Goal: Information Seeking & Learning: Learn about a topic

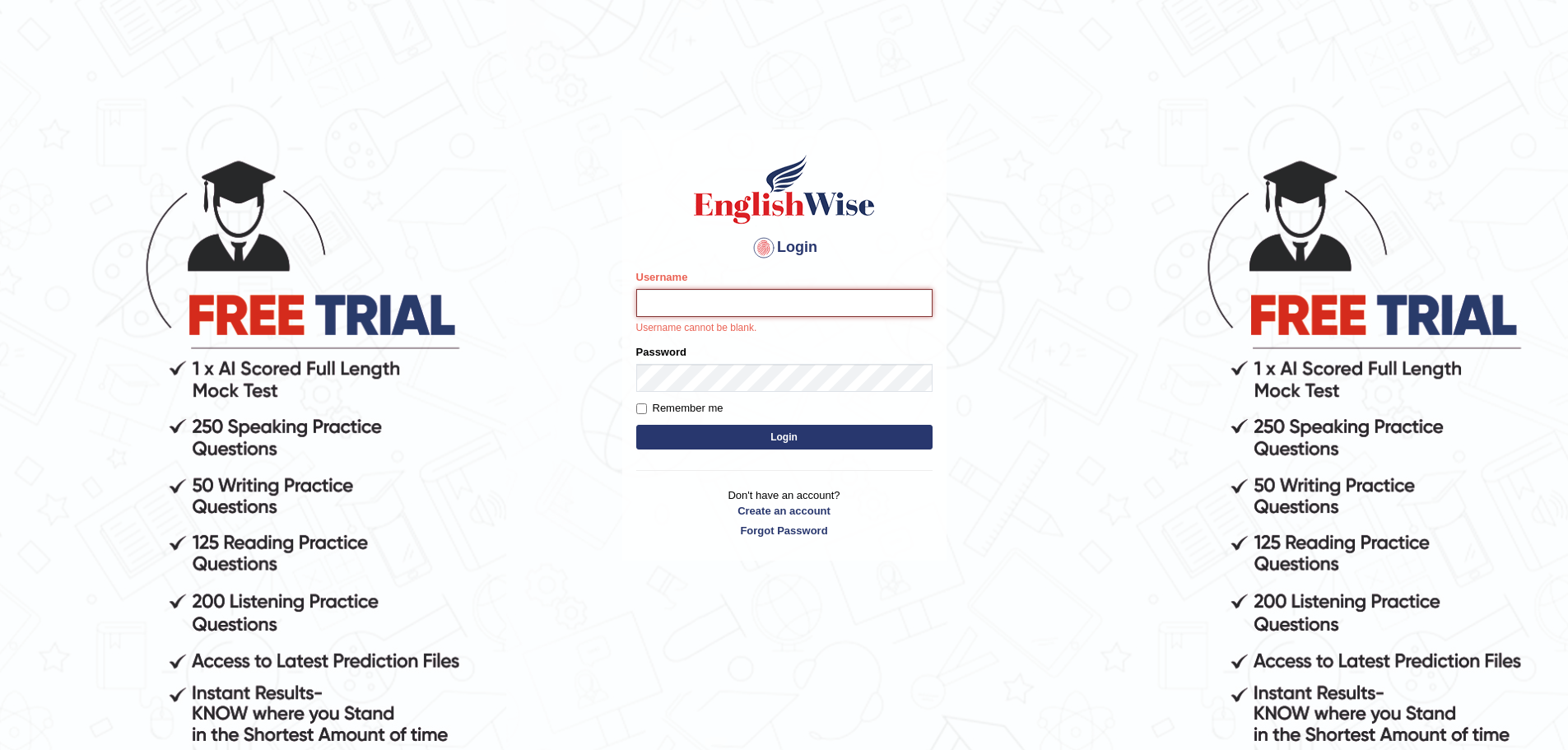
type input "mohand_parramatta"
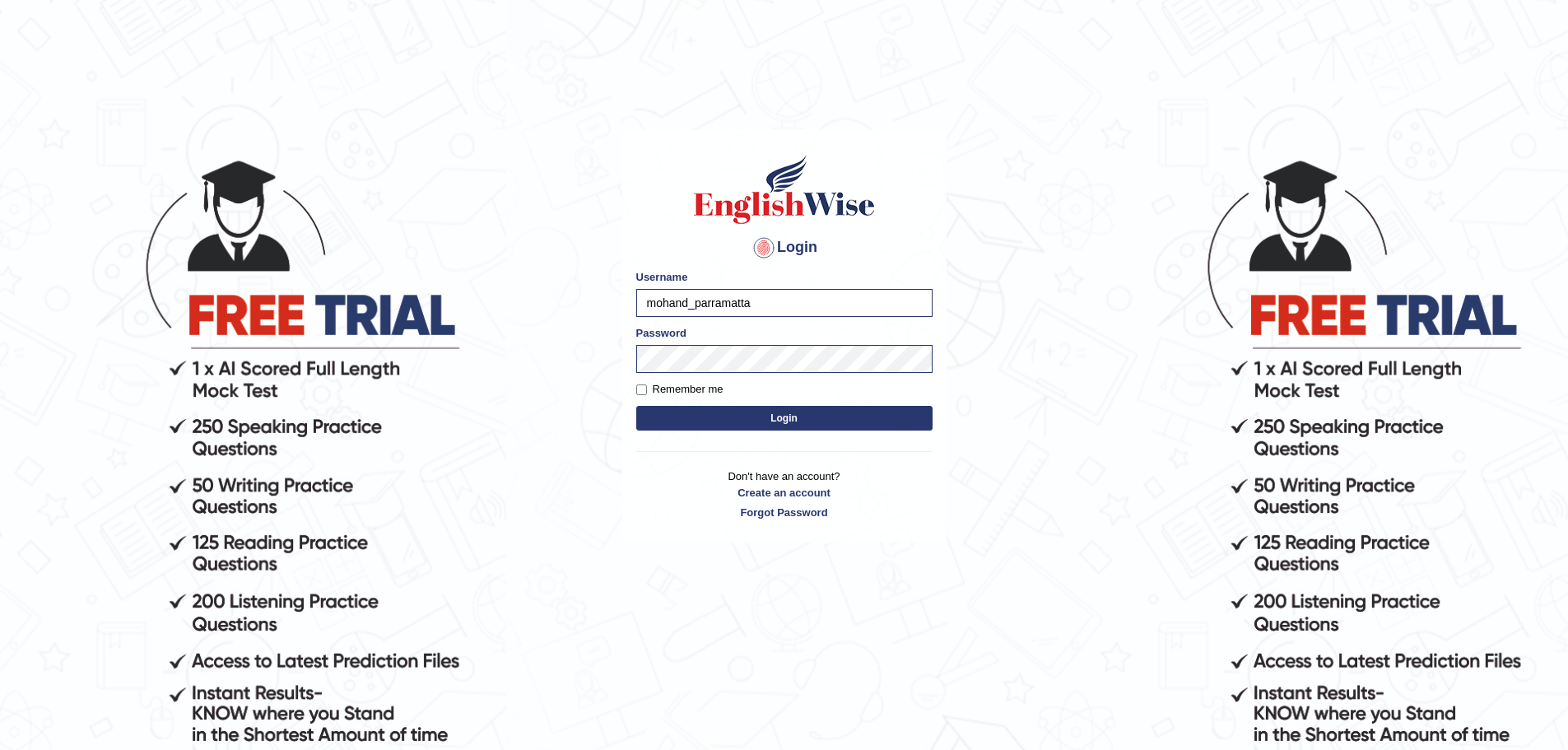
click at [858, 403] on form "Please fix the following errors: Username mohand_parramatta Password Remember m…" at bounding box center [784, 352] width 296 height 166
click at [851, 406] on button "Login" at bounding box center [784, 418] width 296 height 25
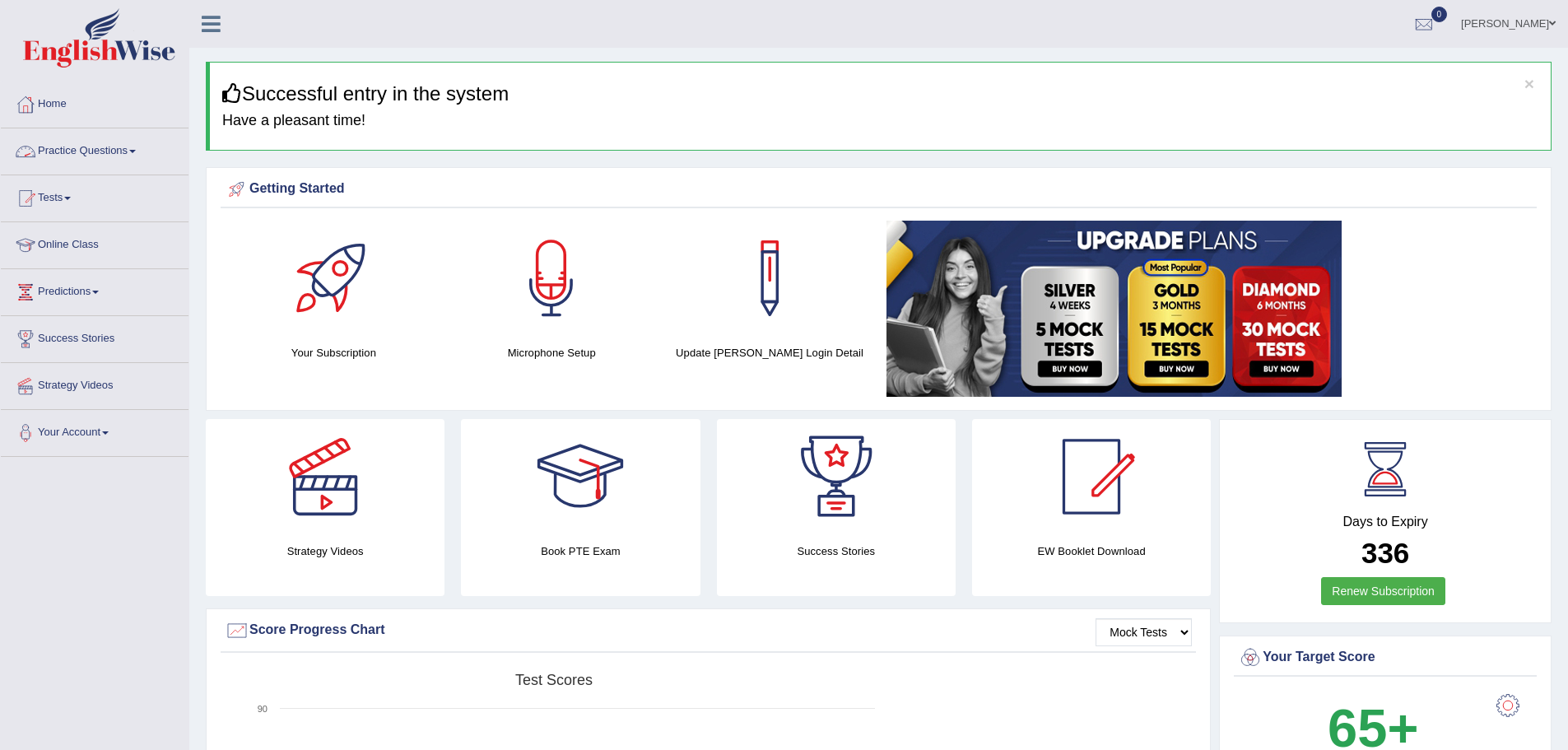
click at [92, 148] on link "Practice Questions" at bounding box center [94, 149] width 188 height 41
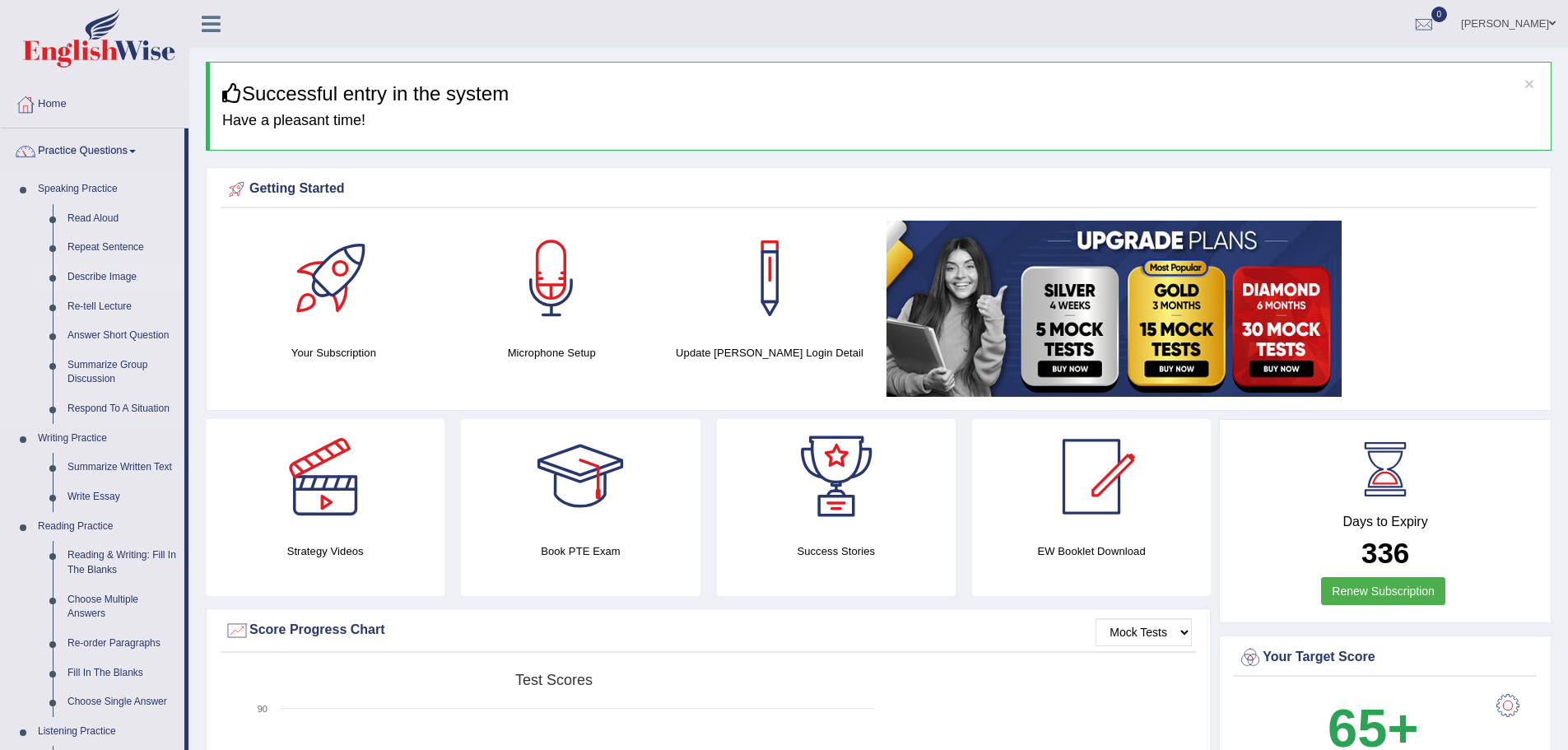
click at [120, 270] on link "Describe Image" at bounding box center [122, 278] width 124 height 30
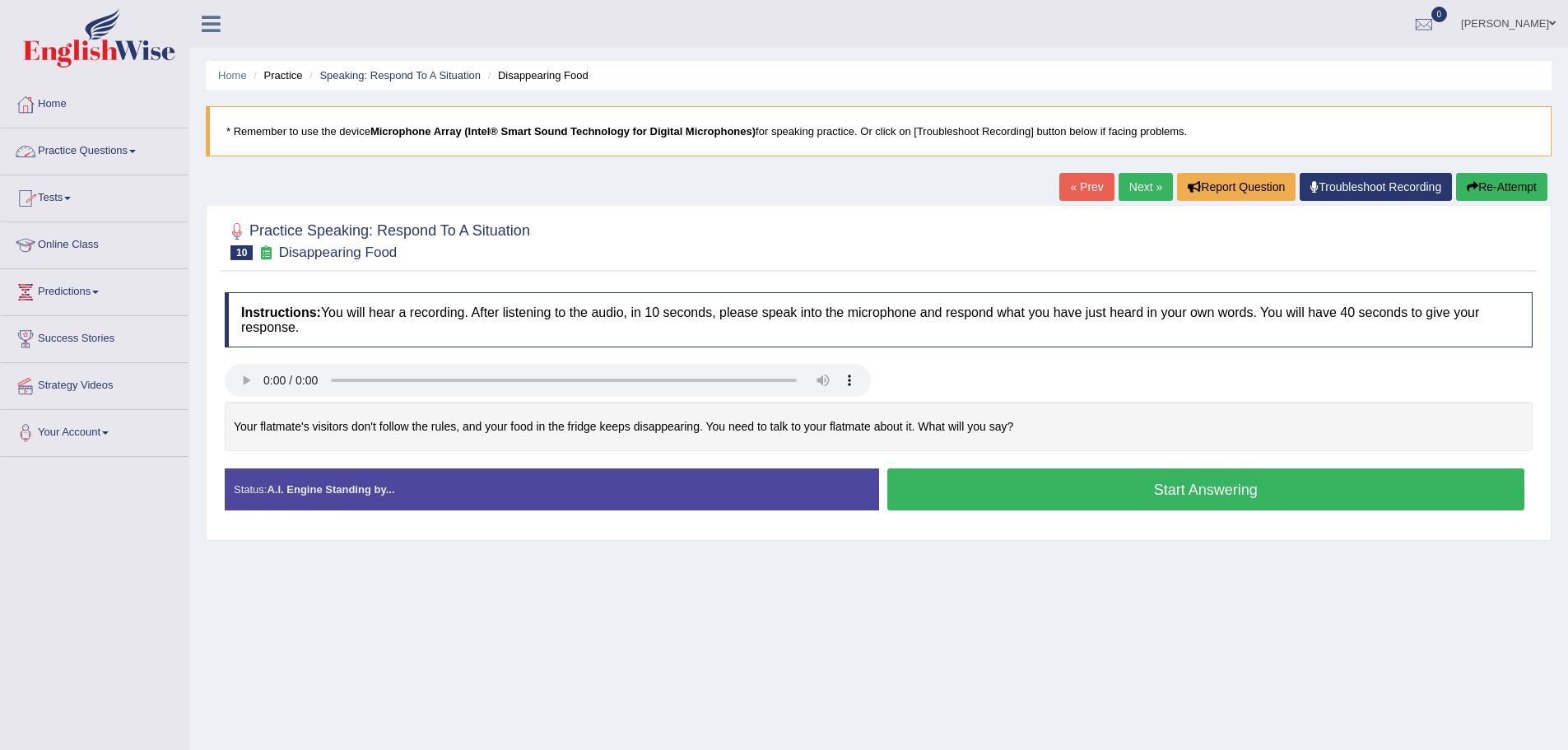
click at [130, 143] on link "Practice Questions" at bounding box center [94, 149] width 188 height 41
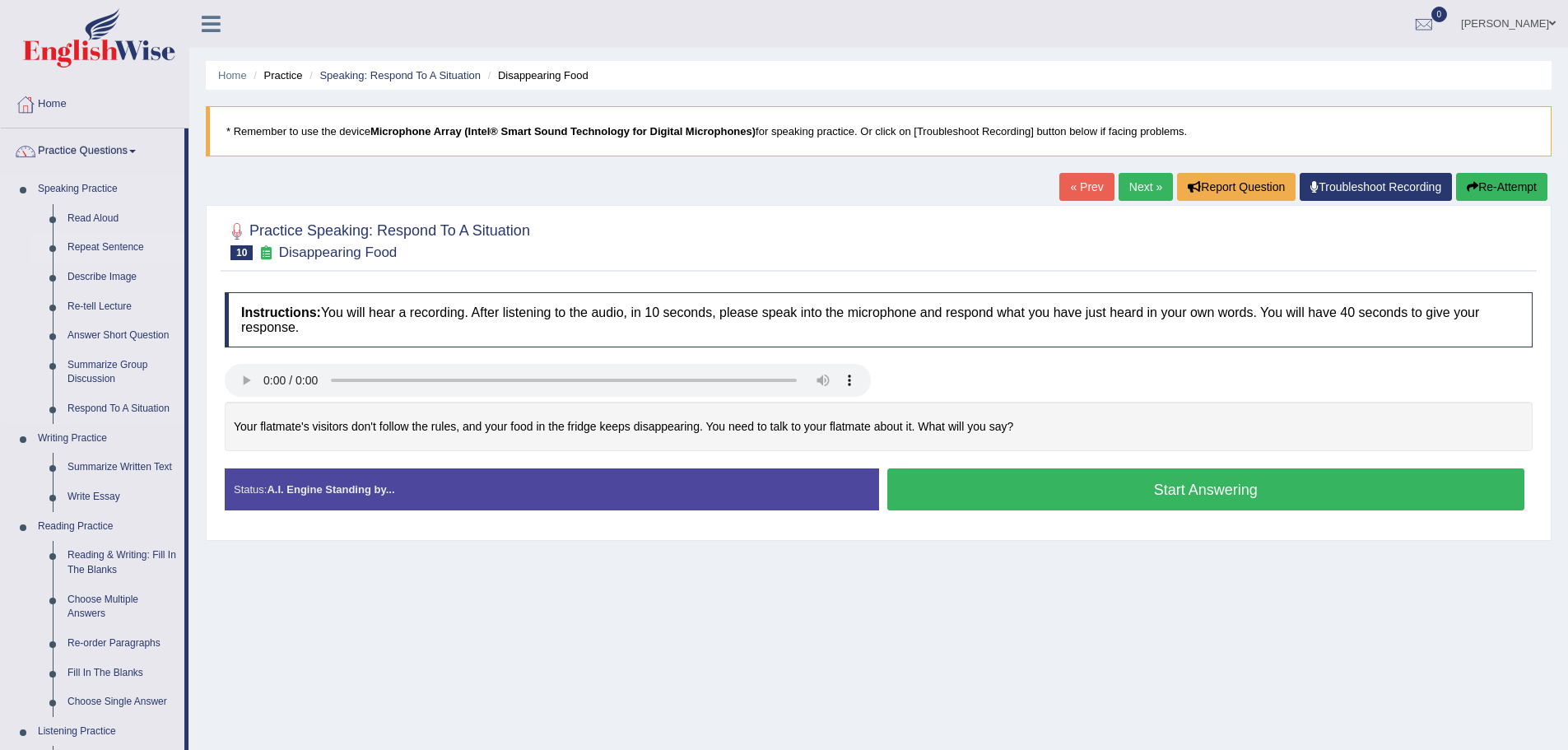
click at [104, 245] on link "Repeat Sentence" at bounding box center [122, 248] width 124 height 30
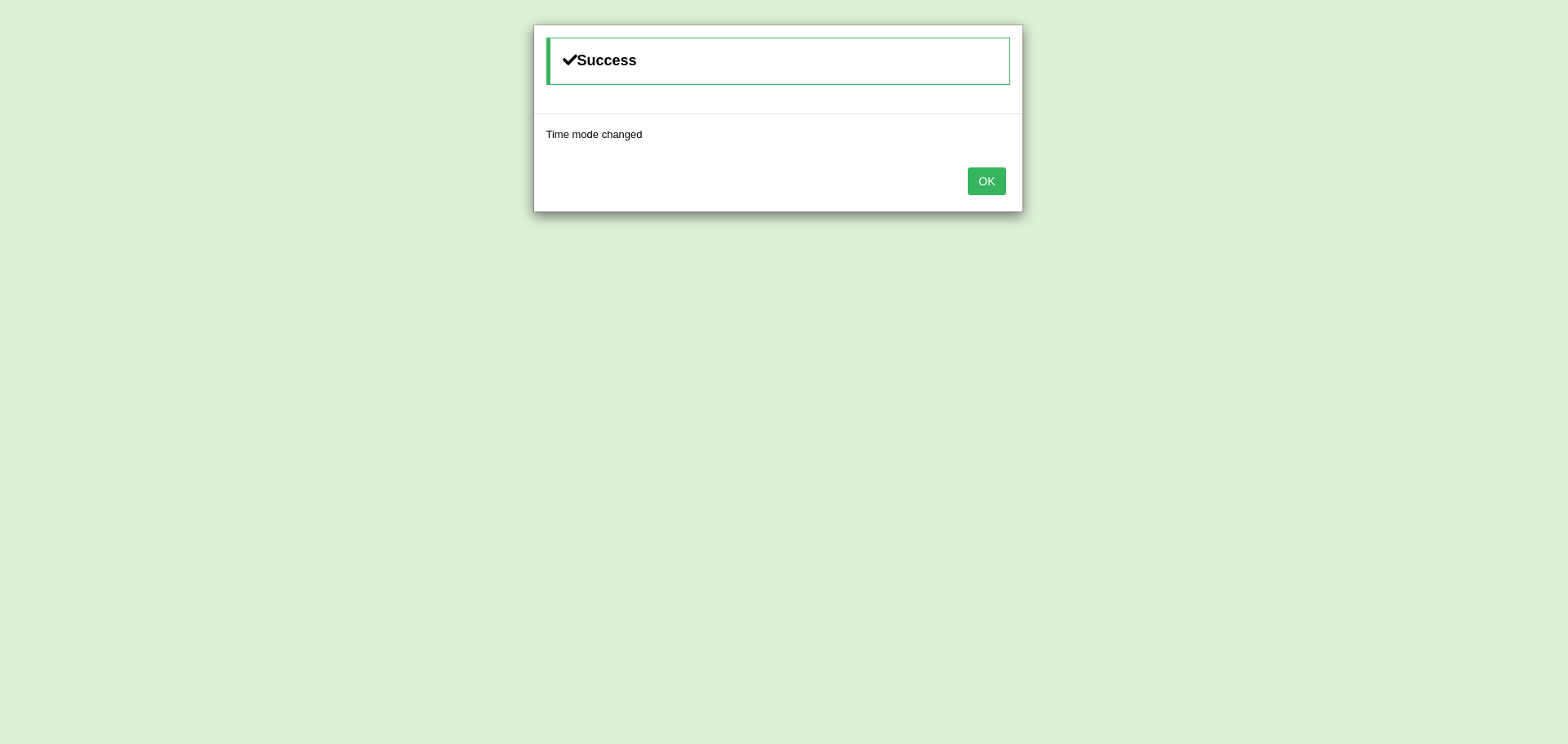
click at [996, 181] on button "OK" at bounding box center [987, 181] width 38 height 28
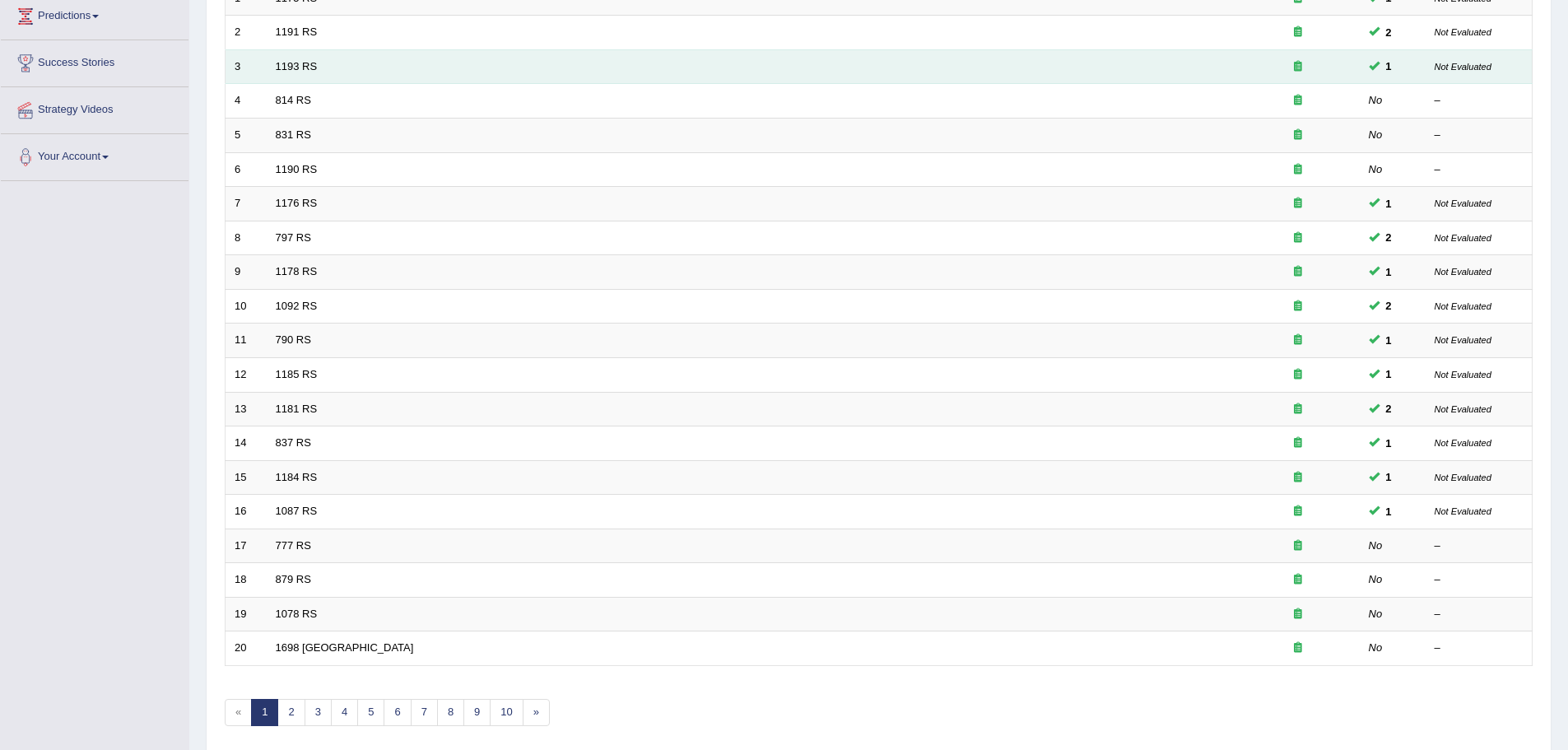
scroll to position [247, 0]
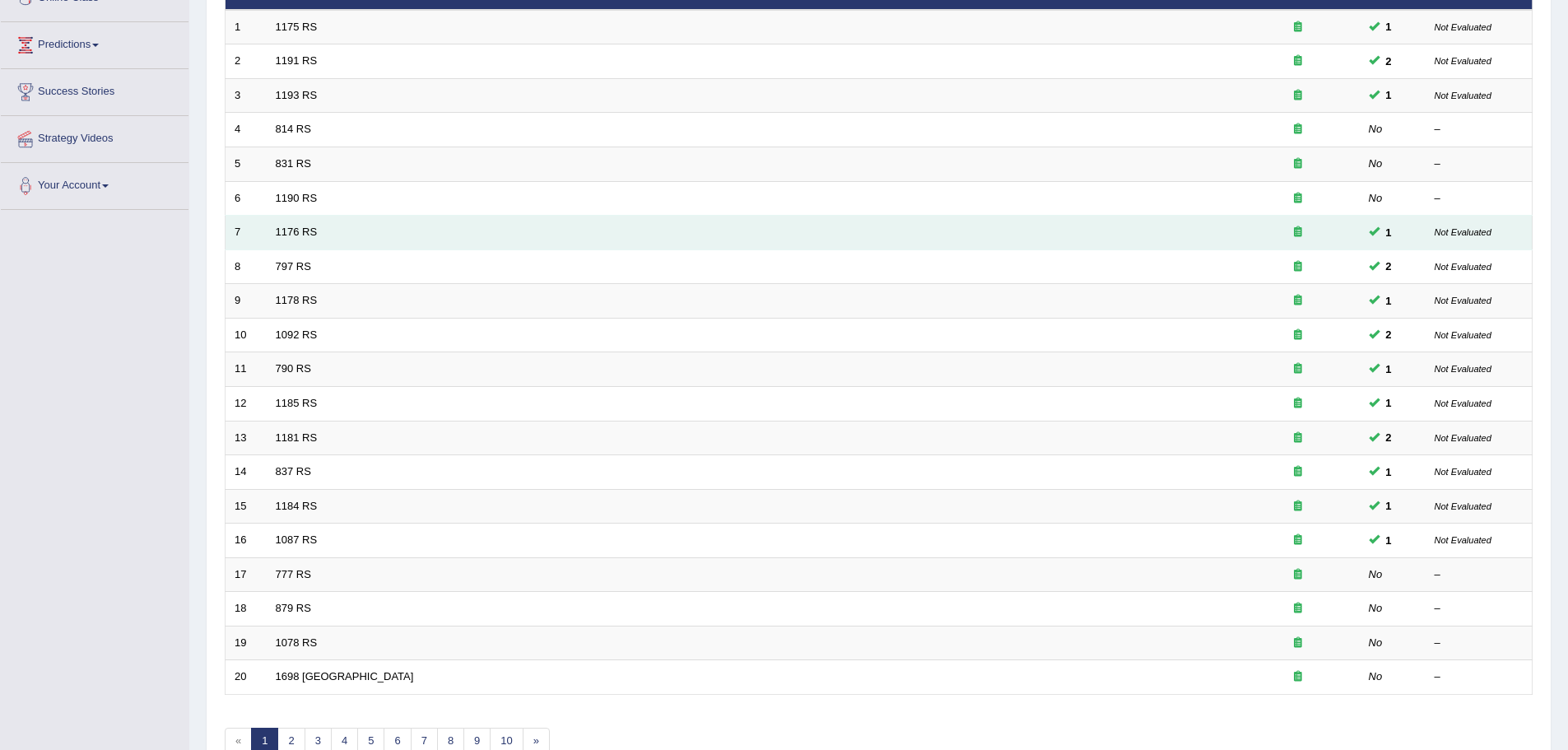
click at [1427, 235] on td "Not Evaluated" at bounding box center [1479, 232] width 107 height 34
drag, startPoint x: 1450, startPoint y: 229, endPoint x: 1467, endPoint y: 231, distance: 17.1
click at [1467, 231] on small "Not Evaluated" at bounding box center [1462, 231] width 56 height 10
click at [315, 231] on link "1176 RS" at bounding box center [296, 231] width 42 height 12
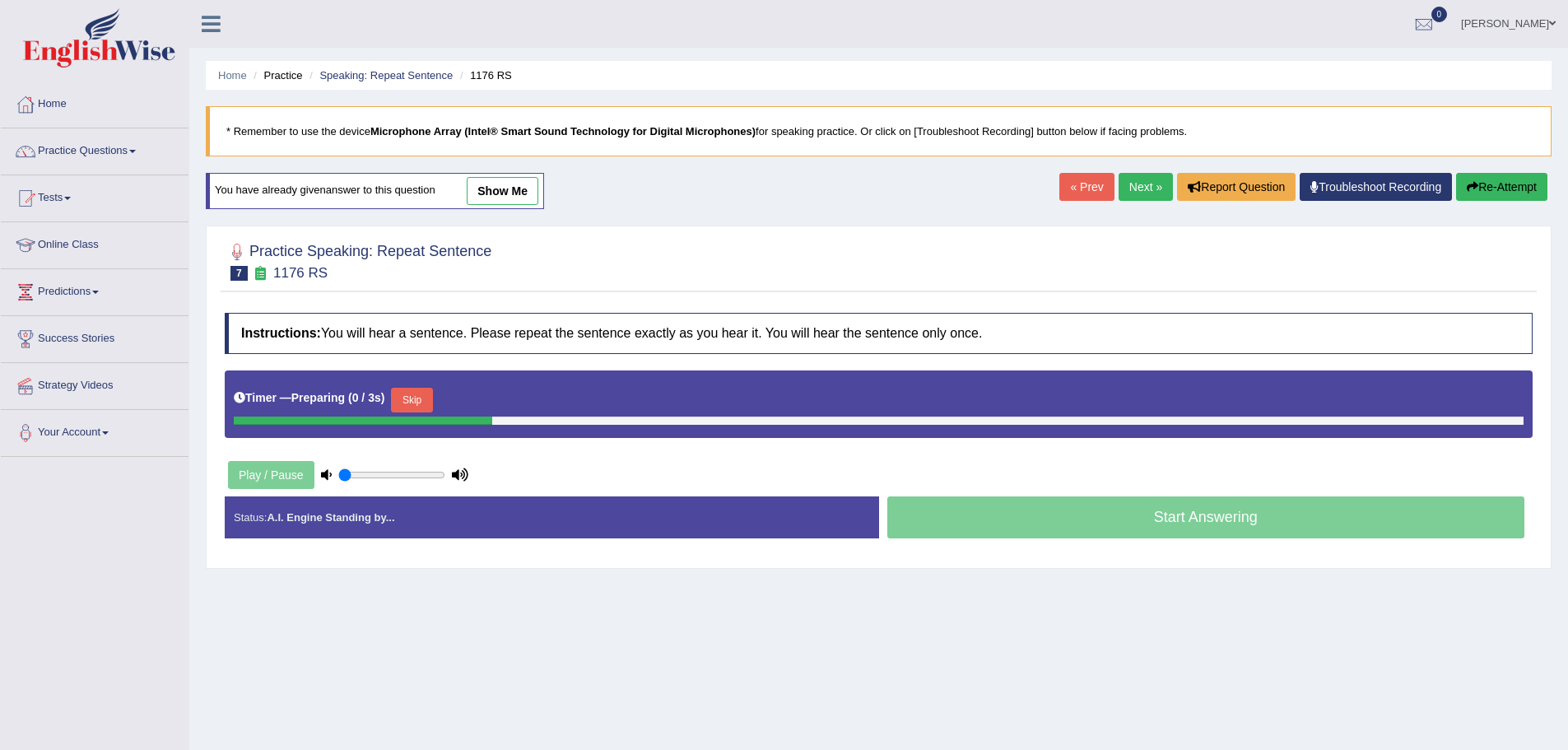
click at [529, 190] on link "show me" at bounding box center [502, 191] width 71 height 28
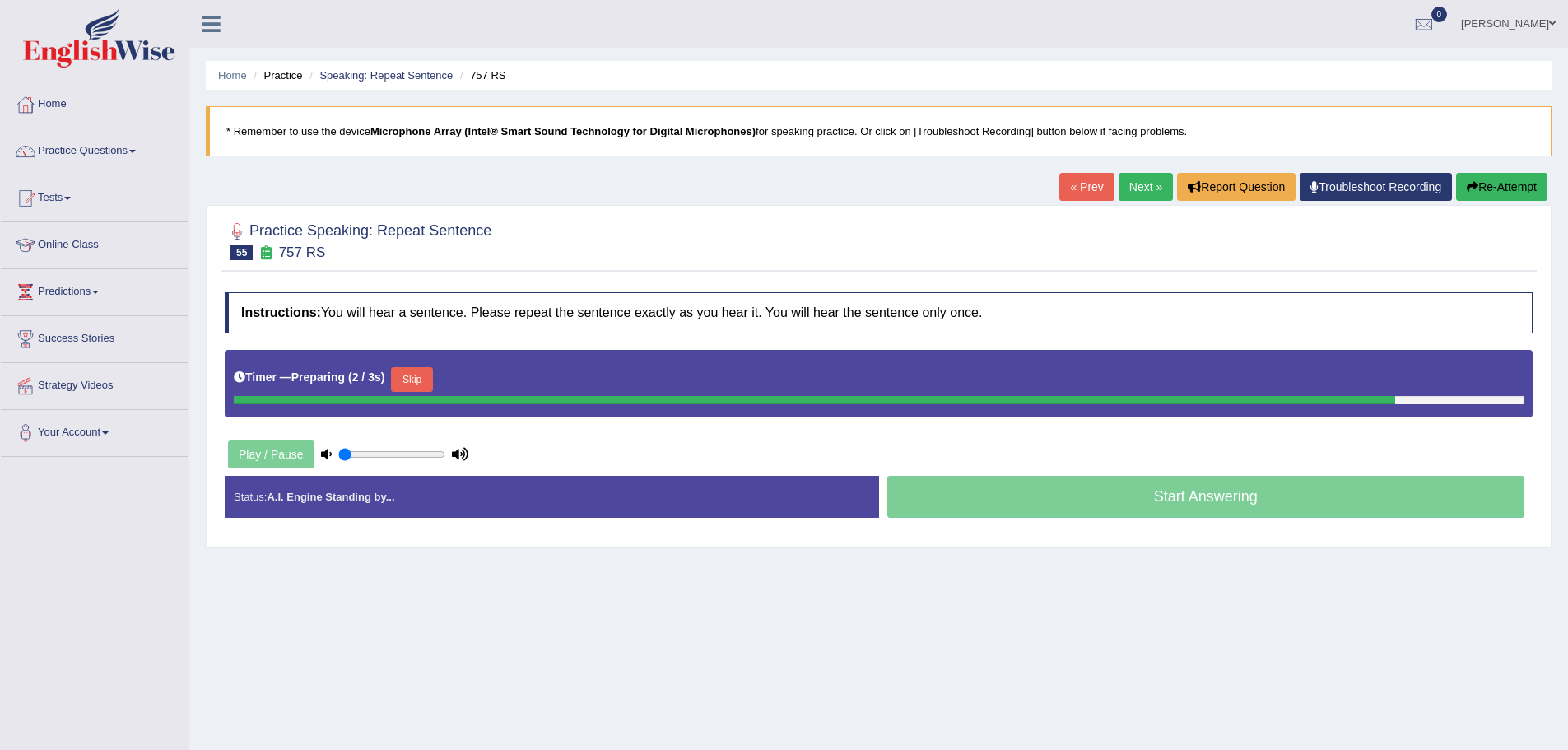
click at [296, 455] on div "Play / Pause" at bounding box center [348, 455] width 247 height 41
click at [482, 375] on button "Skip" at bounding box center [484, 380] width 41 height 25
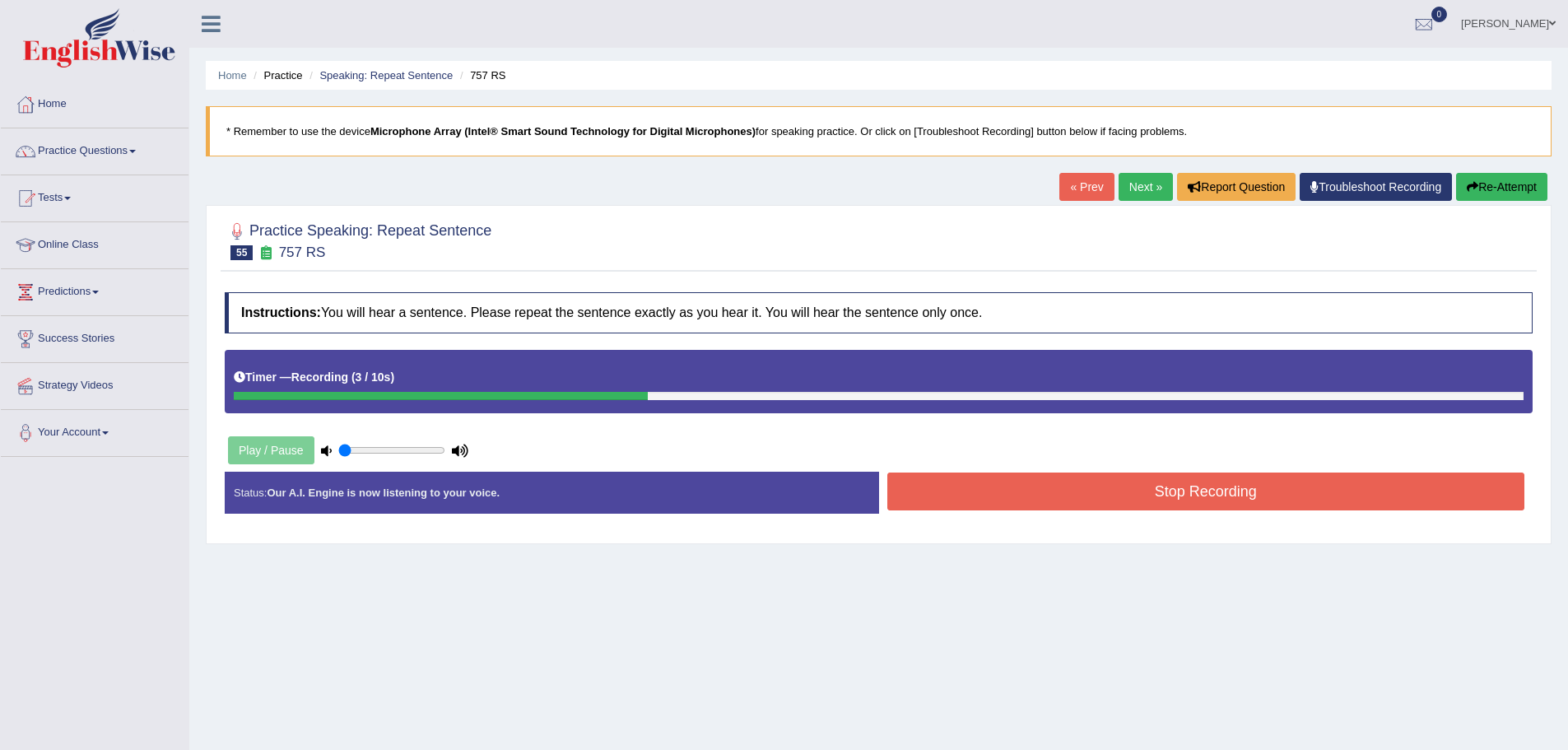
click at [287, 442] on div "Play / Pause" at bounding box center [348, 450] width 247 height 41
click at [285, 444] on div "Play / Pause" at bounding box center [348, 450] width 247 height 41
click at [1089, 508] on button "Stop Recording" at bounding box center [1206, 491] width 638 height 38
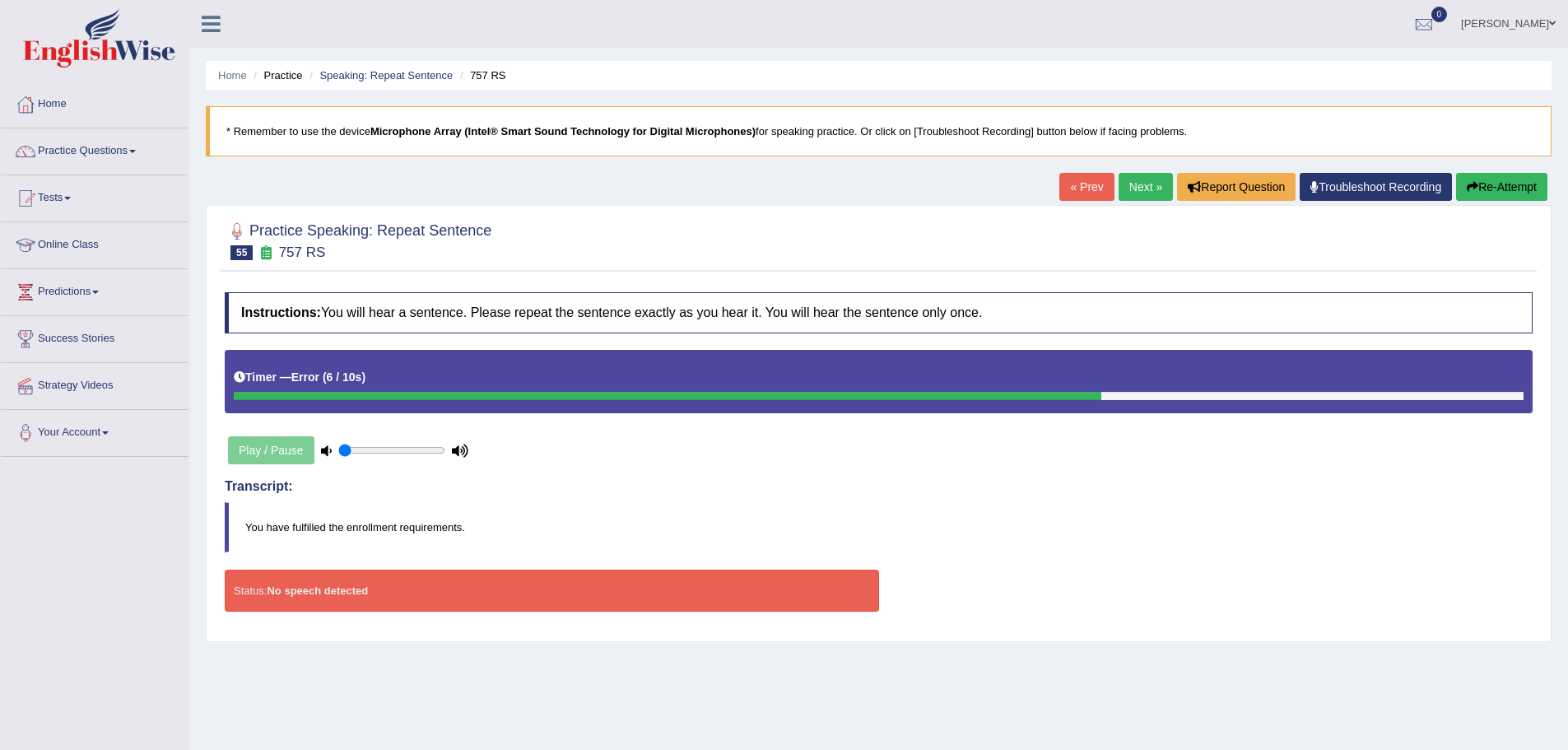
click at [281, 456] on div "Play / Pause" at bounding box center [348, 450] width 247 height 41
drag, startPoint x: 370, startPoint y: 449, endPoint x: 481, endPoint y: 456, distance: 111.2
type input "1"
click at [445, 456] on input "range" at bounding box center [392, 450] width 107 height 13
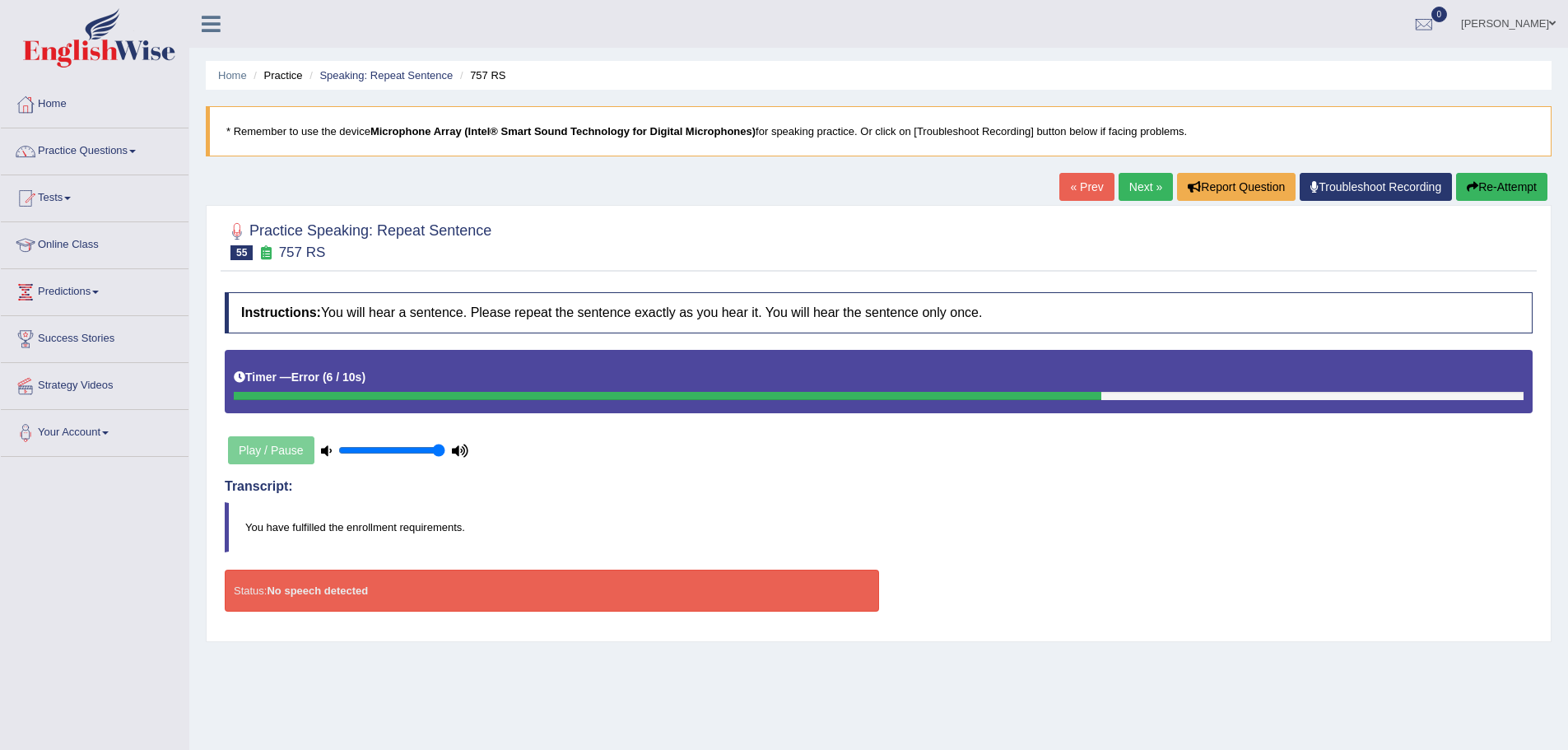
click at [264, 448] on div "Play / Pause" at bounding box center [348, 450] width 247 height 41
click at [266, 446] on div "Play / Pause" at bounding box center [348, 450] width 247 height 41
click at [268, 445] on div "Play / Pause" at bounding box center [348, 450] width 247 height 41
click at [1523, 193] on button "Re-Attempt" at bounding box center [1501, 187] width 92 height 28
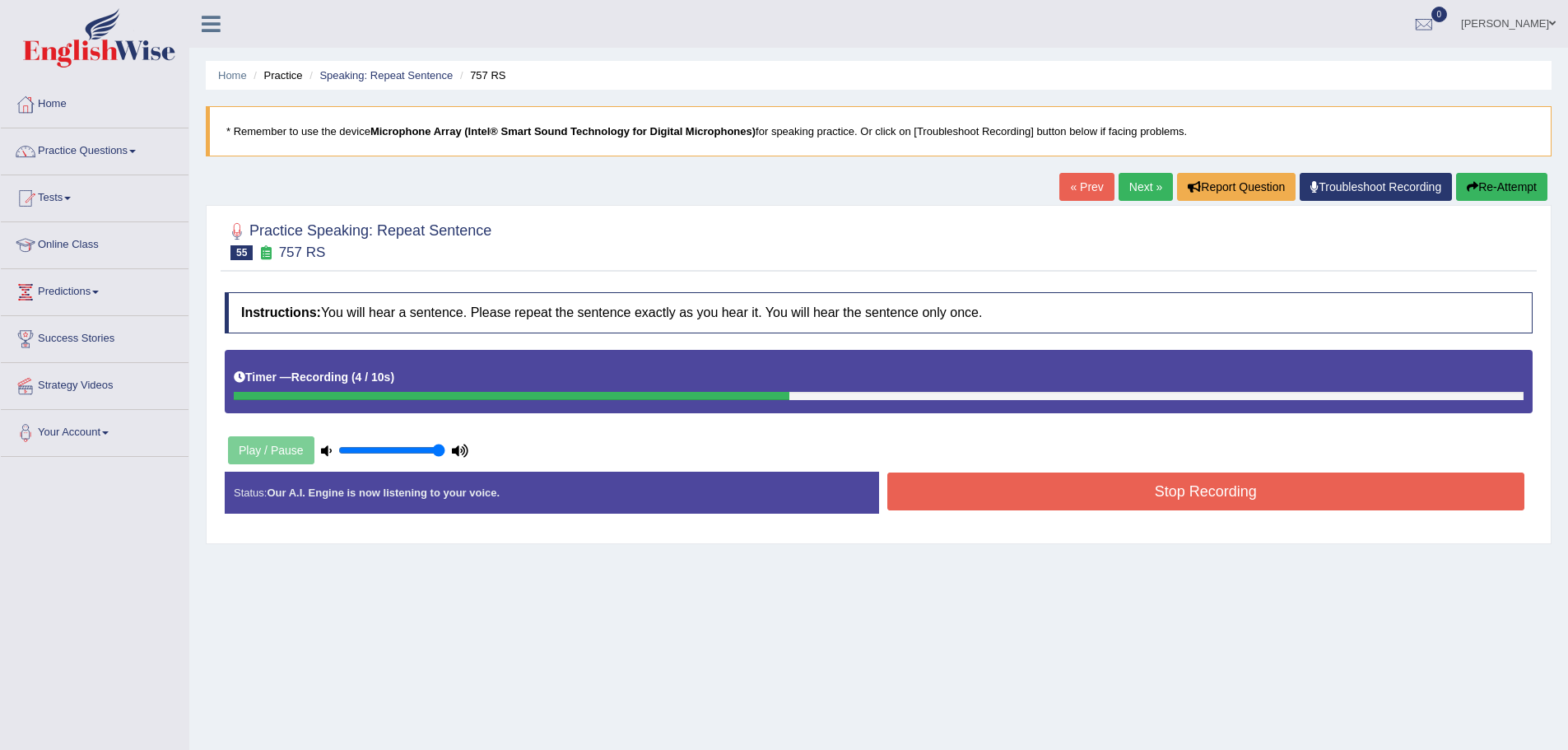
click at [1039, 483] on button "Stop Recording" at bounding box center [1206, 491] width 638 height 38
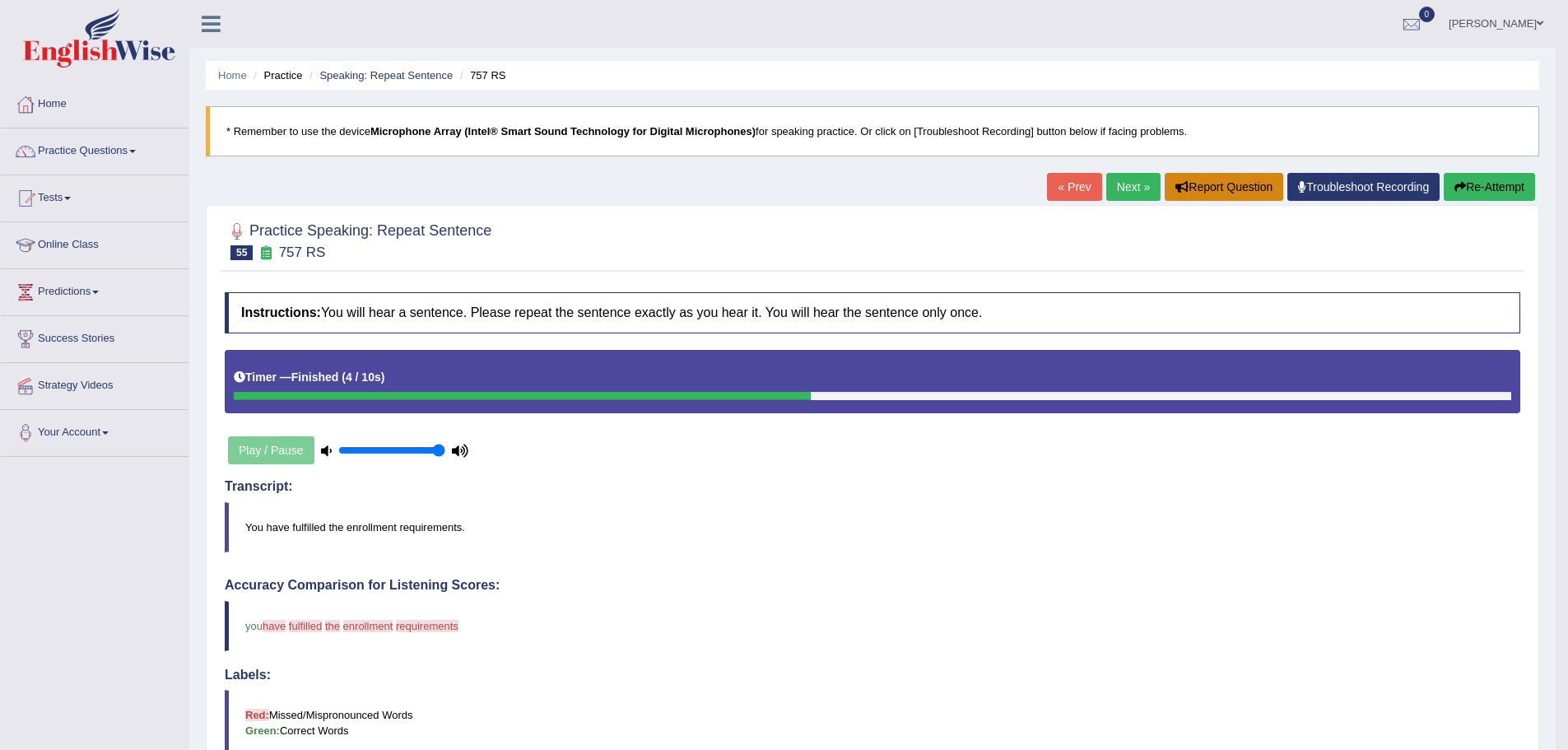
click at [1164, 191] on button "Report Question" at bounding box center [1224, 187] width 118 height 28
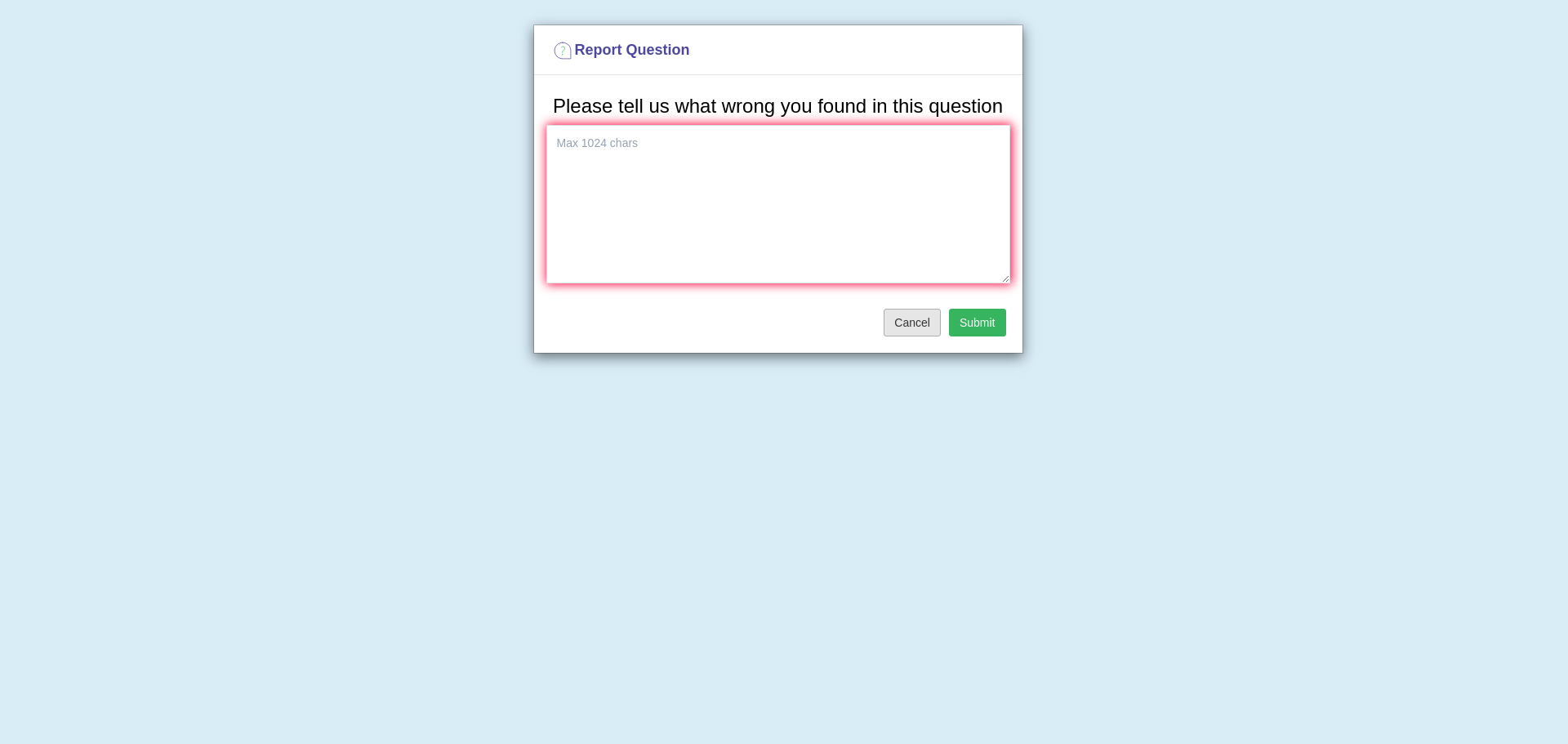
click at [939, 320] on button "Cancel" at bounding box center [912, 322] width 57 height 28
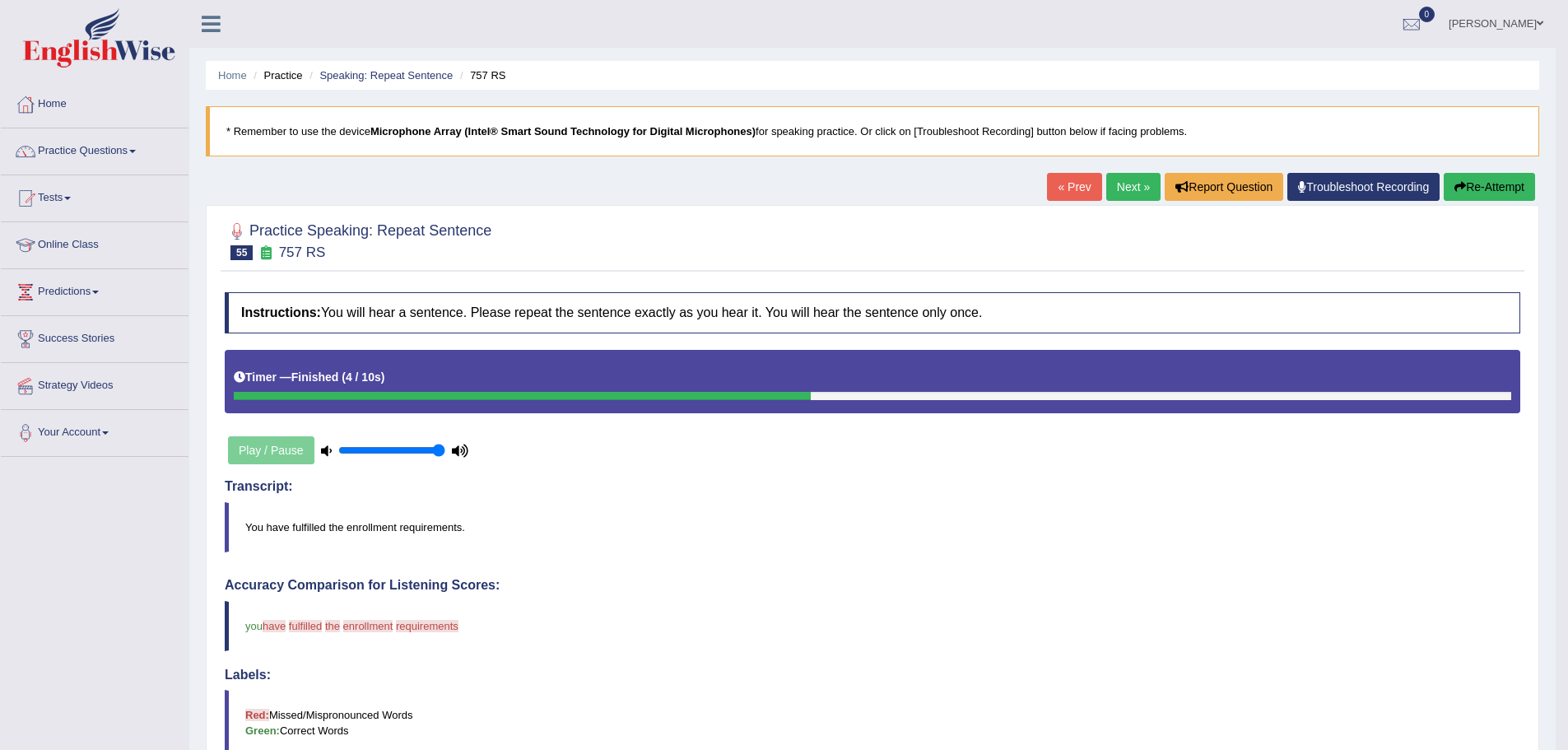
click at [1298, 192] on icon at bounding box center [1301, 187] width 8 height 11
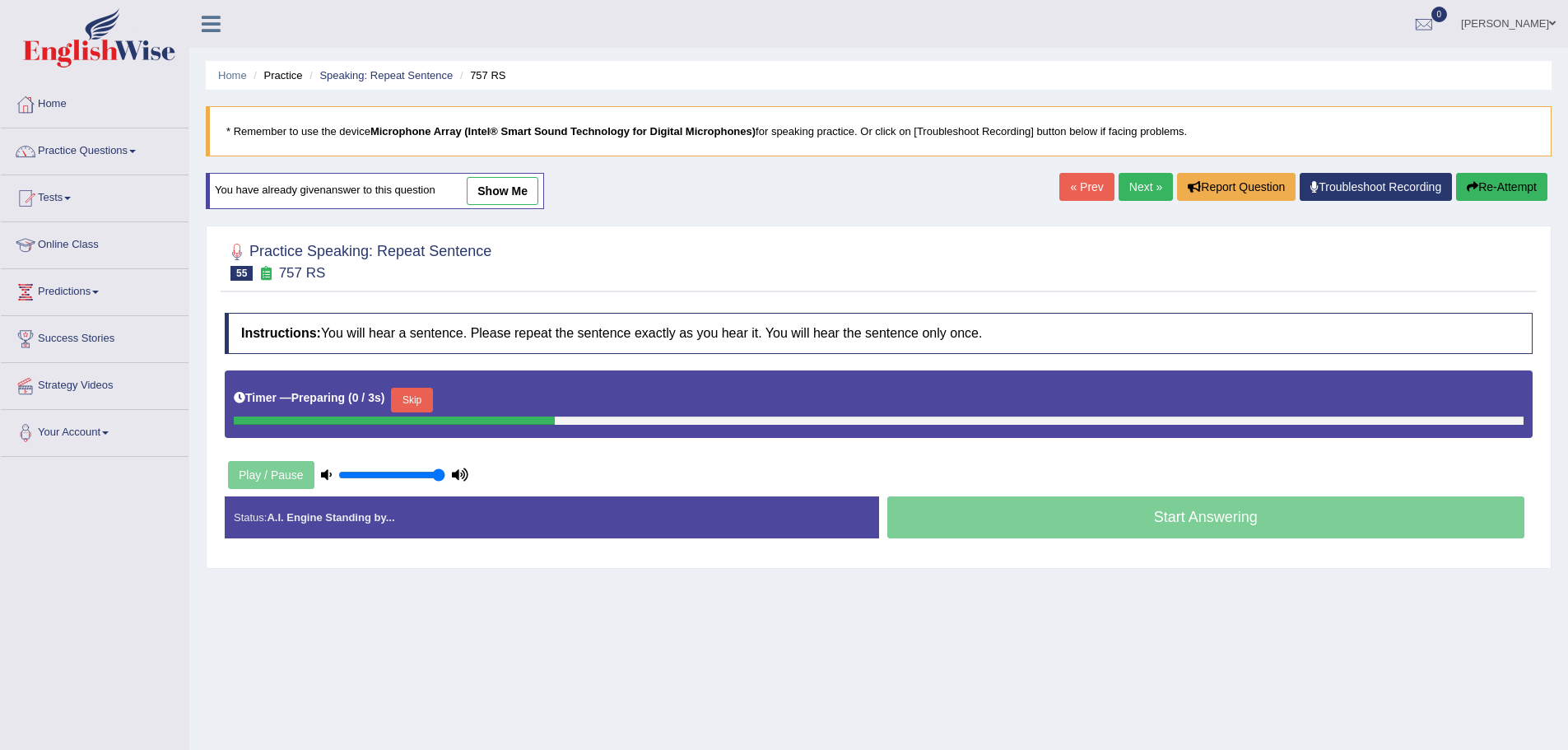
click at [1132, 197] on link "Next »" at bounding box center [1145, 187] width 55 height 28
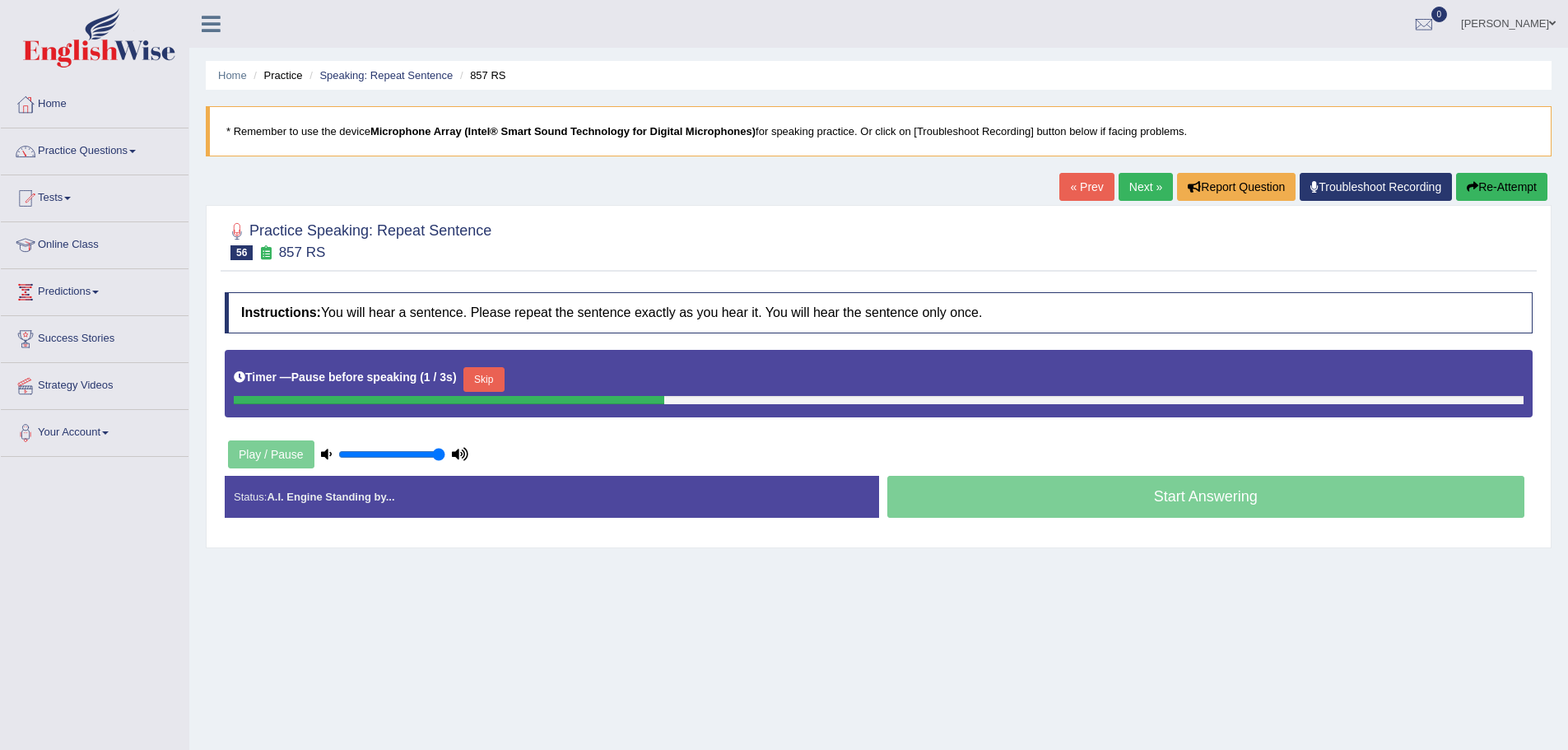
click at [491, 382] on button "Skip" at bounding box center [484, 380] width 41 height 25
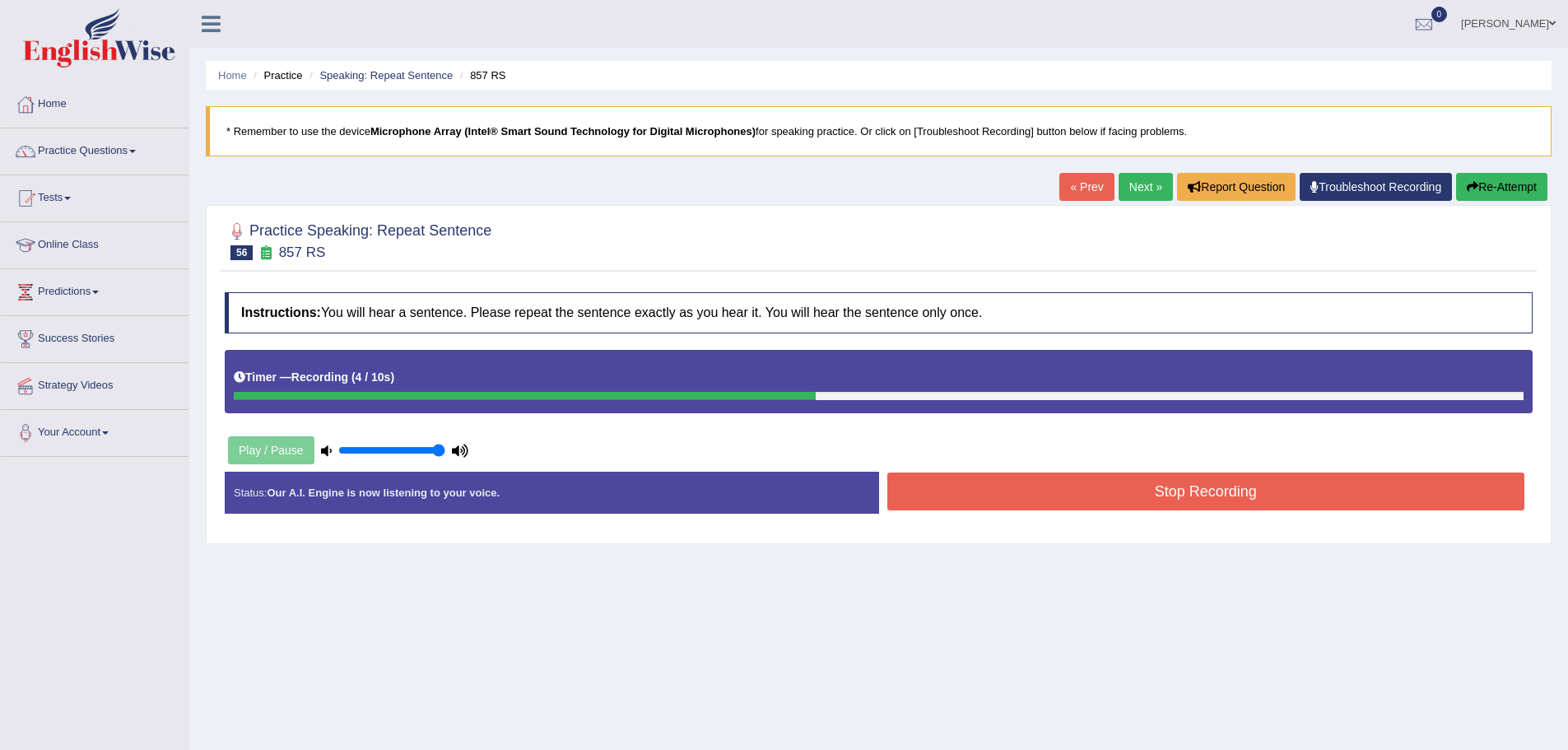
click at [983, 487] on button "Stop Recording" at bounding box center [1206, 491] width 638 height 38
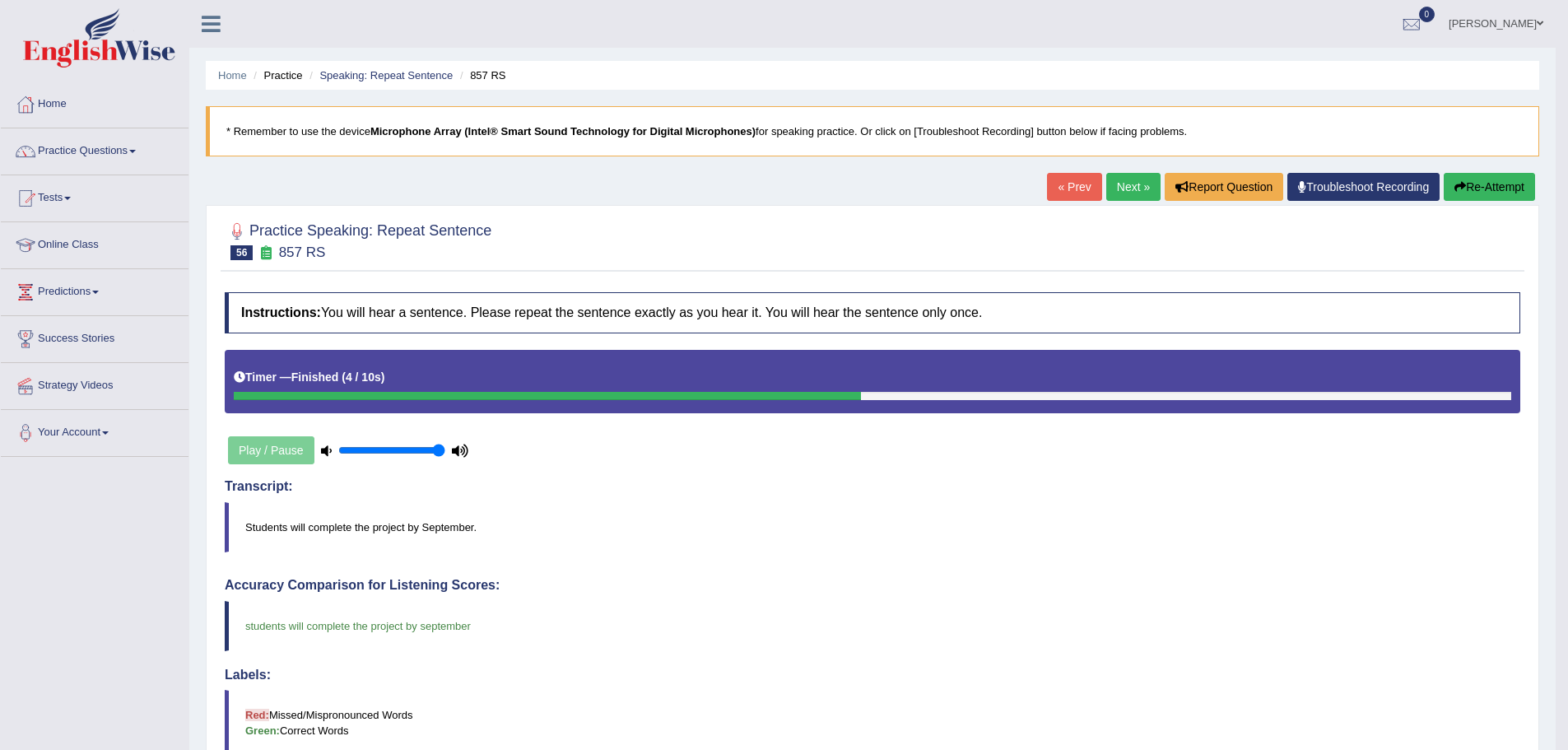
scroll to position [82, 0]
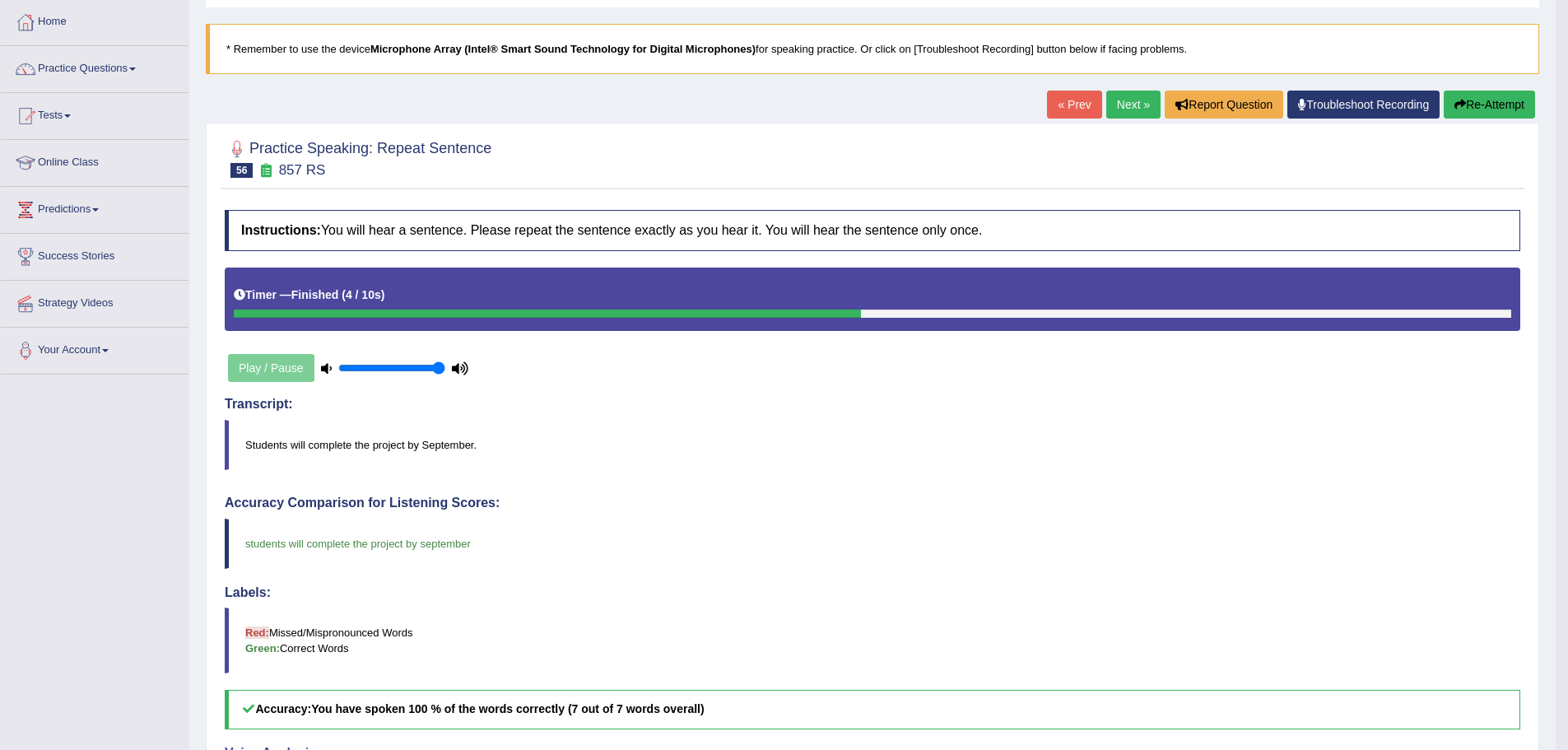
click at [1143, 101] on link "Next »" at bounding box center [1133, 105] width 55 height 28
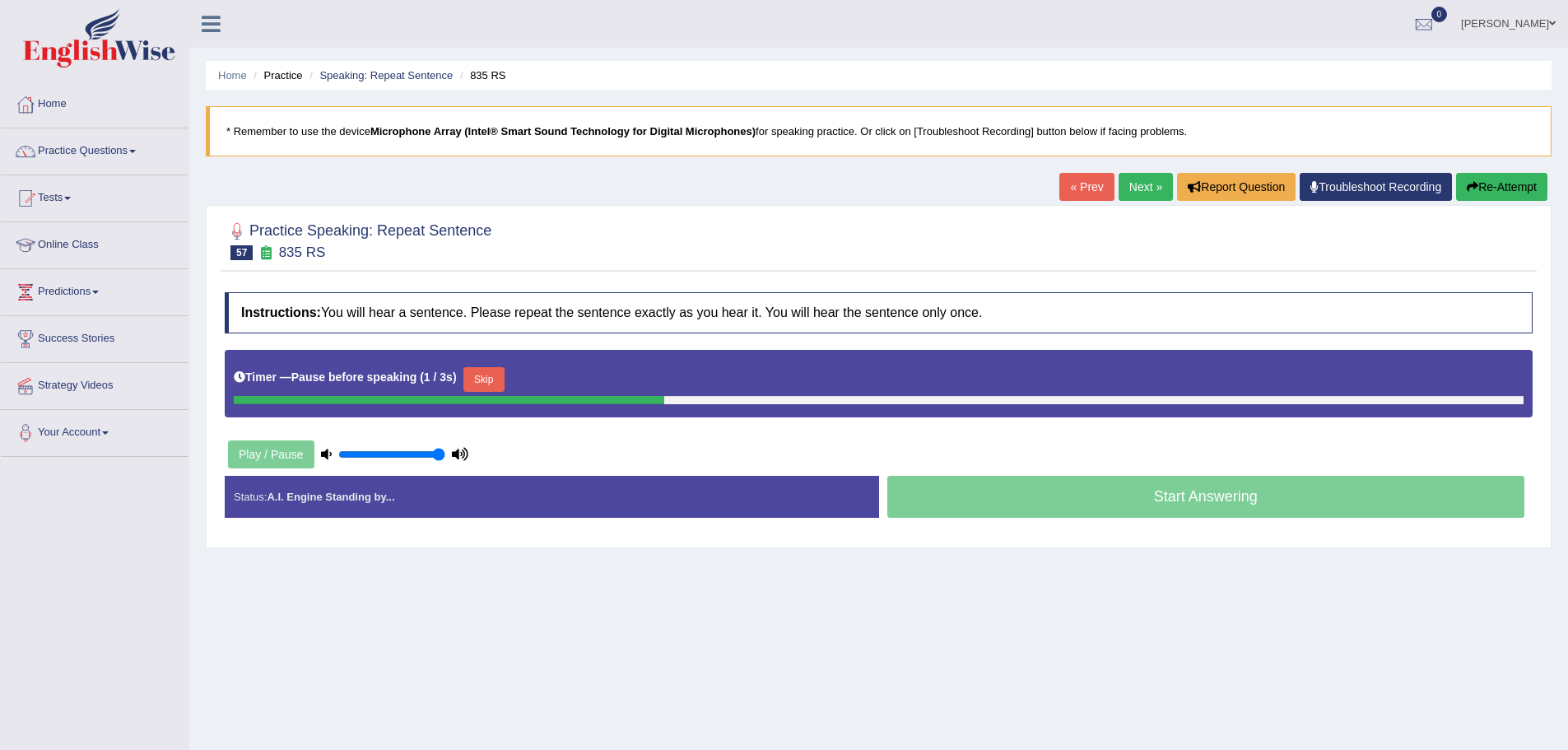
click at [488, 378] on button "Skip" at bounding box center [484, 380] width 41 height 25
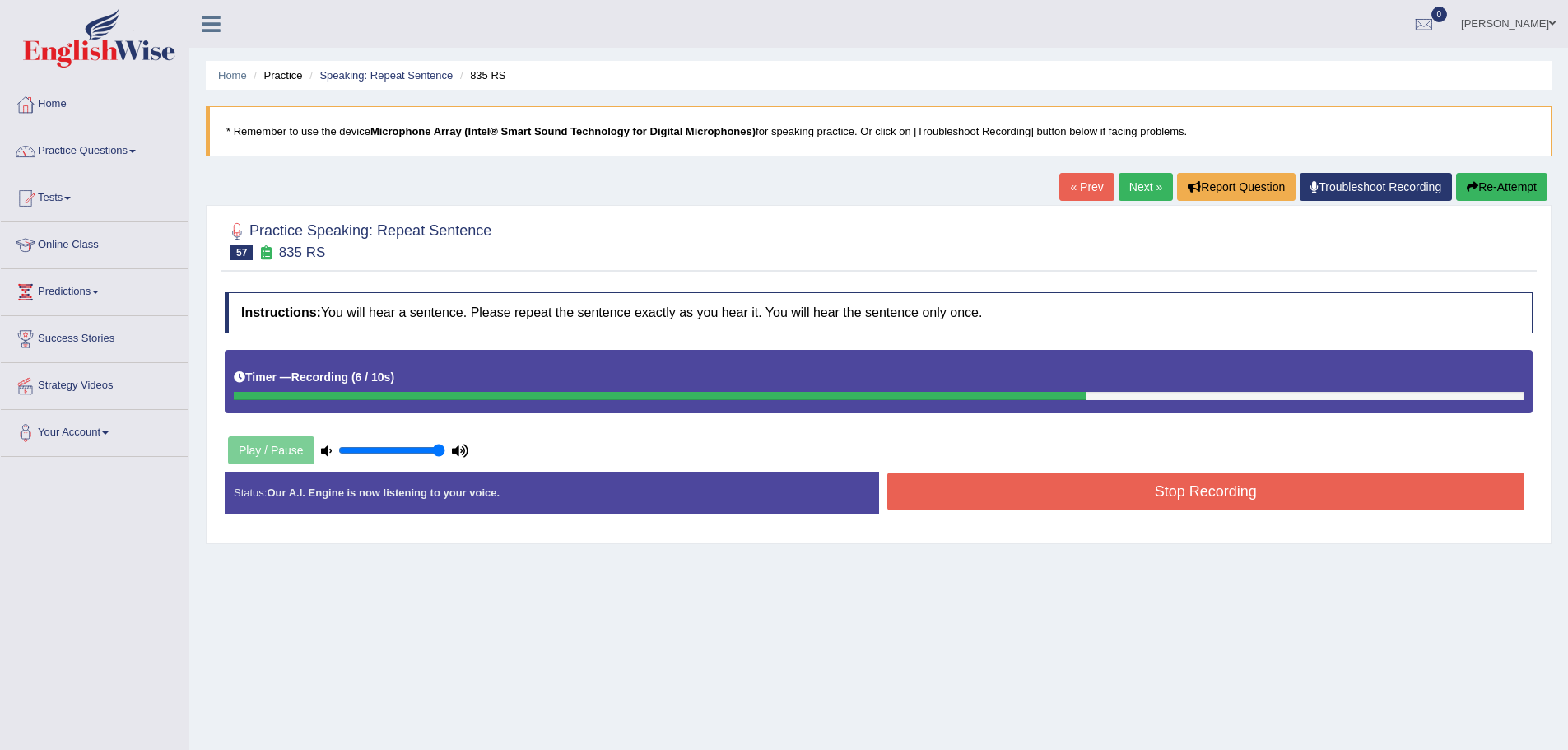
click at [1018, 494] on button "Stop Recording" at bounding box center [1206, 491] width 638 height 38
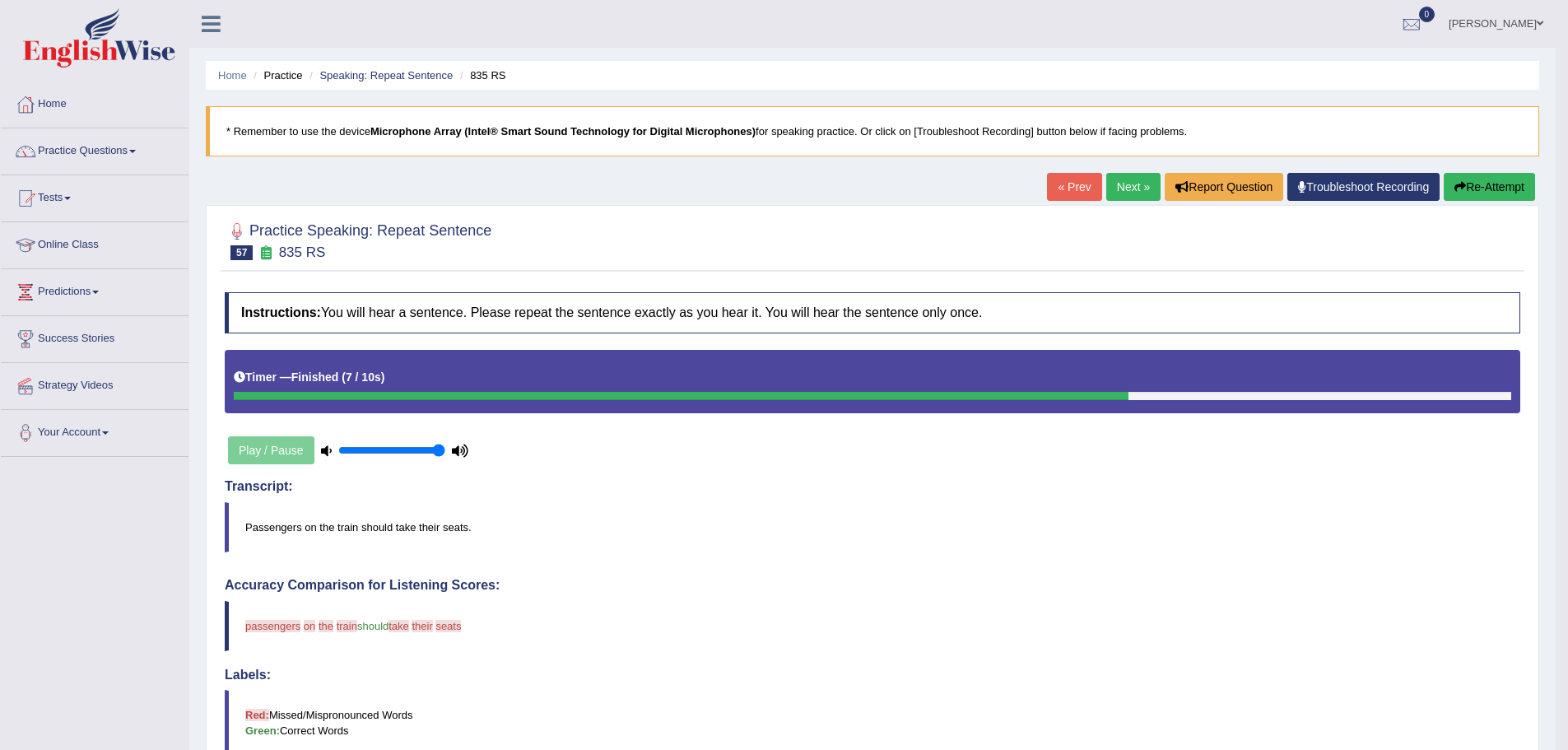
click at [1456, 175] on button "Re-Attempt" at bounding box center [1489, 187] width 92 height 28
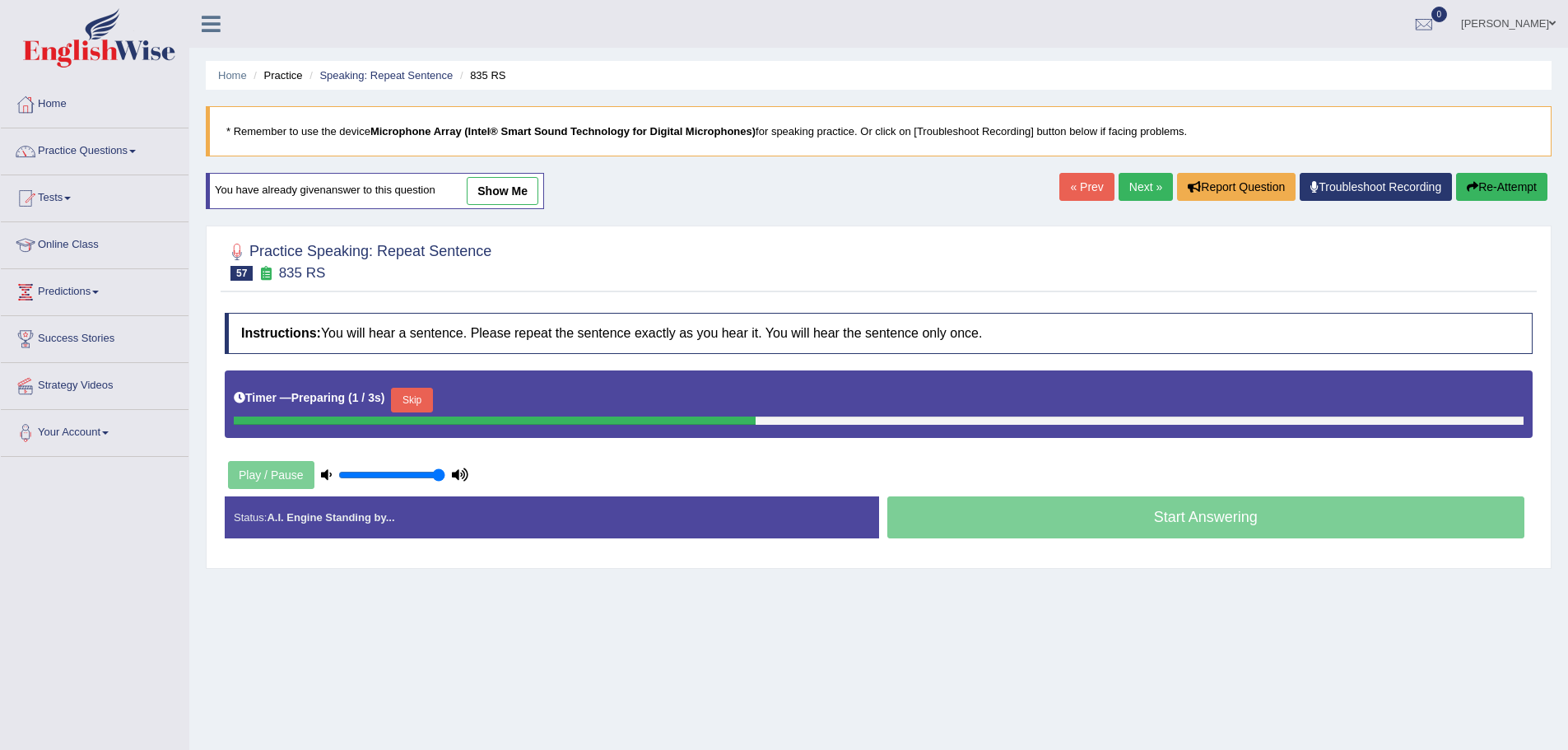
click at [405, 404] on button "Skip" at bounding box center [411, 400] width 41 height 25
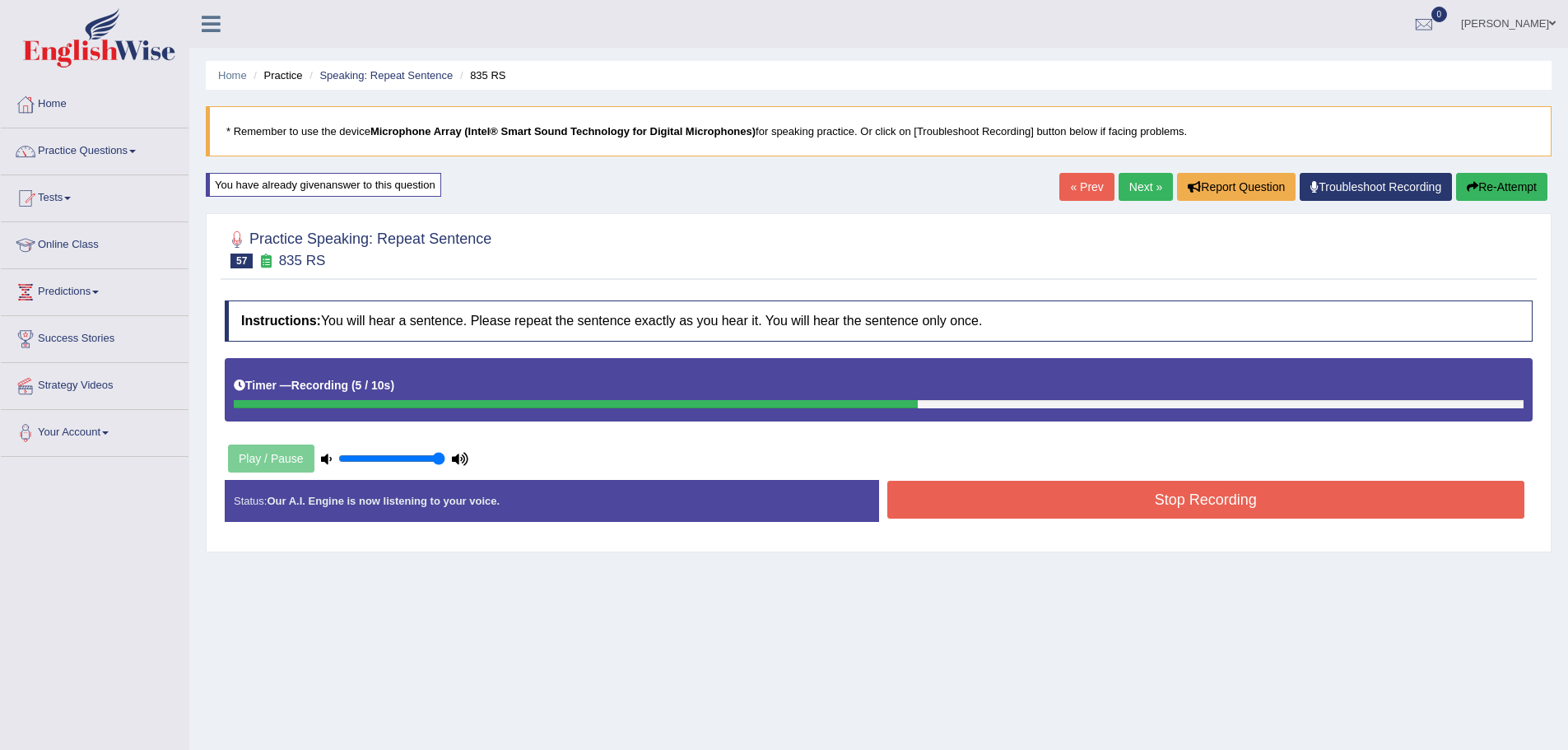
click at [972, 496] on button "Stop Recording" at bounding box center [1206, 499] width 638 height 38
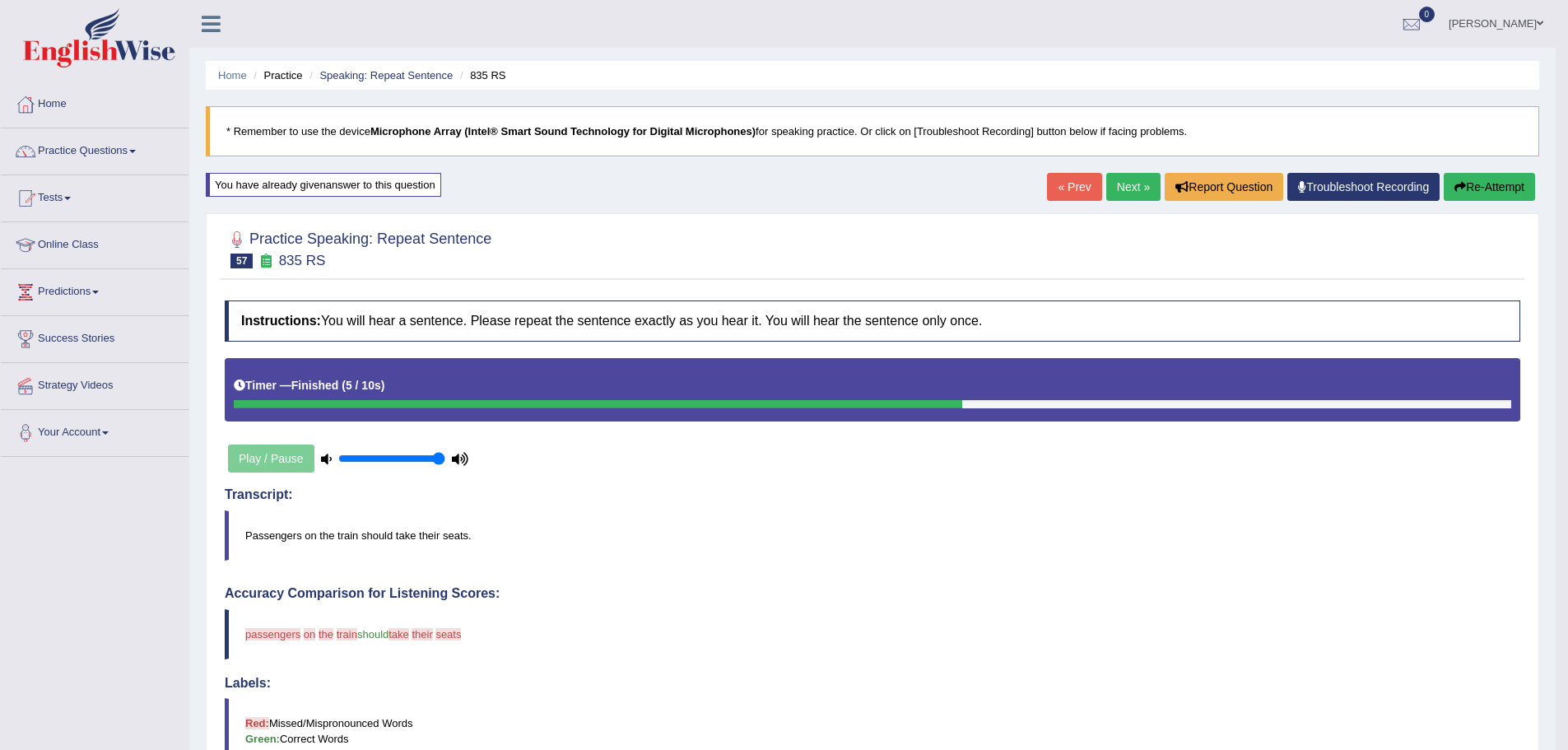
click at [1126, 182] on link "Next »" at bounding box center [1133, 187] width 55 height 28
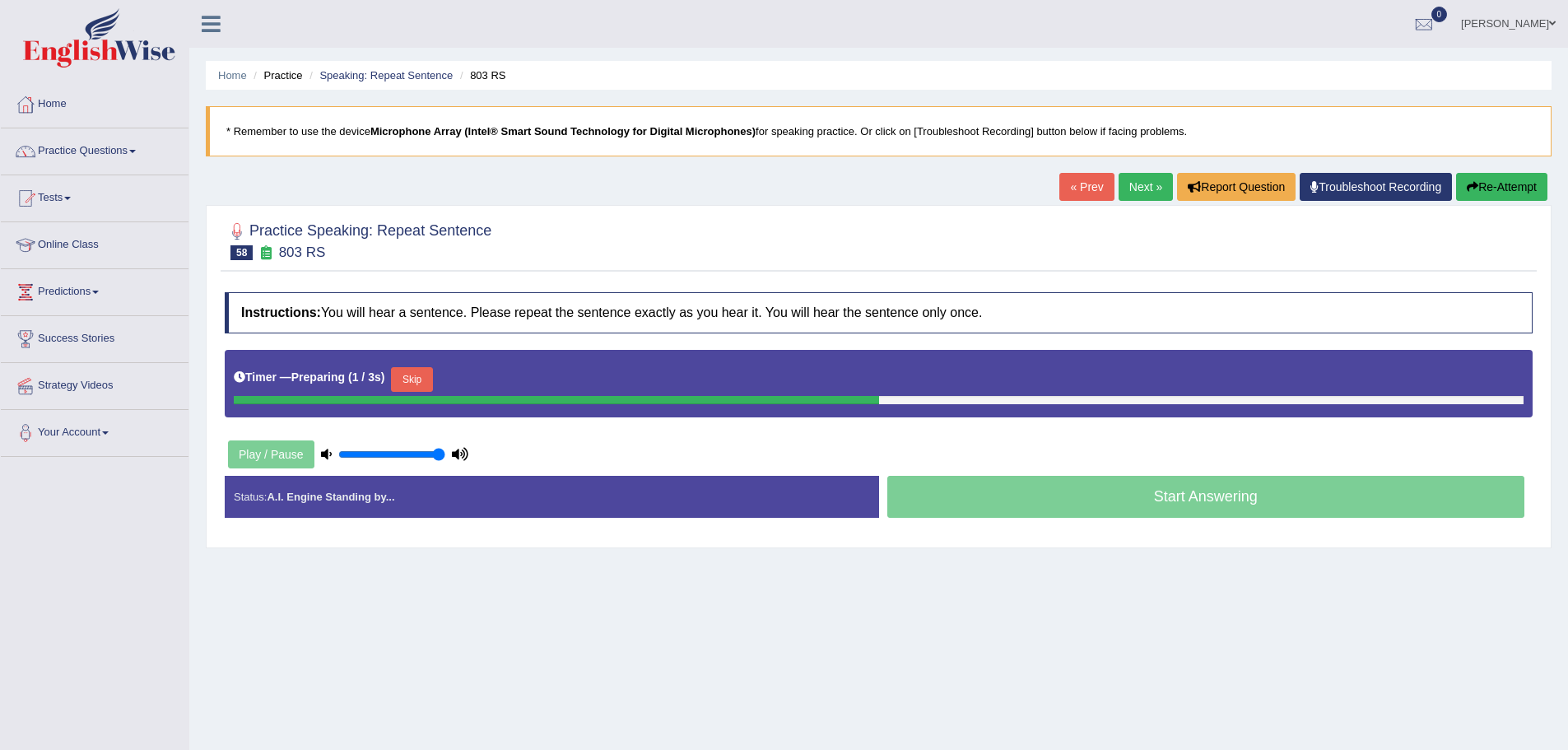
click at [418, 377] on button "Skip" at bounding box center [411, 380] width 41 height 25
click at [491, 381] on button "Skip" at bounding box center [484, 380] width 41 height 25
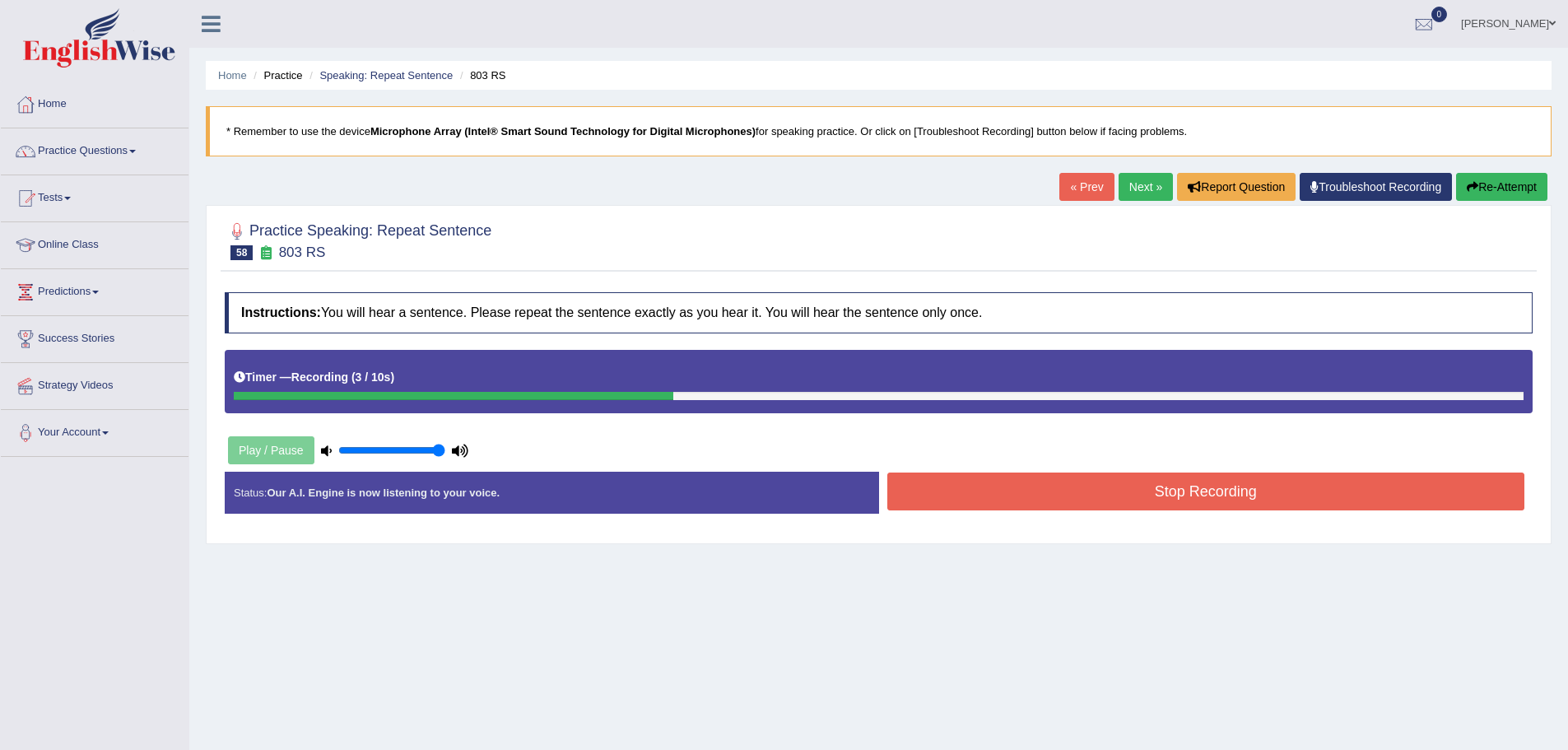
click at [936, 488] on button "Stop Recording" at bounding box center [1206, 491] width 638 height 38
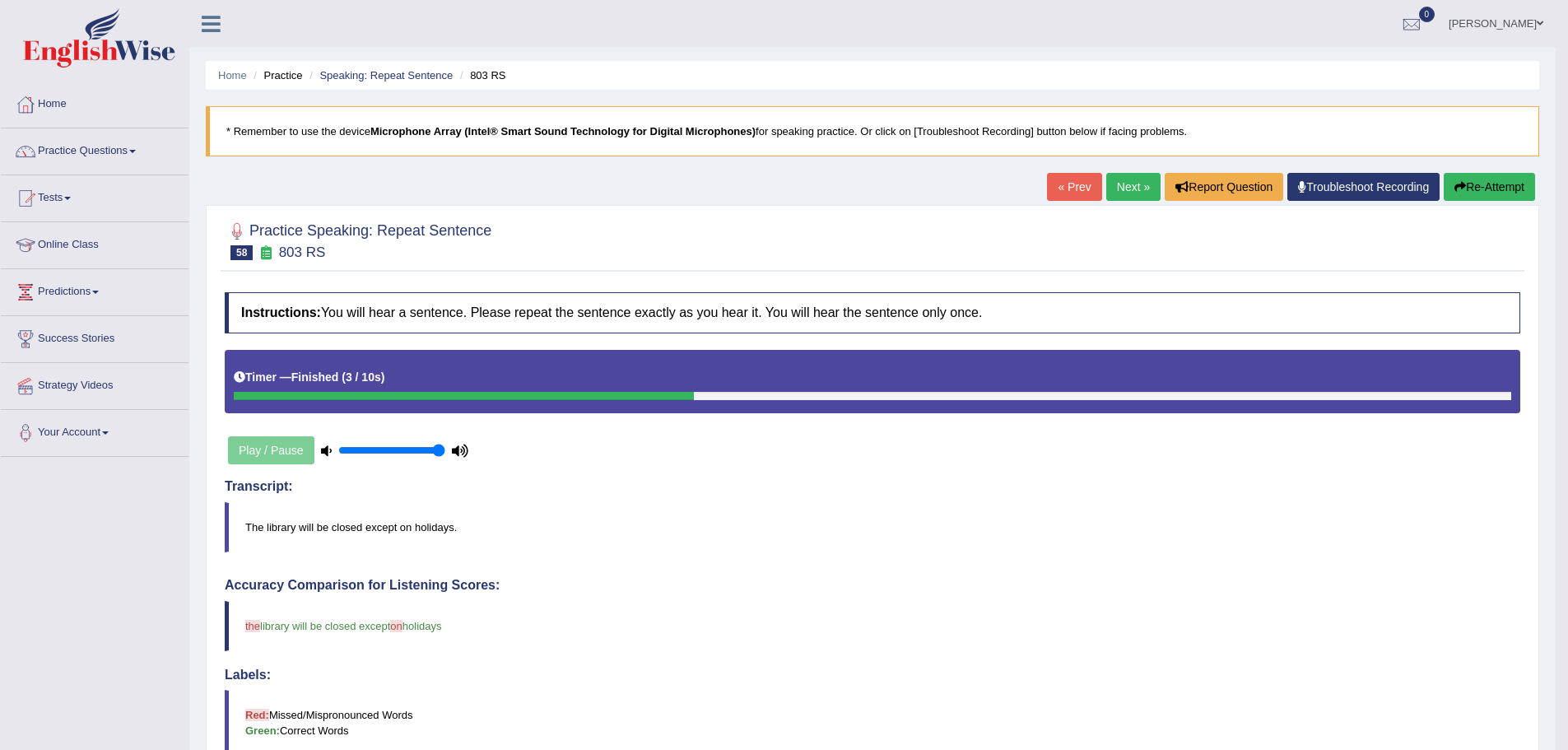
click at [1114, 195] on link "Next »" at bounding box center [1133, 187] width 55 height 28
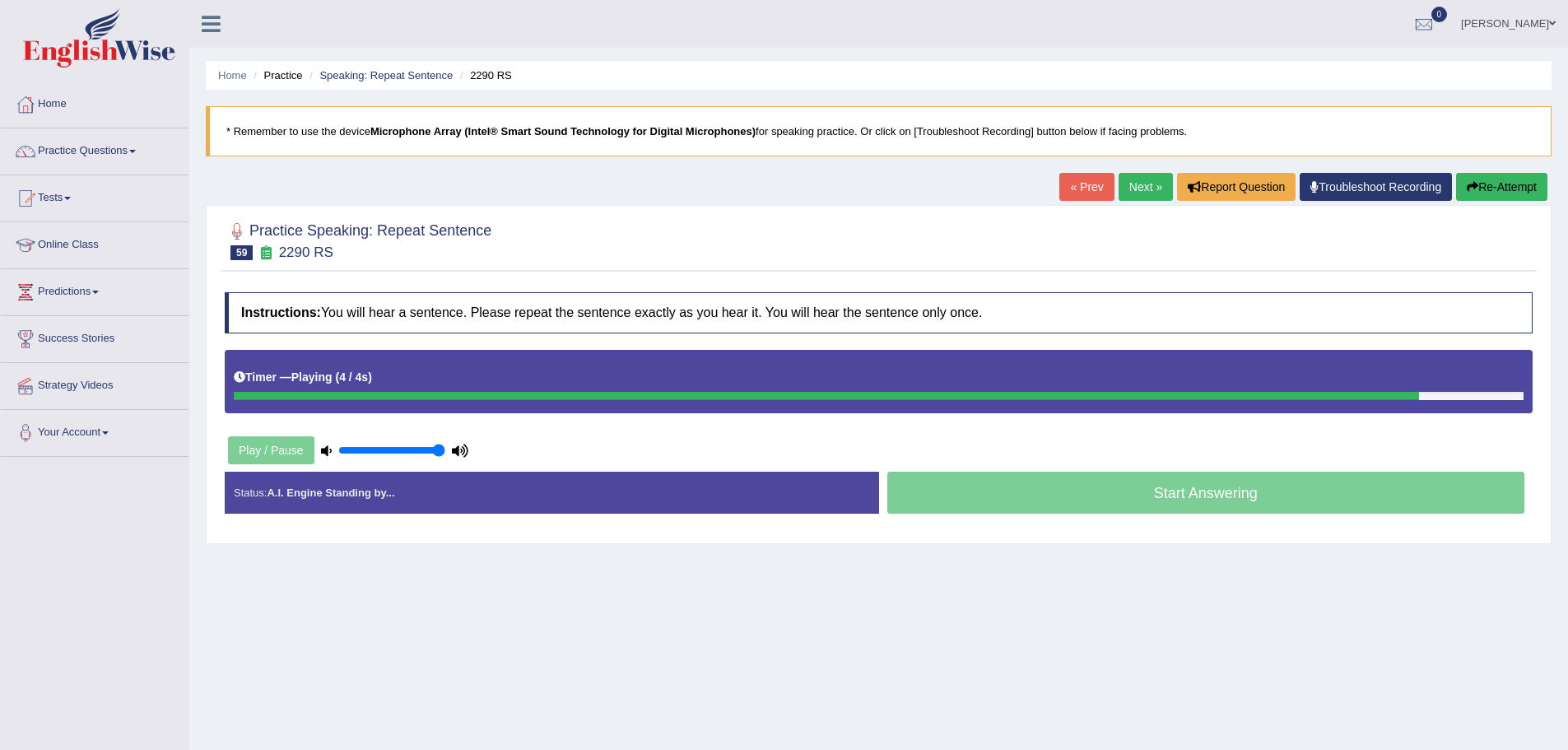
click at [288, 444] on div "Play / Pause" at bounding box center [348, 450] width 247 height 41
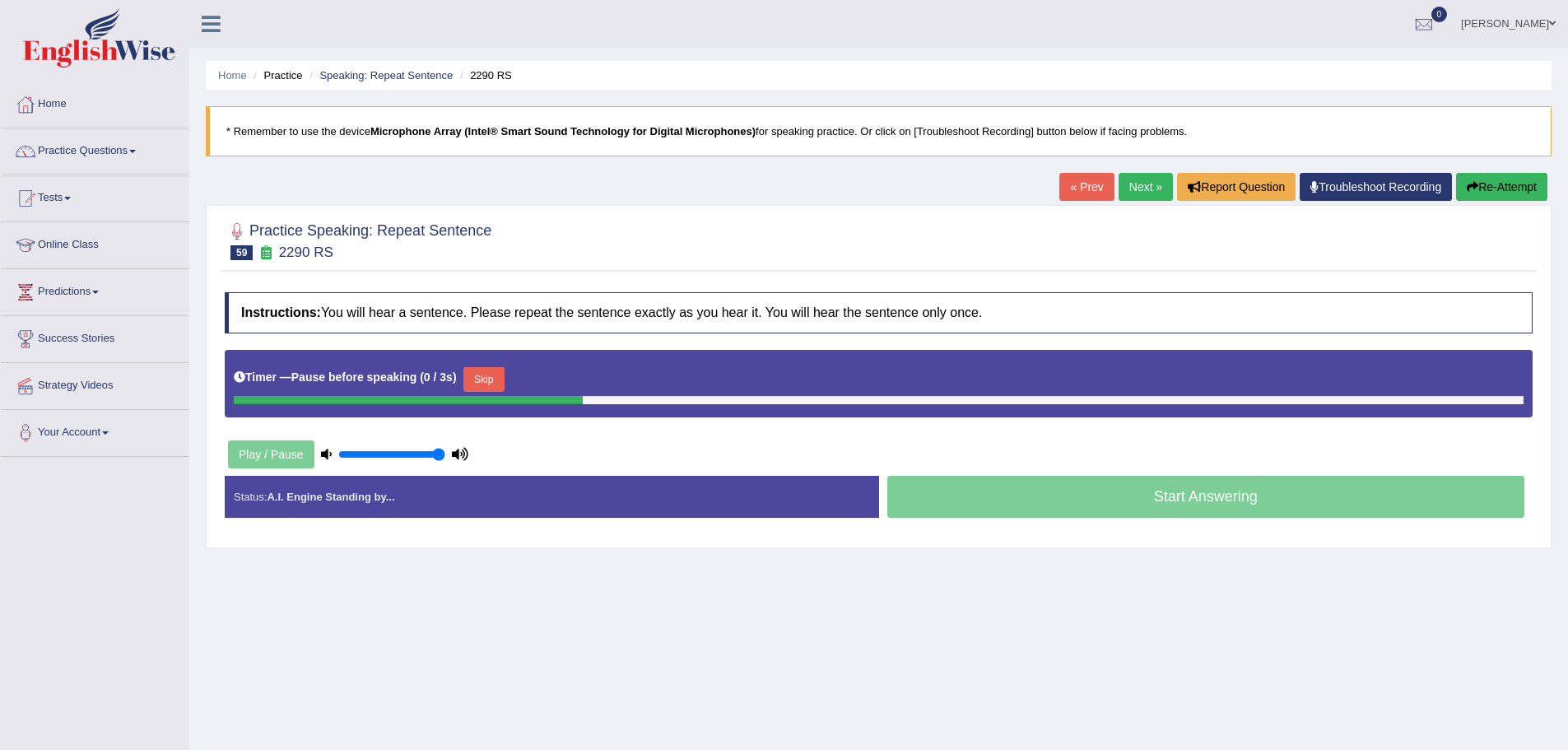
click at [516, 383] on div "Timer — Pause before speaking ( 0 / 3s ) Skip" at bounding box center [878, 380] width 1289 height 33
click at [504, 382] on button "Skip" at bounding box center [484, 380] width 41 height 25
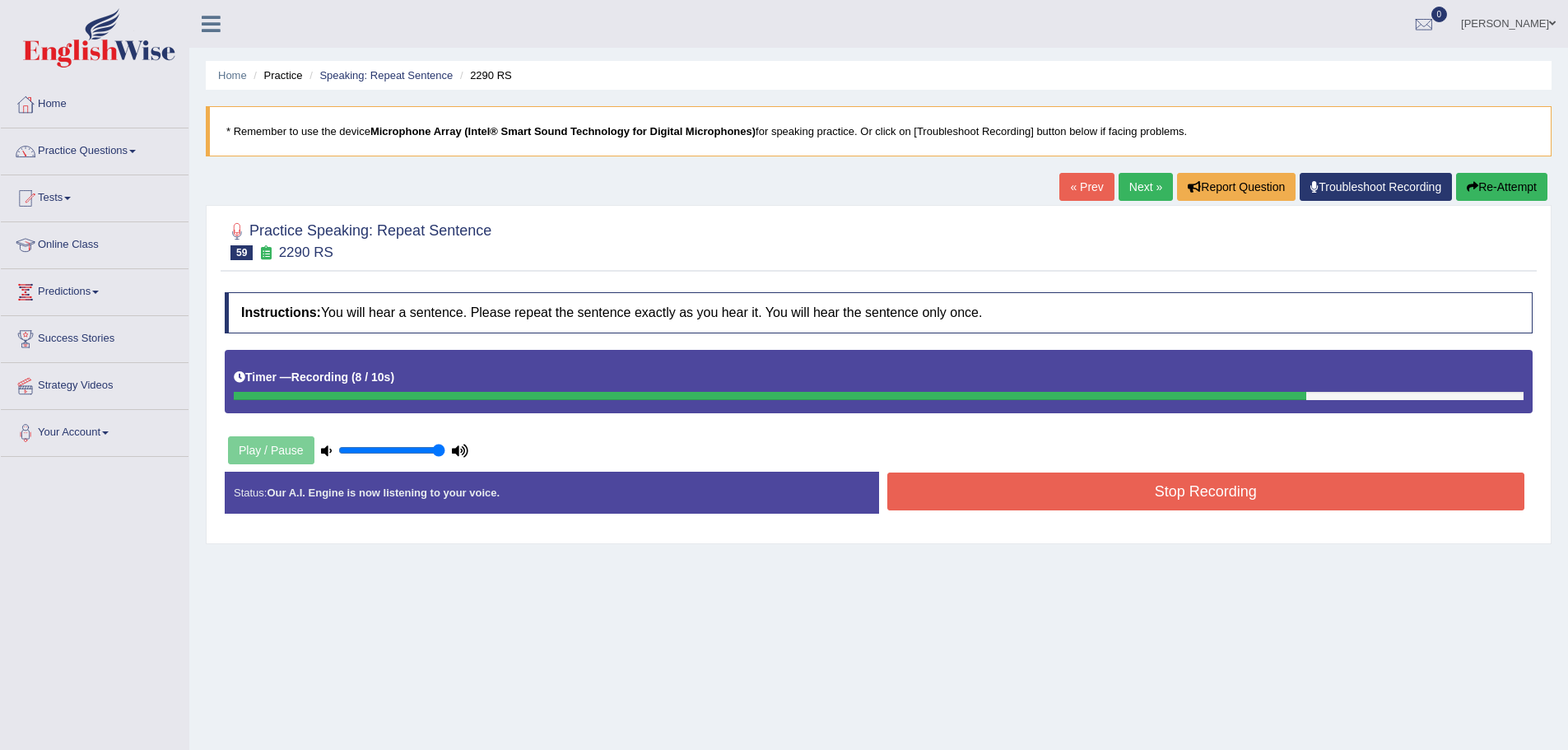
click at [1207, 505] on button "Stop Recording" at bounding box center [1206, 491] width 638 height 38
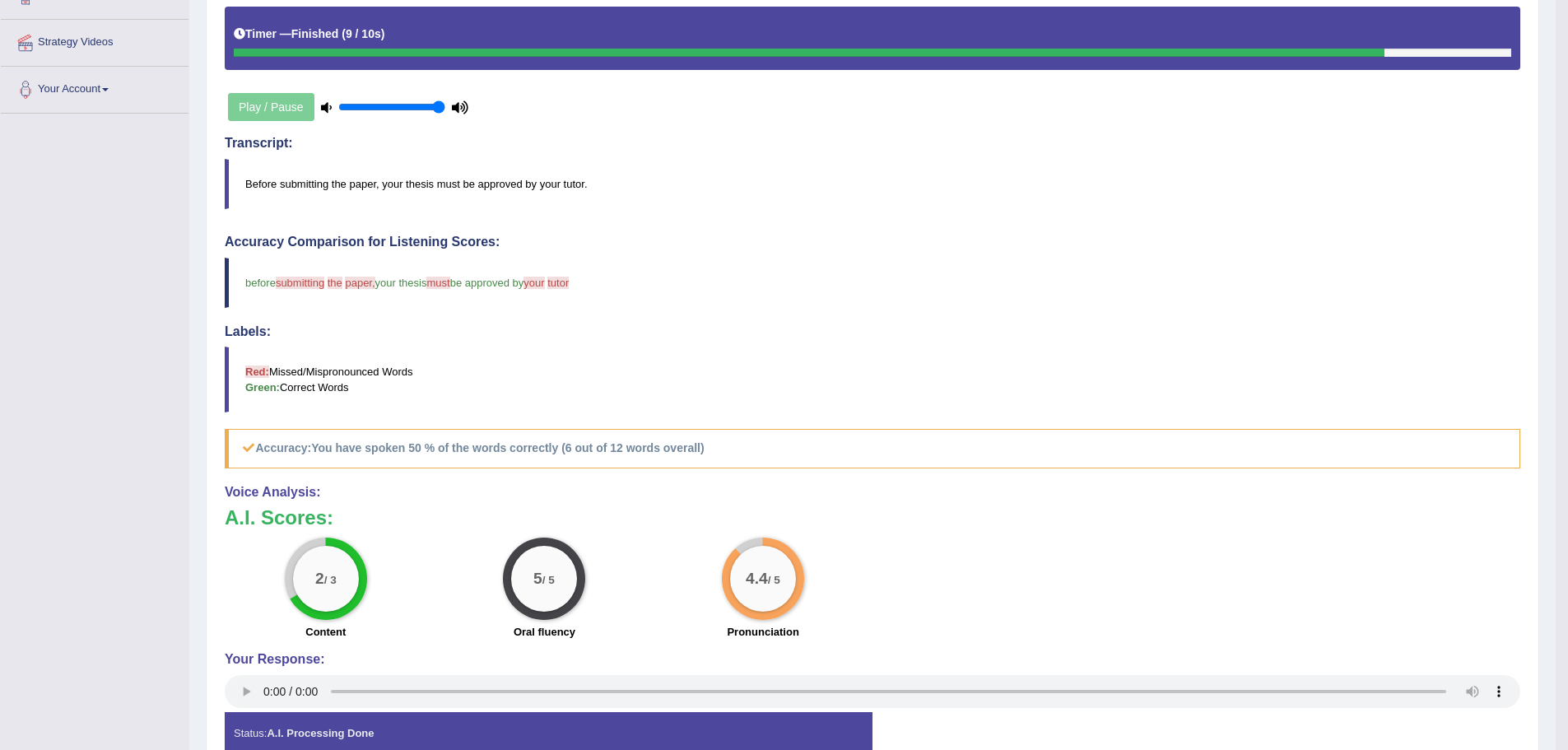
scroll to position [412, 0]
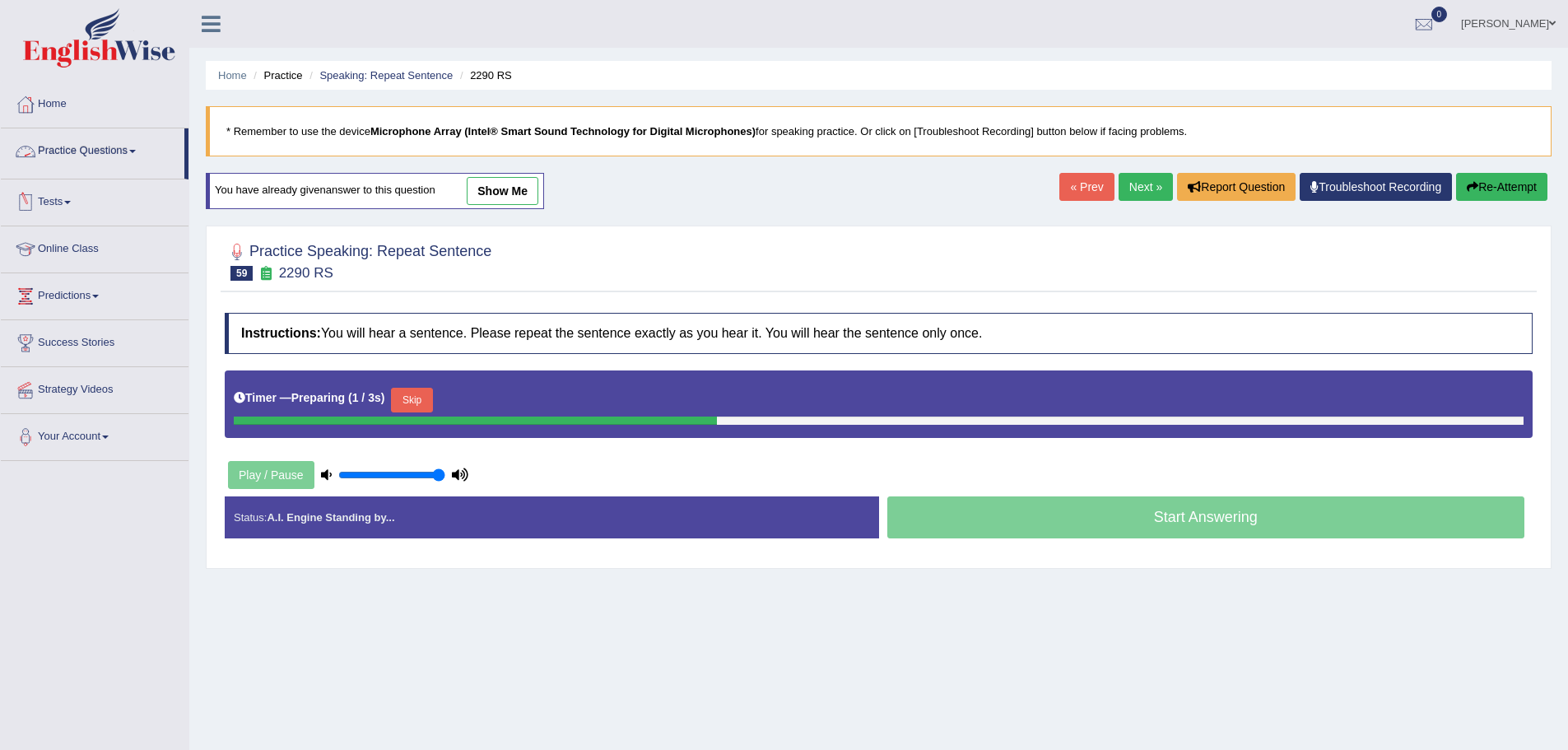
scroll to position [115, 0]
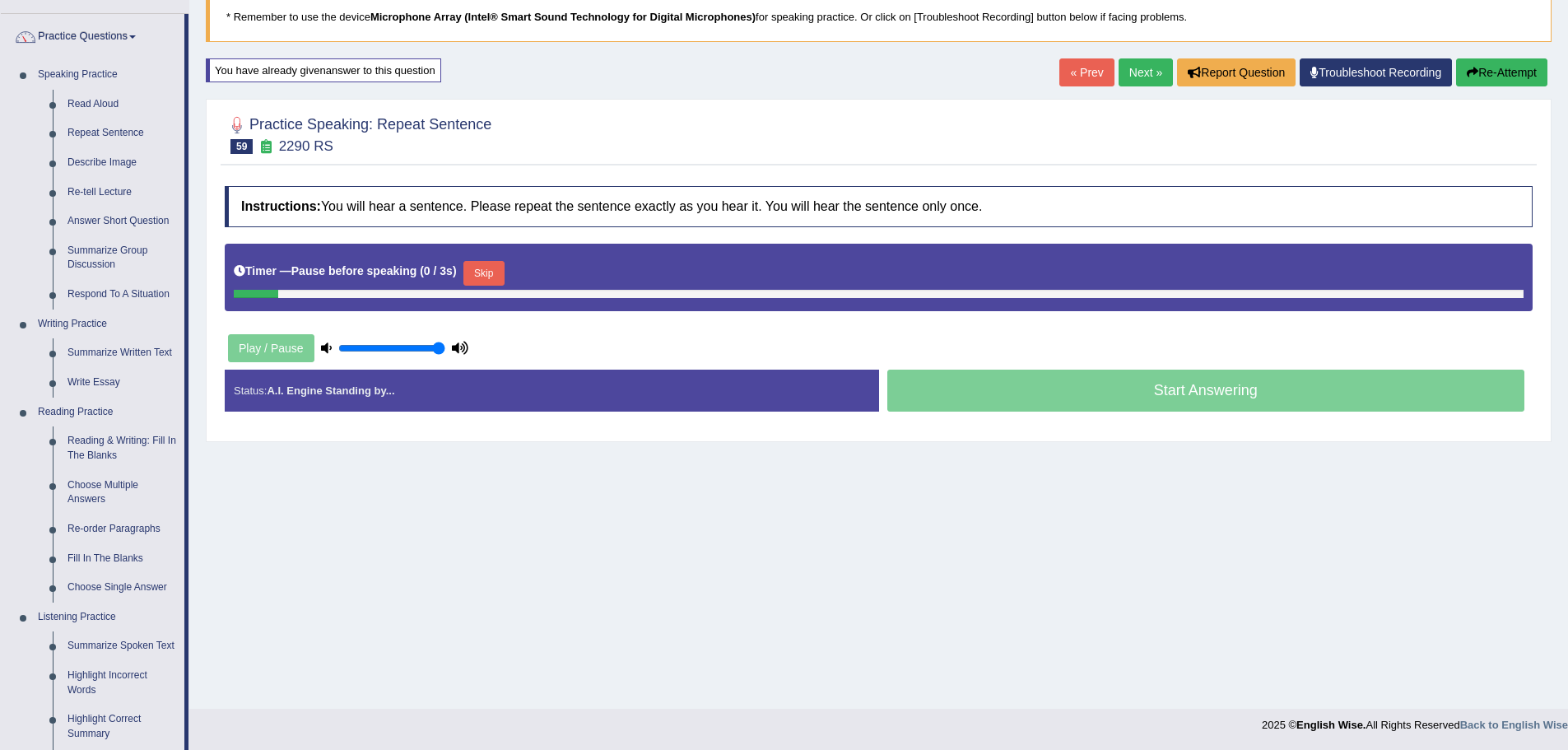
click at [279, 343] on div "Play / Pause" at bounding box center [348, 348] width 247 height 41
click at [288, 349] on div "Play / Pause" at bounding box center [348, 348] width 247 height 41
click at [277, 351] on div "Play / Pause" at bounding box center [348, 348] width 247 height 41
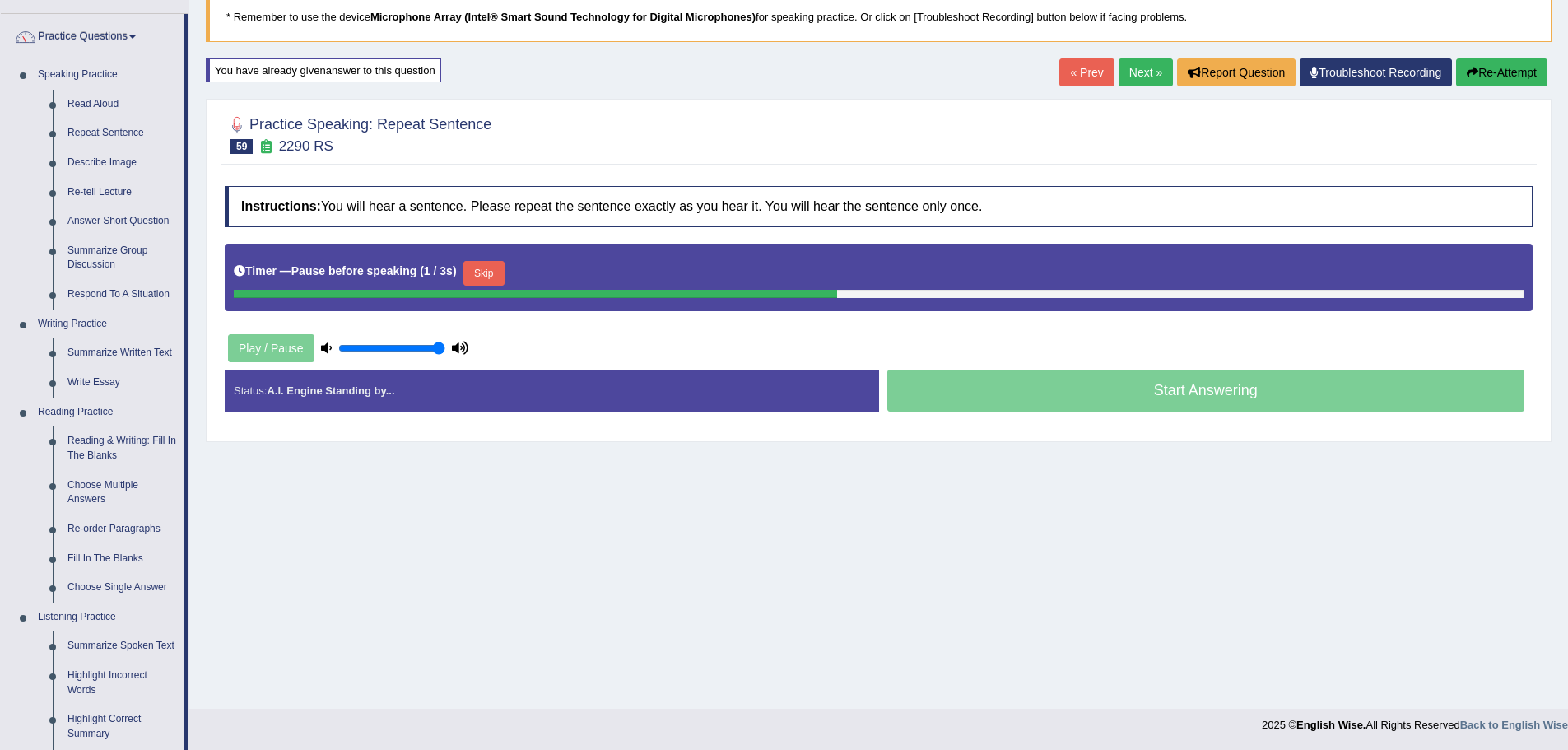
click at [277, 351] on div "Play / Pause" at bounding box center [348, 348] width 247 height 41
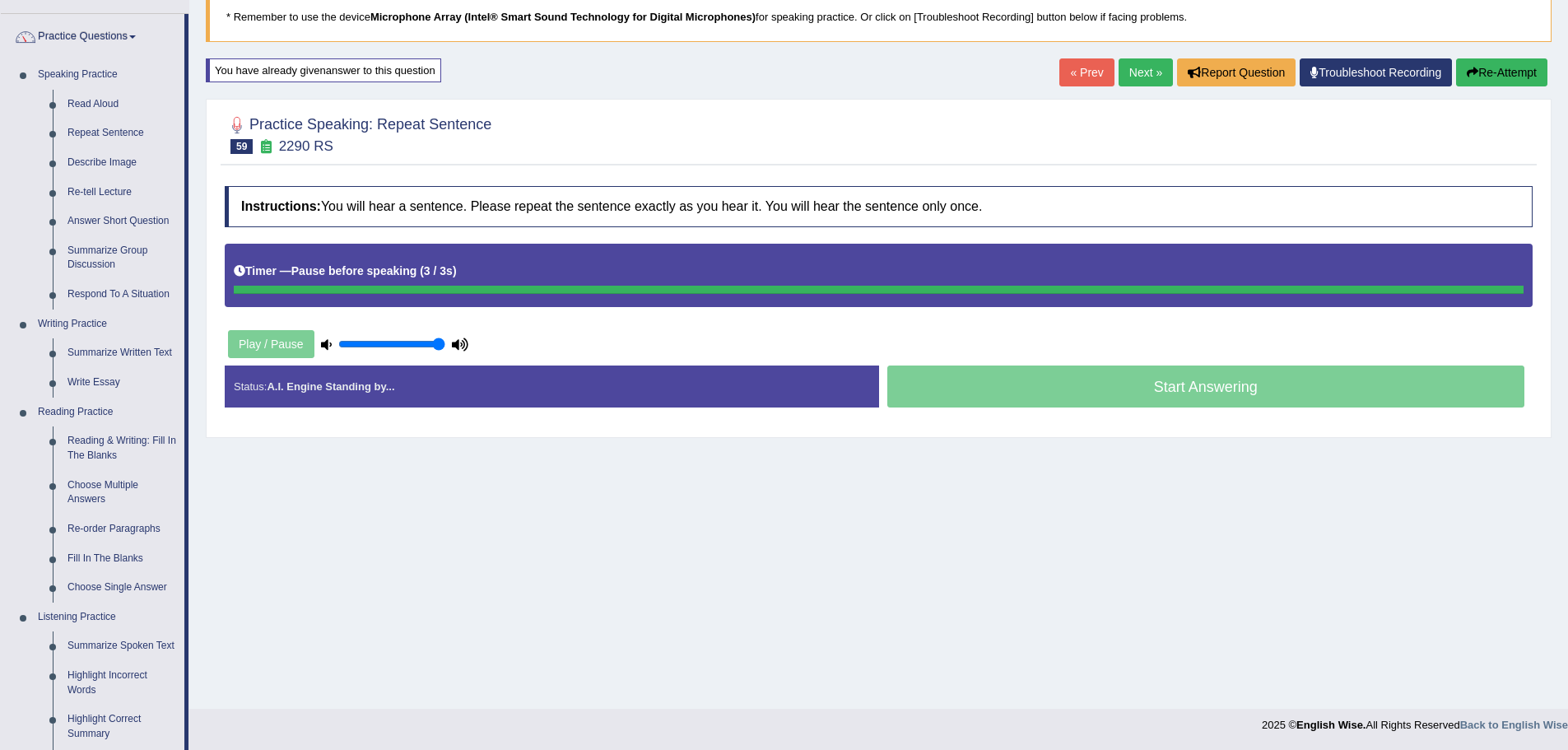
click at [1089, 395] on div "Start Answering" at bounding box center [1206, 389] width 654 height 46
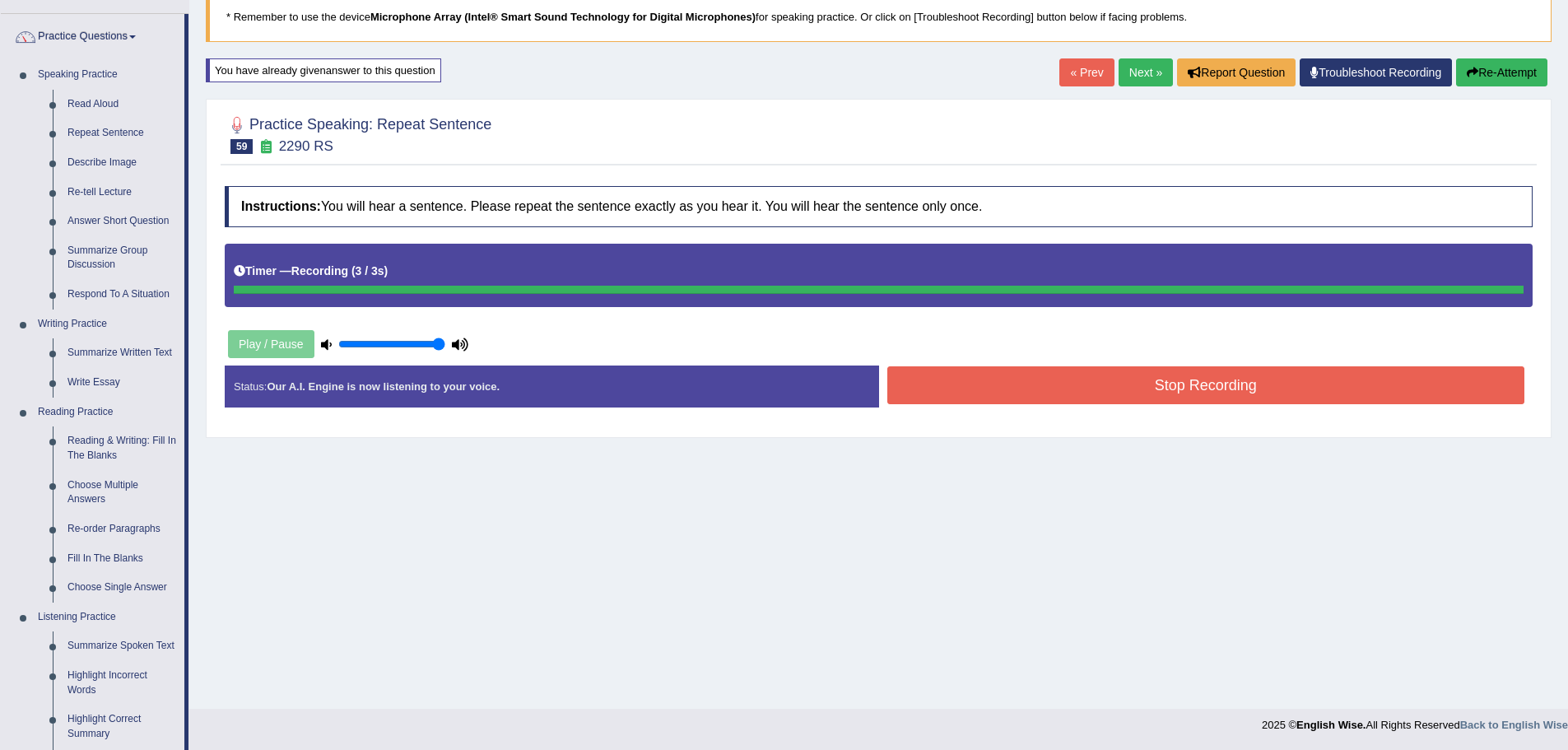
click at [1088, 390] on button "Stop Recording" at bounding box center [1206, 385] width 638 height 38
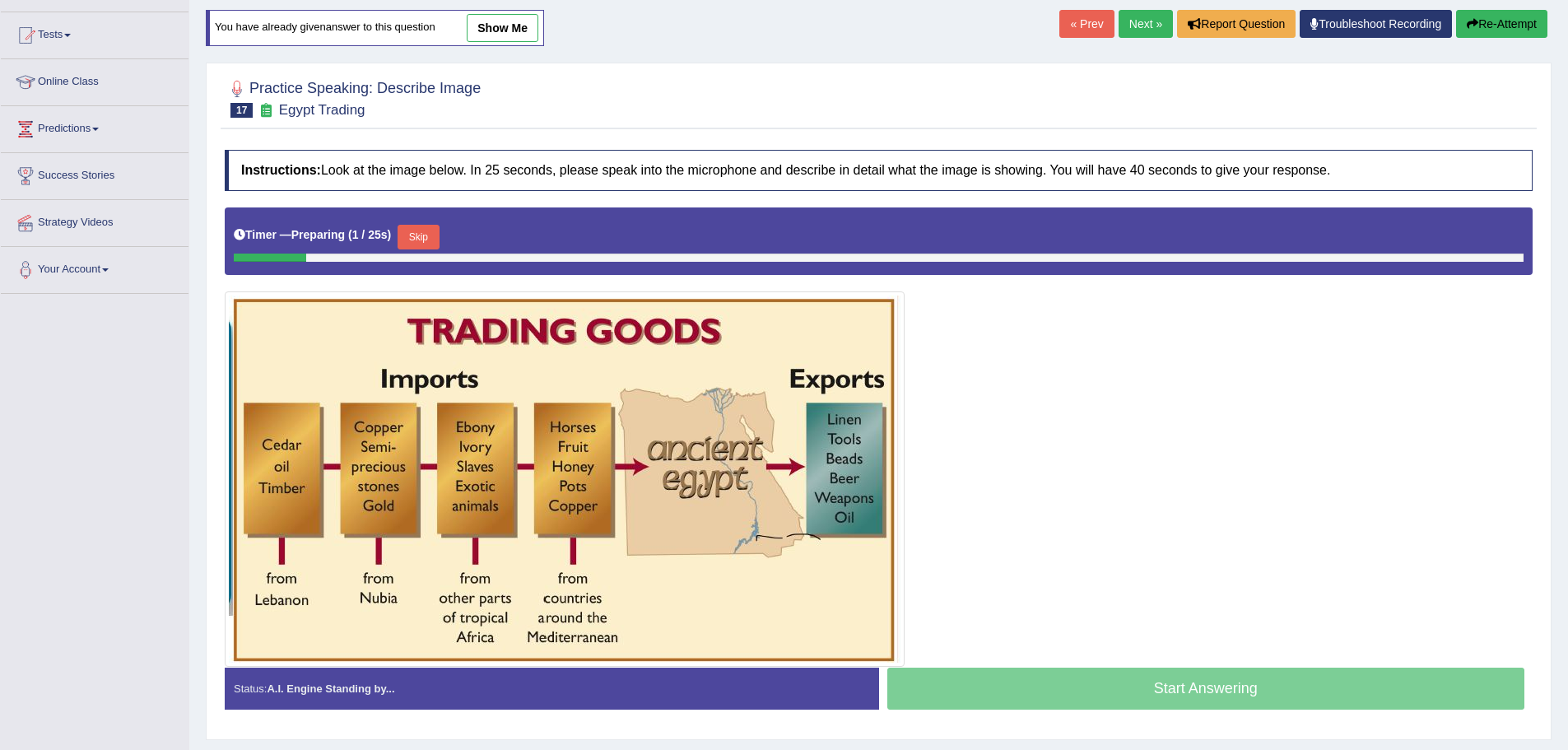
scroll to position [165, 0]
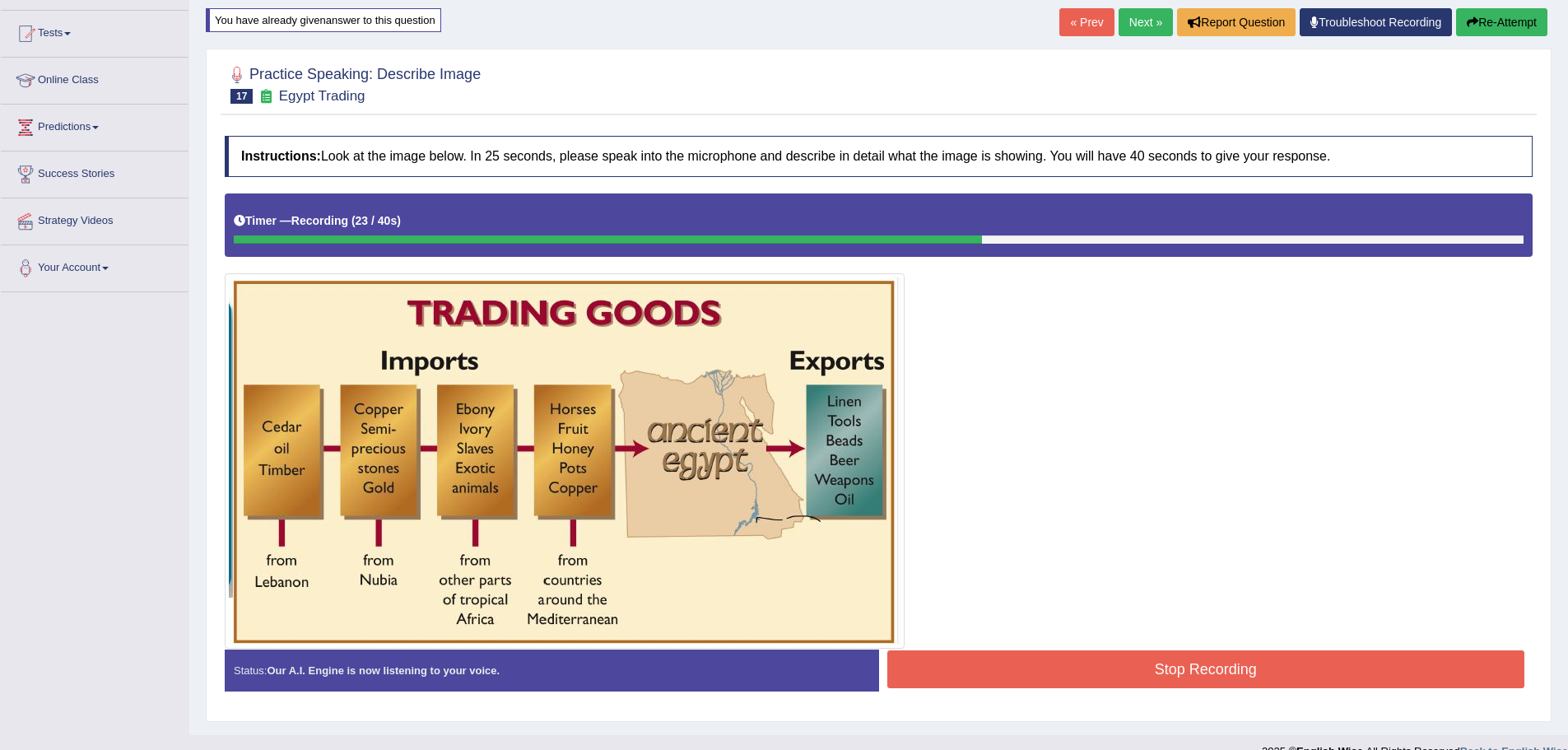
click at [1066, 668] on button "Stop Recording" at bounding box center [1206, 669] width 638 height 38
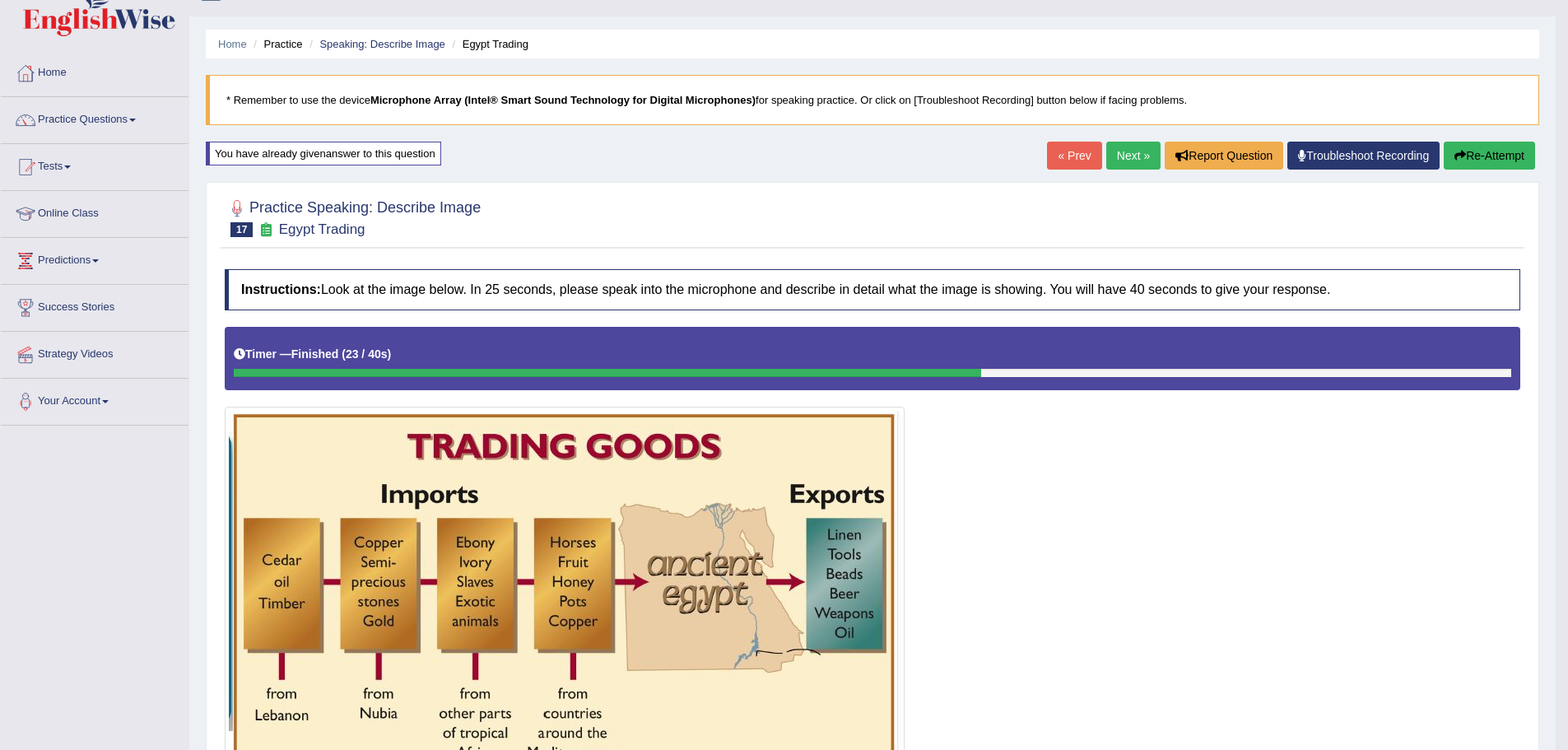
scroll to position [30, 0]
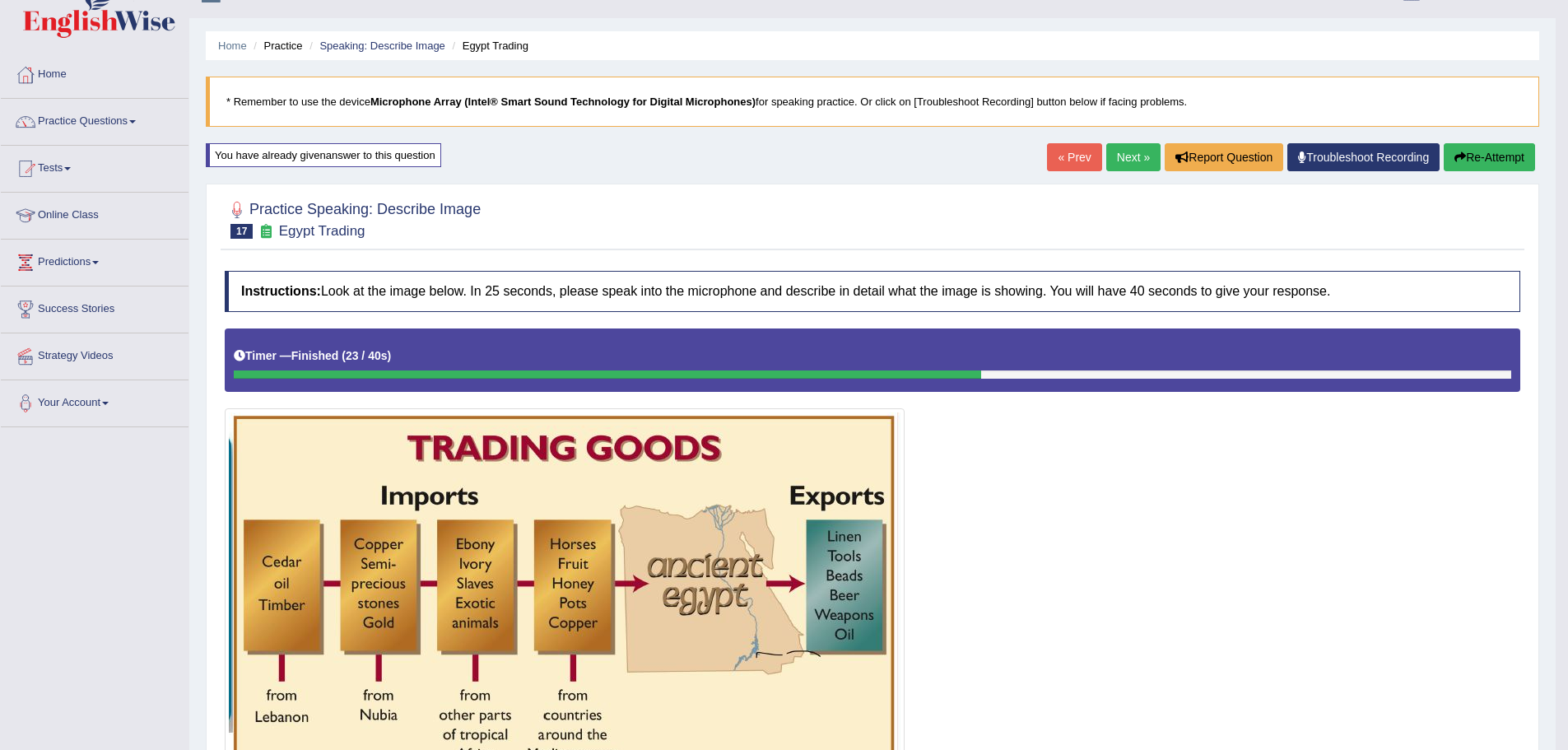
click at [1459, 152] on icon "button" at bounding box center [1460, 157] width 11 height 11
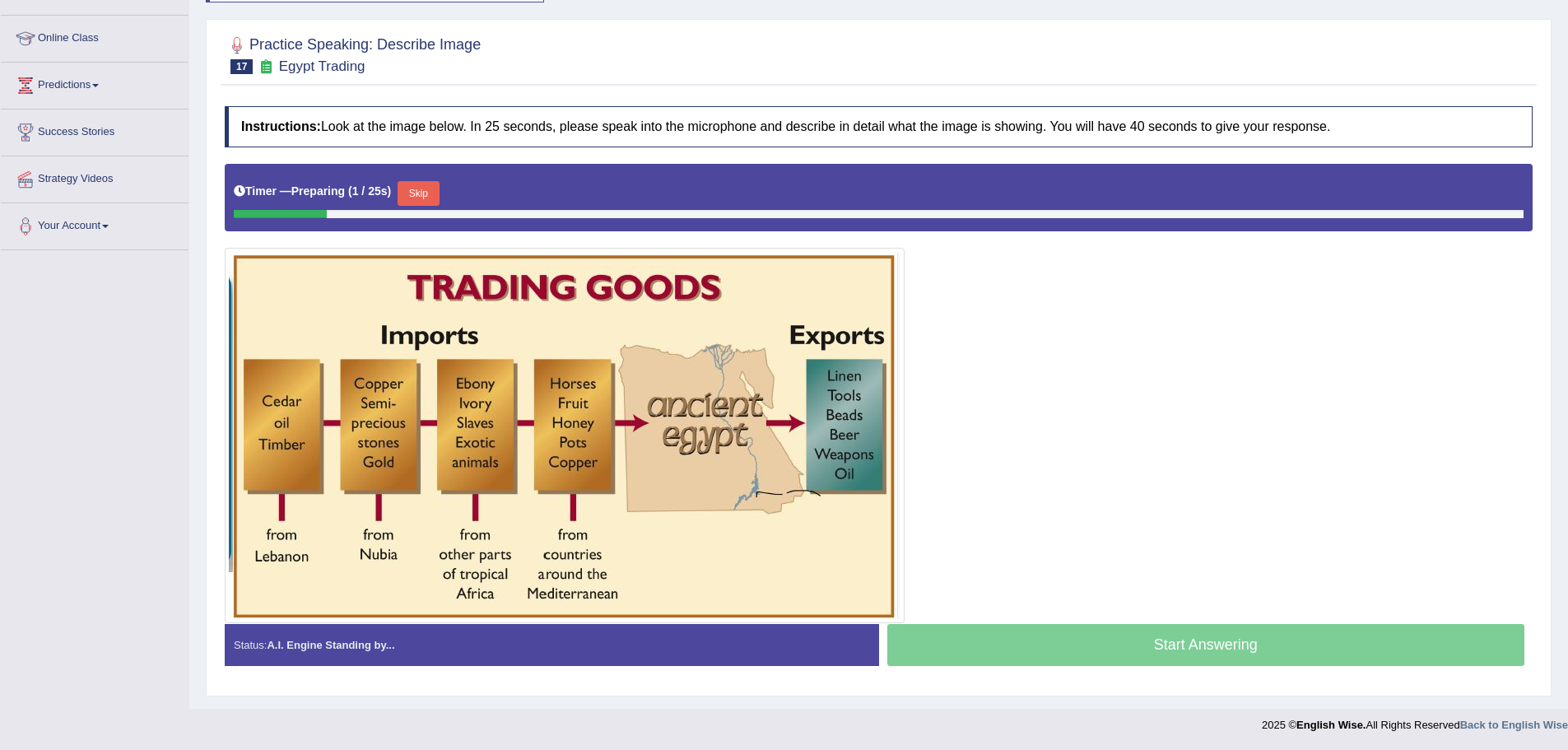
click at [416, 190] on button "Skip" at bounding box center [417, 194] width 41 height 25
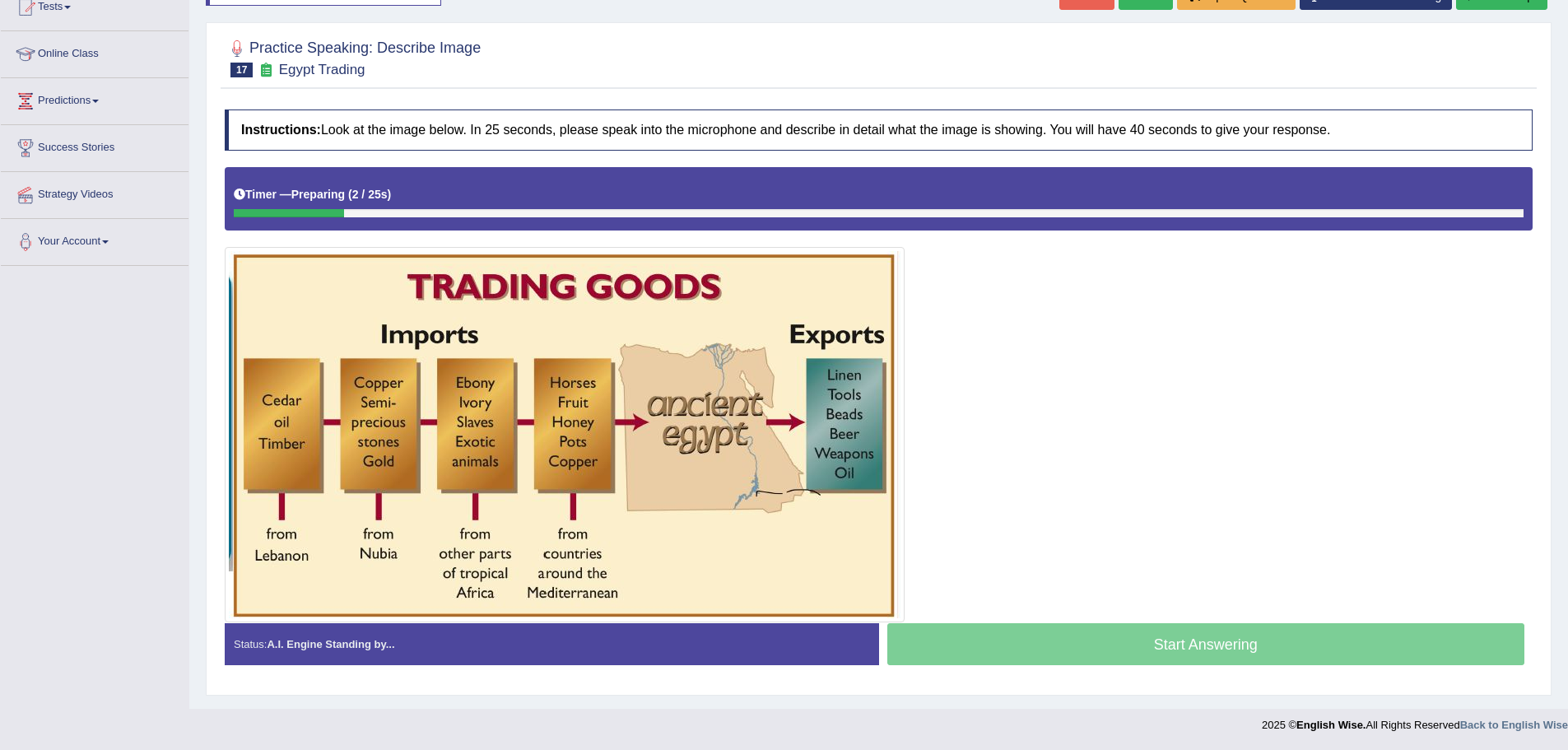
scroll to position [191, 0]
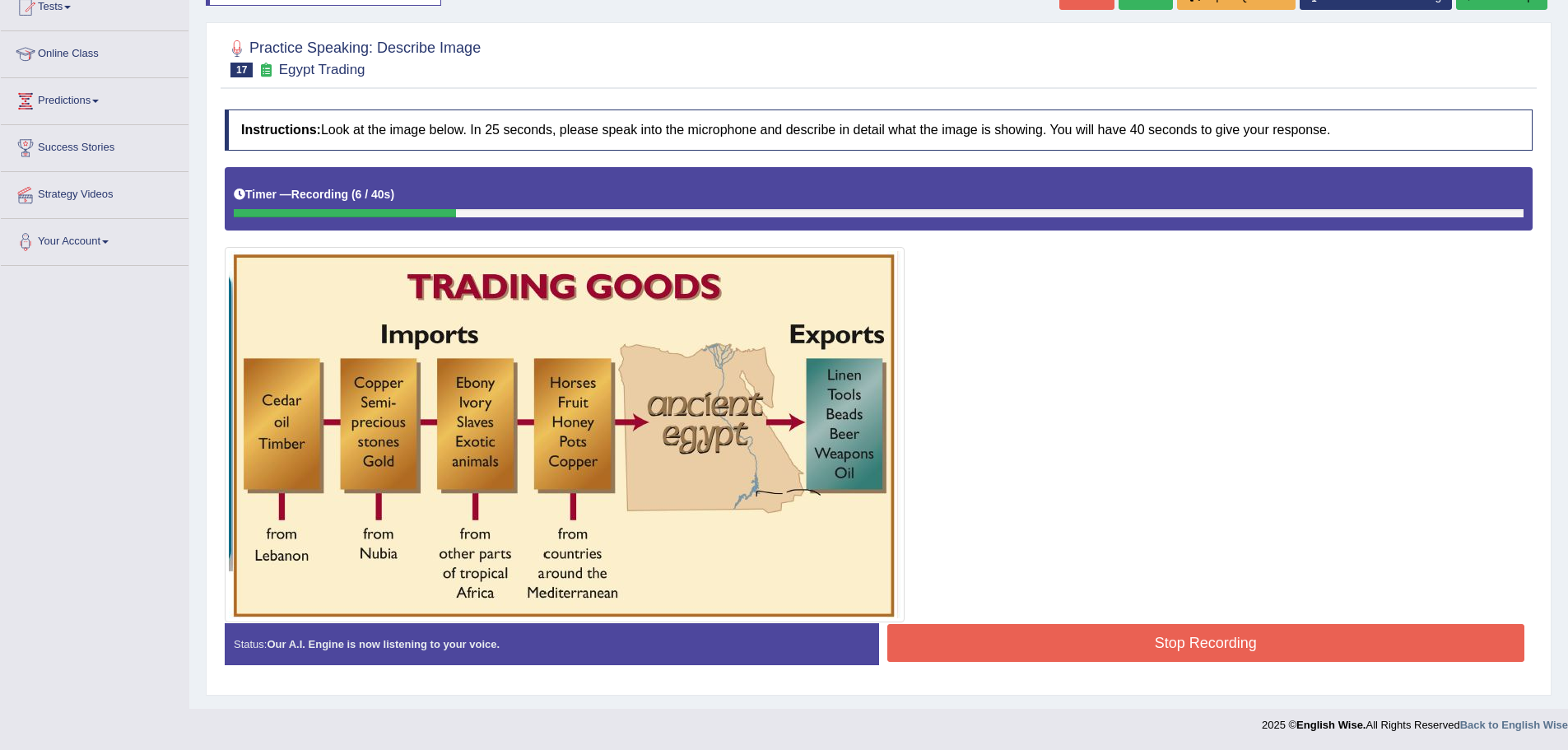
click at [1171, 639] on button "Stop Recording" at bounding box center [1206, 643] width 638 height 38
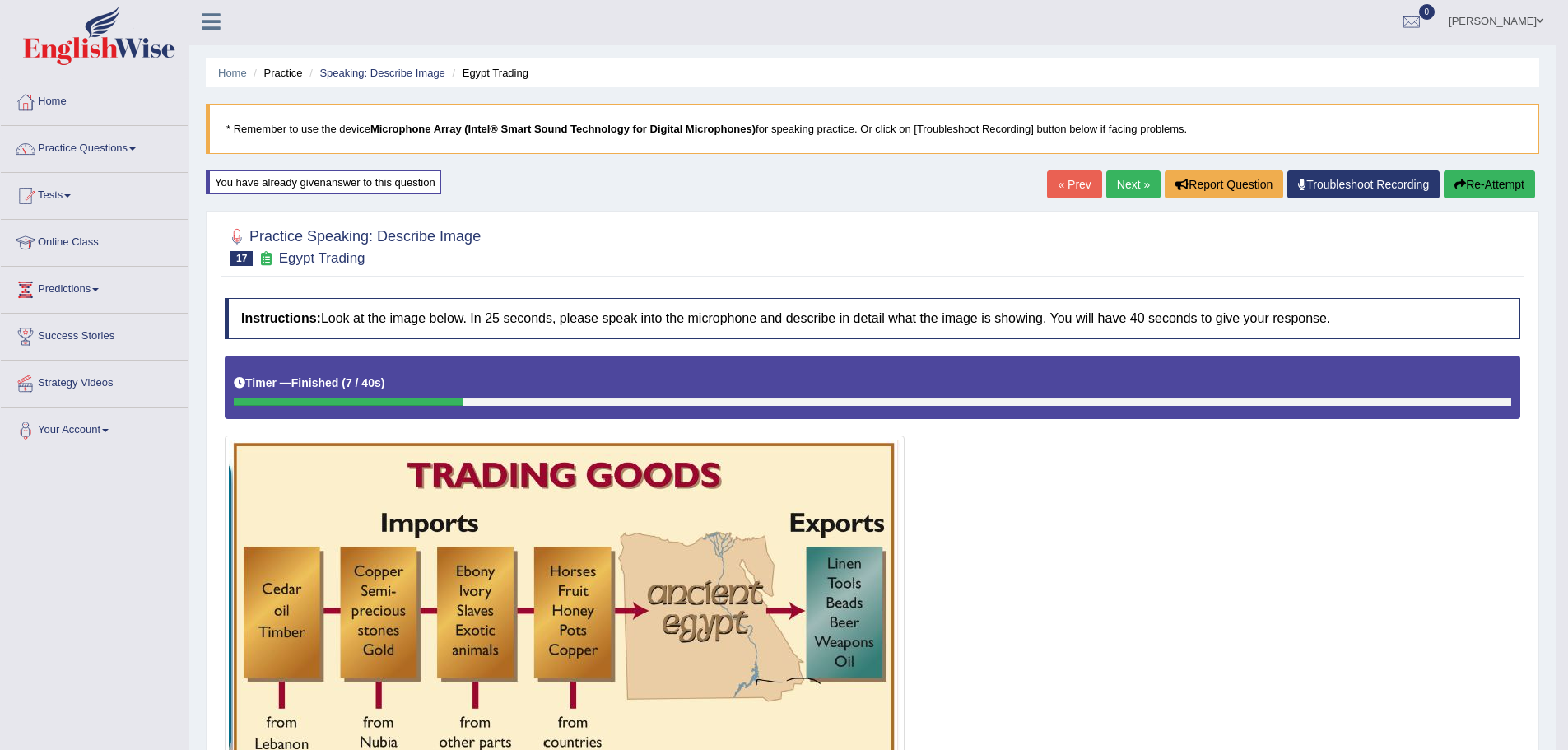
scroll to position [0, 0]
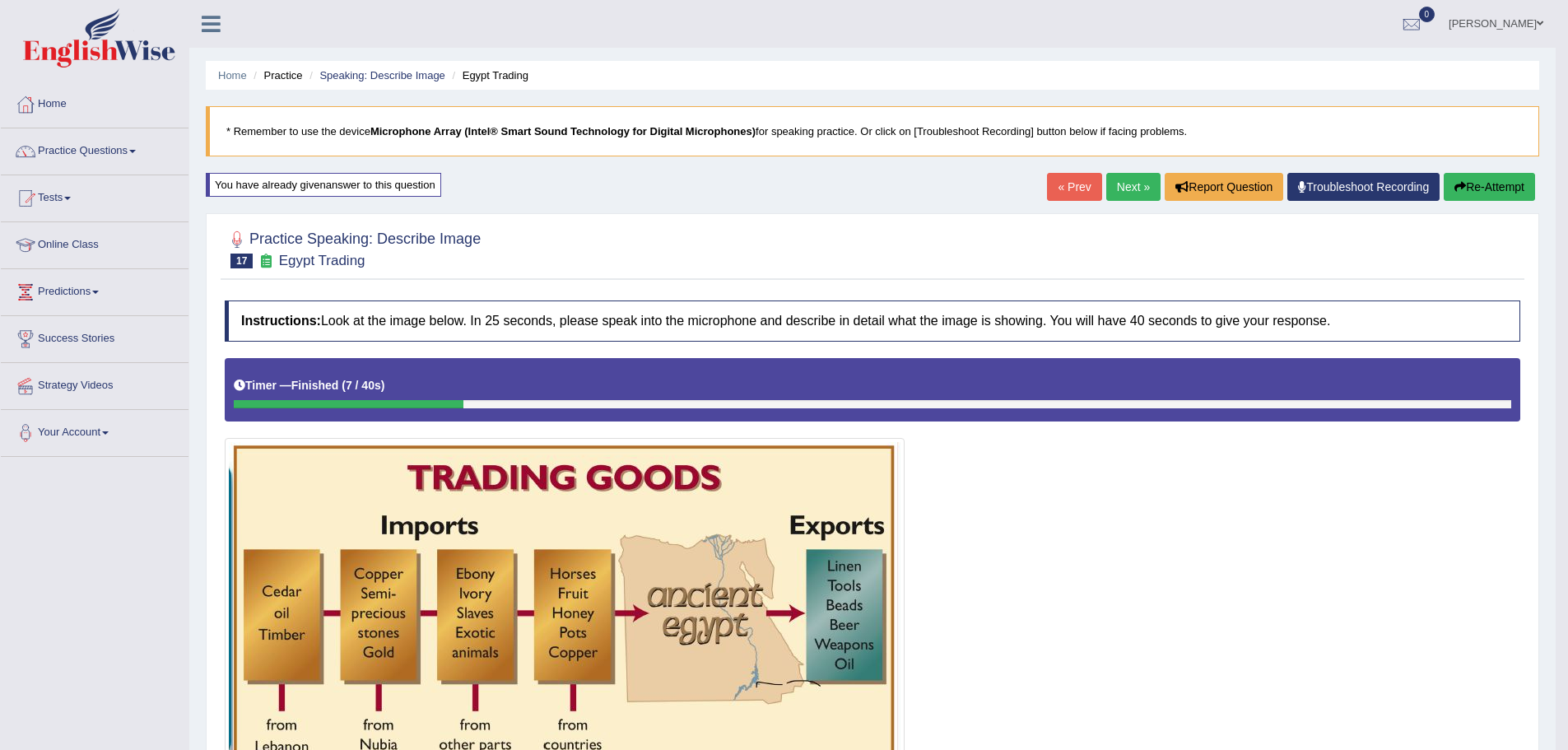
click at [1502, 190] on button "Re-Attempt" at bounding box center [1489, 187] width 92 height 28
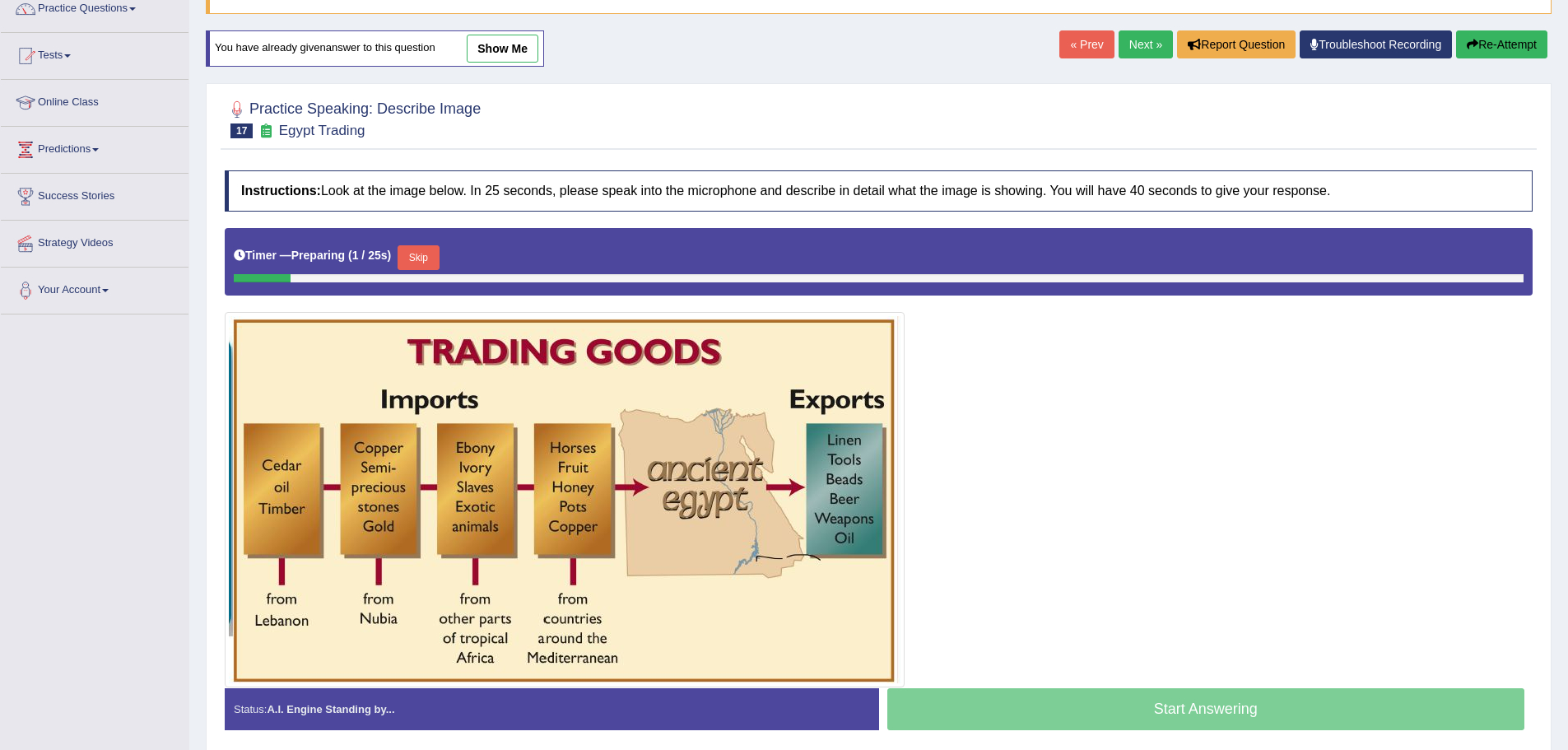
scroll to position [42, 0]
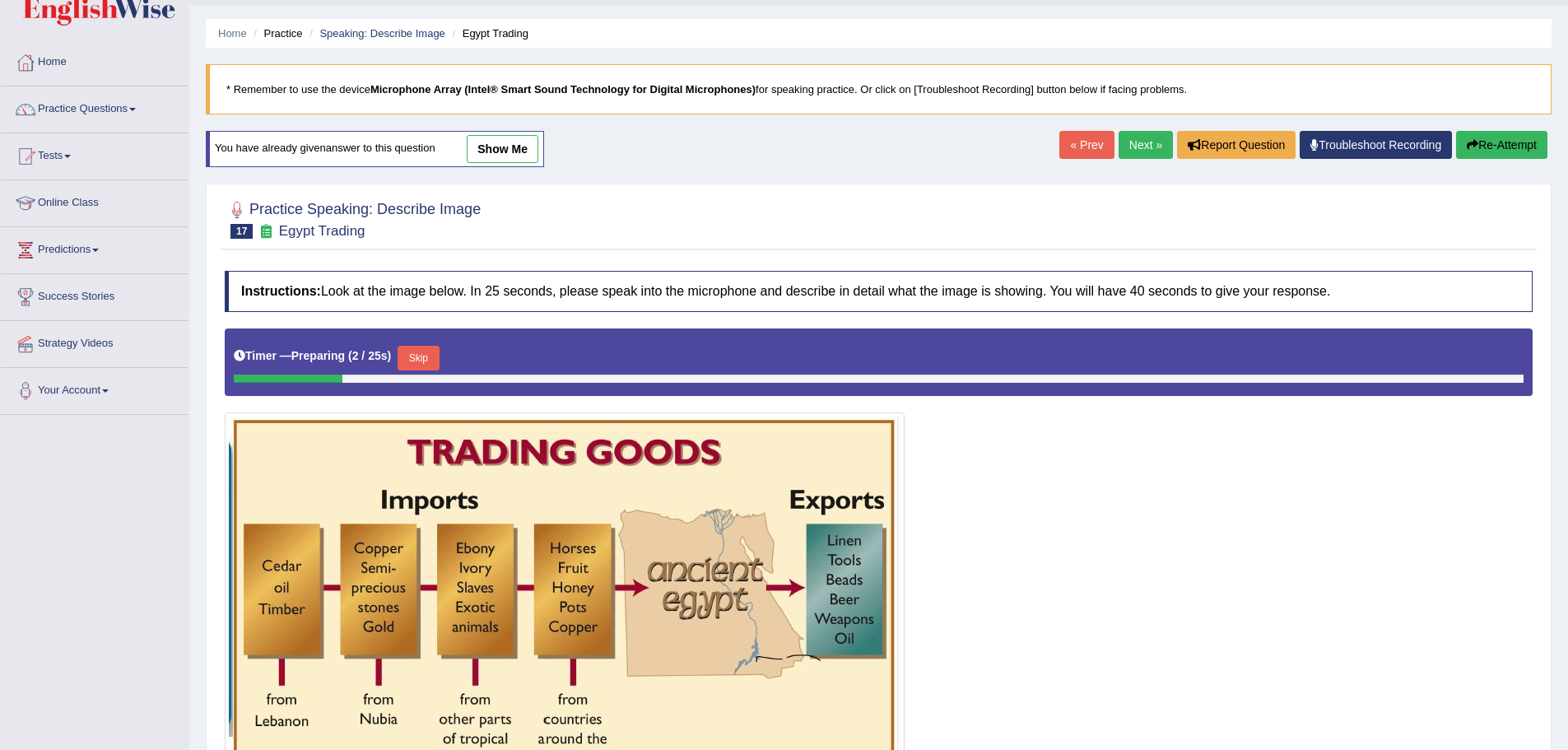
click at [427, 364] on button "Skip" at bounding box center [417, 357] width 41 height 25
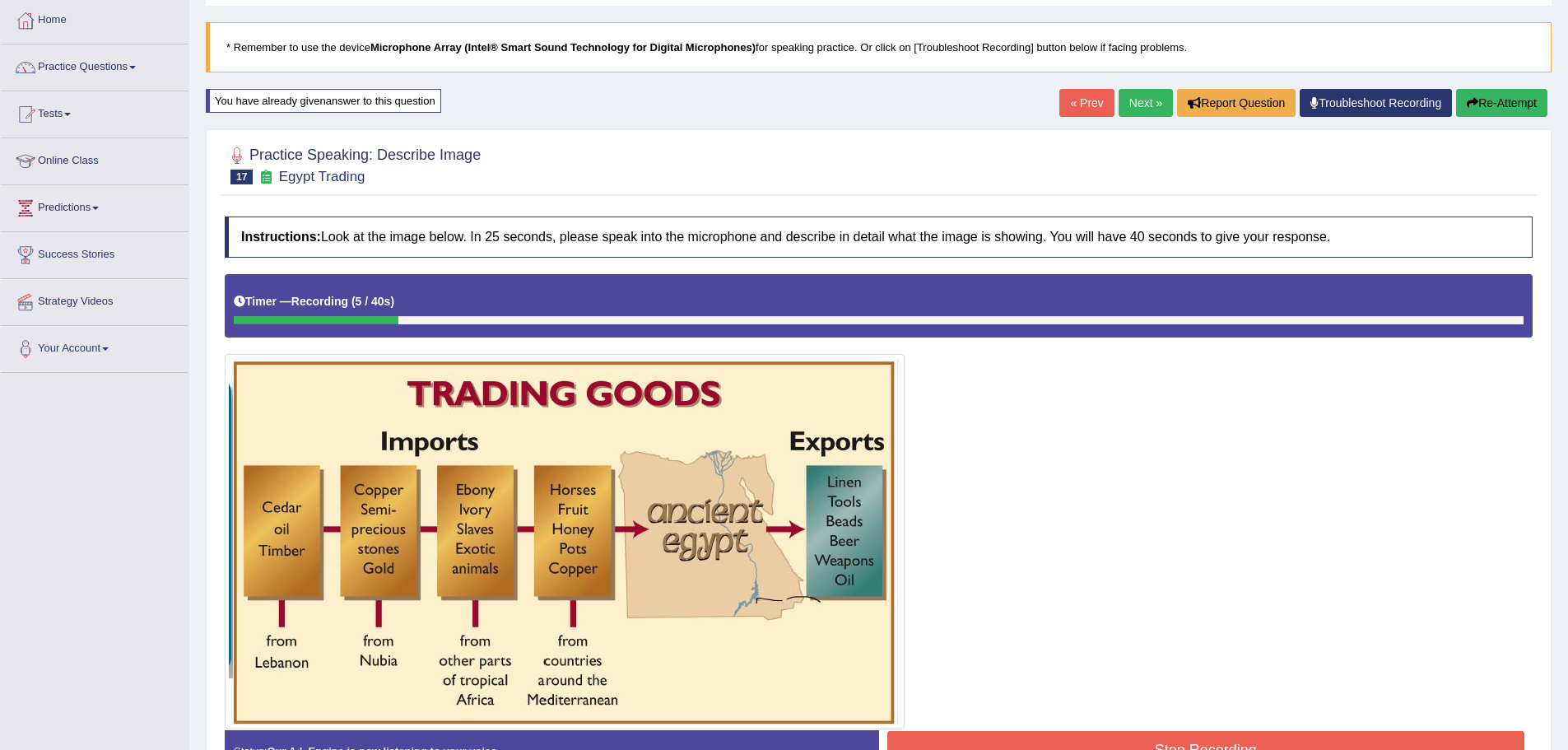
scroll to position [124, 0]
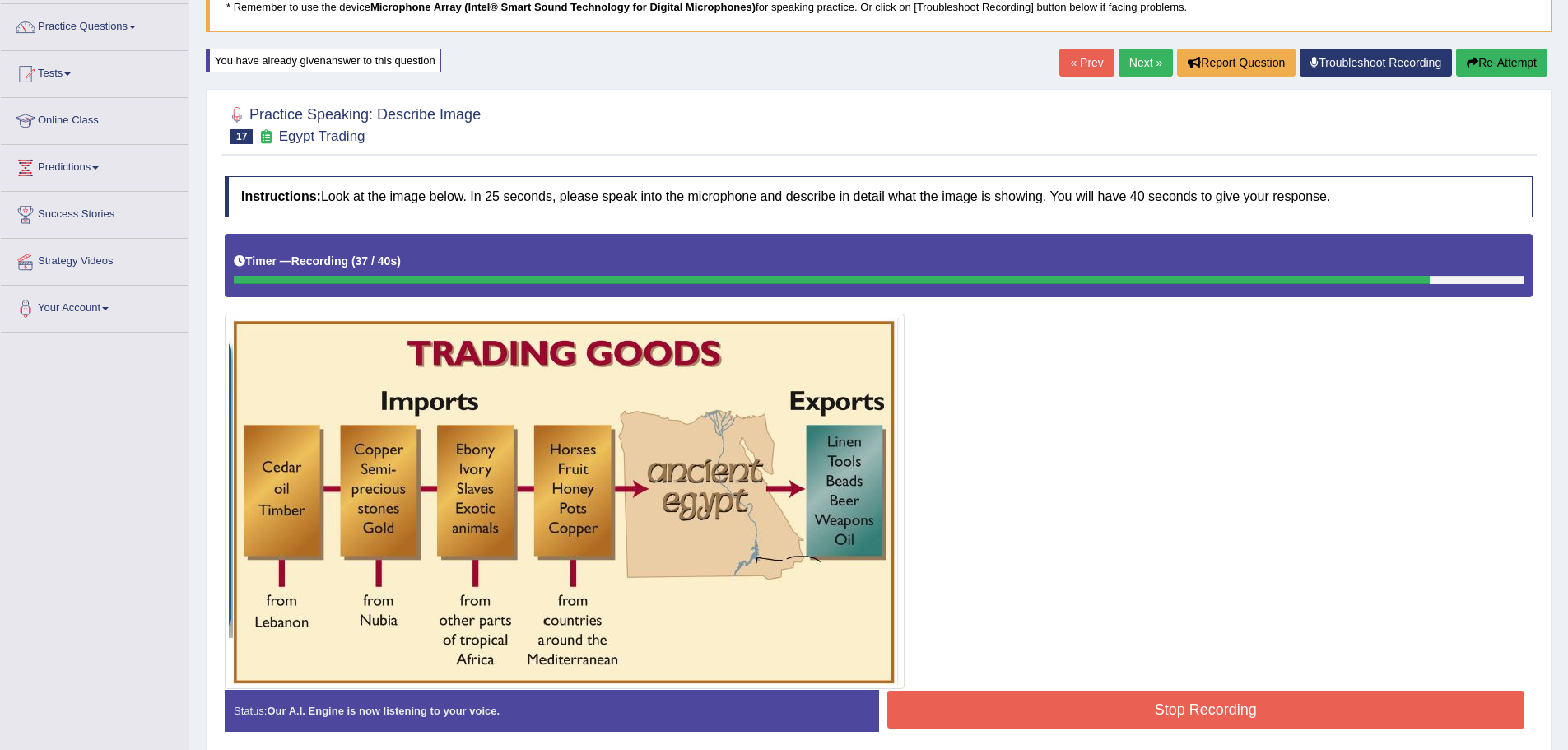
click at [1097, 705] on button "Stop Recording" at bounding box center [1206, 709] width 638 height 38
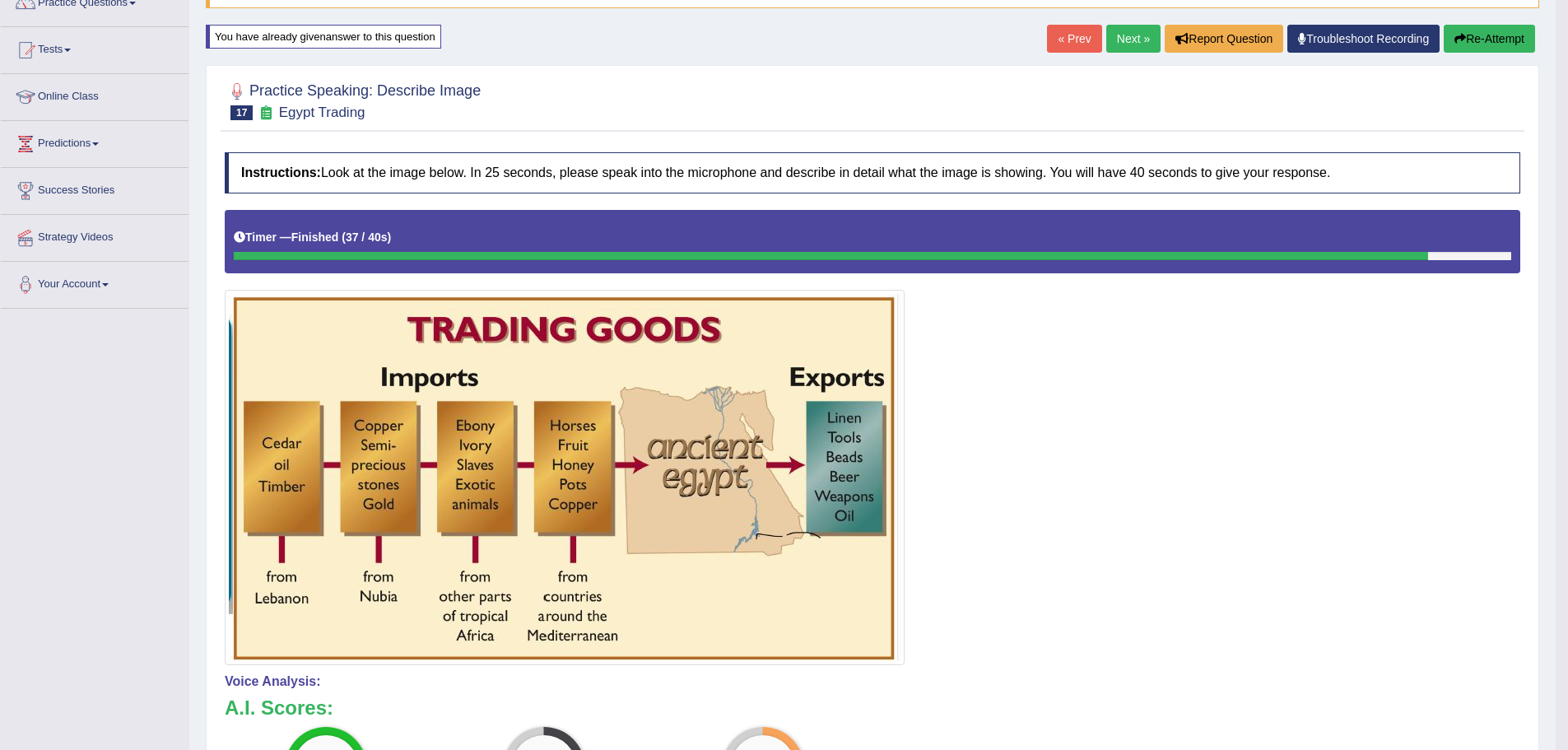
scroll to position [0, 0]
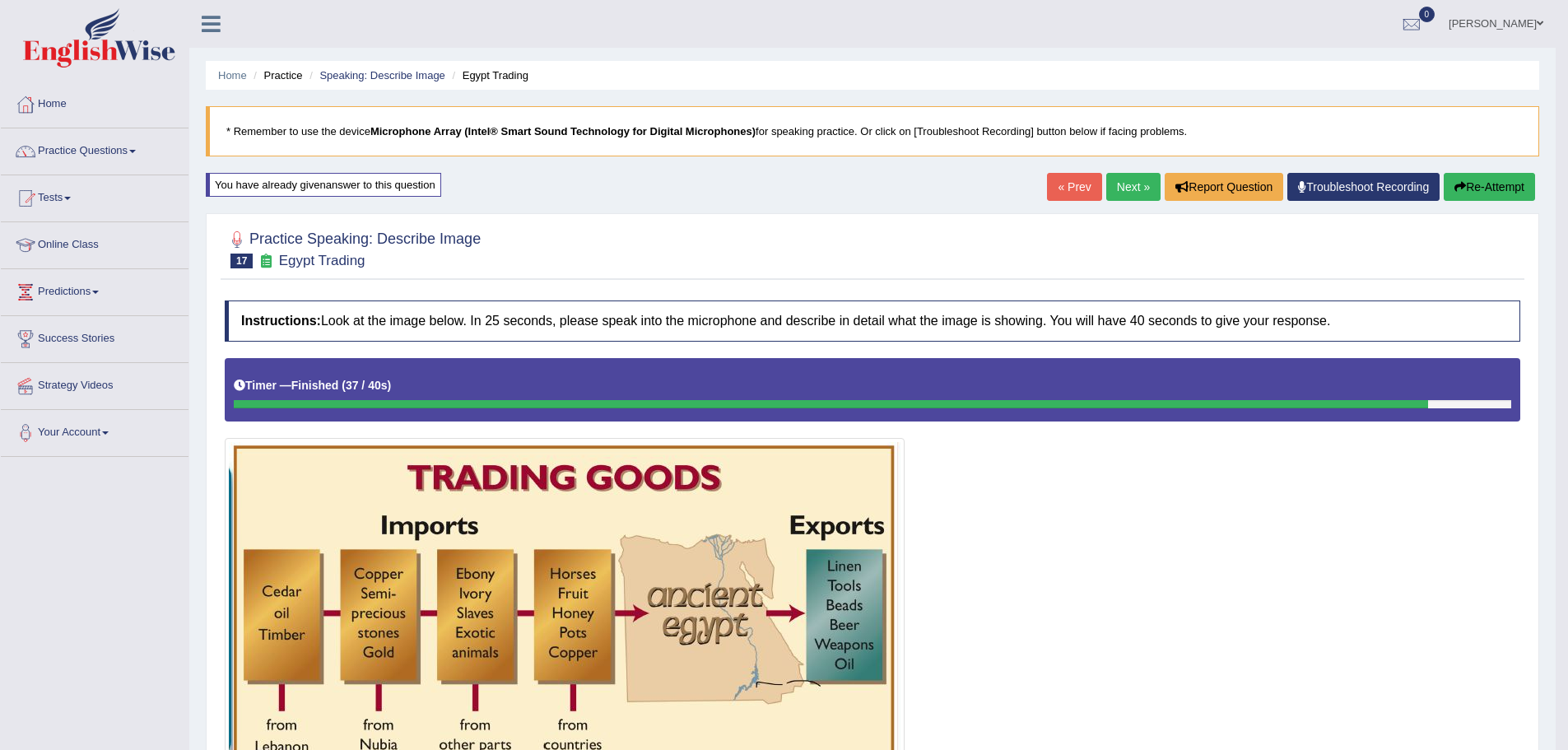
click at [1116, 186] on link "Next »" at bounding box center [1133, 187] width 55 height 28
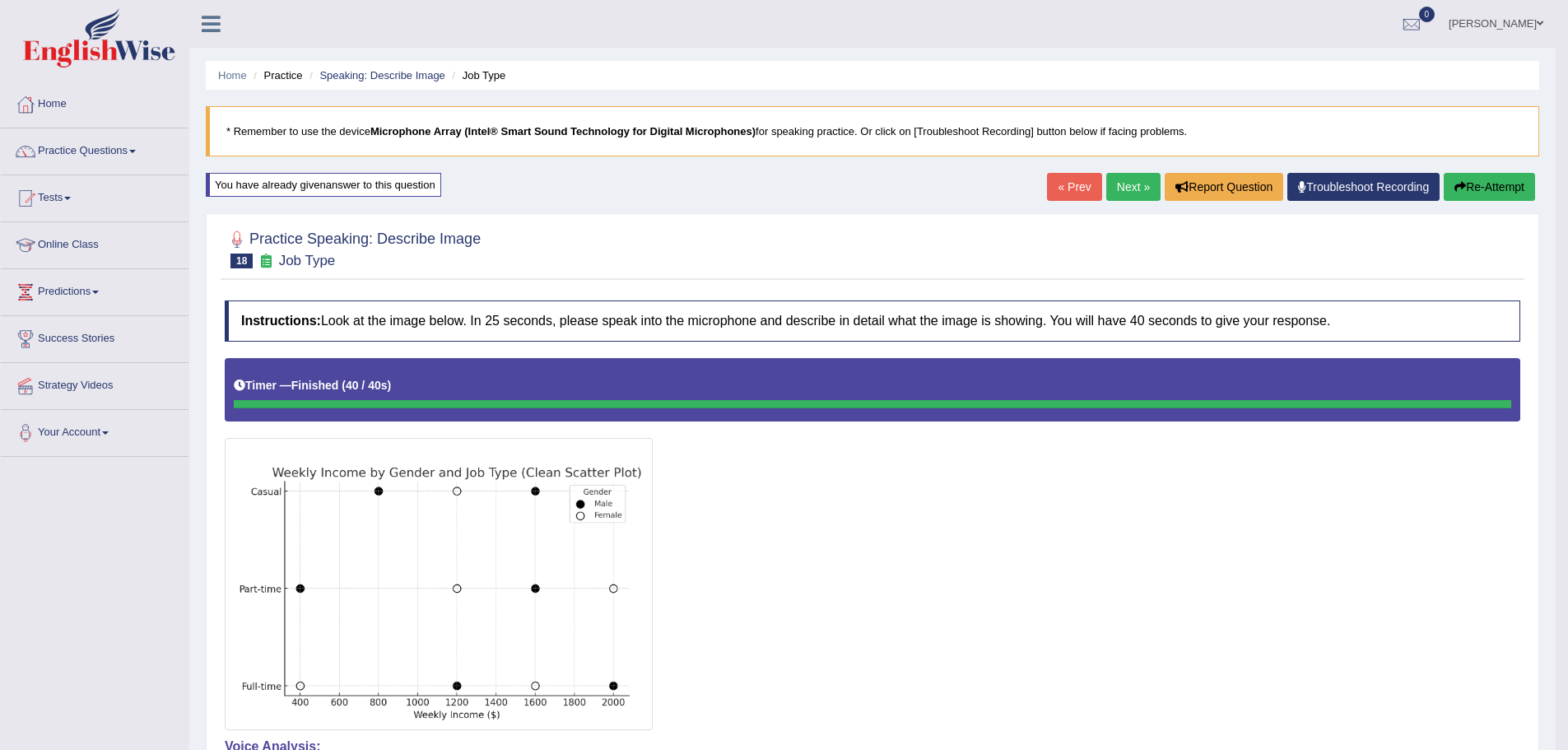
click at [1133, 182] on link "Next »" at bounding box center [1133, 187] width 55 height 28
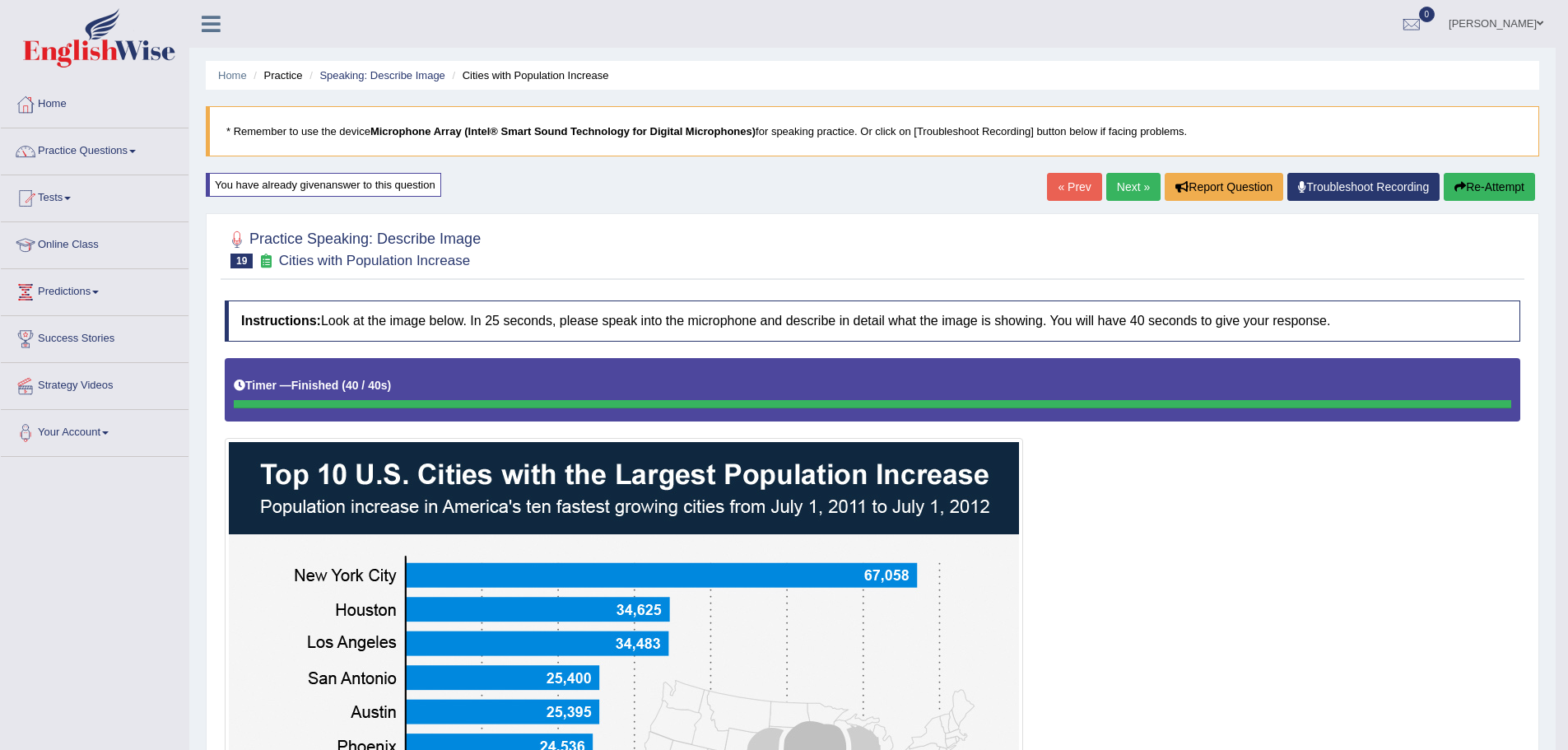
click at [1124, 182] on link "Next »" at bounding box center [1133, 187] width 55 height 28
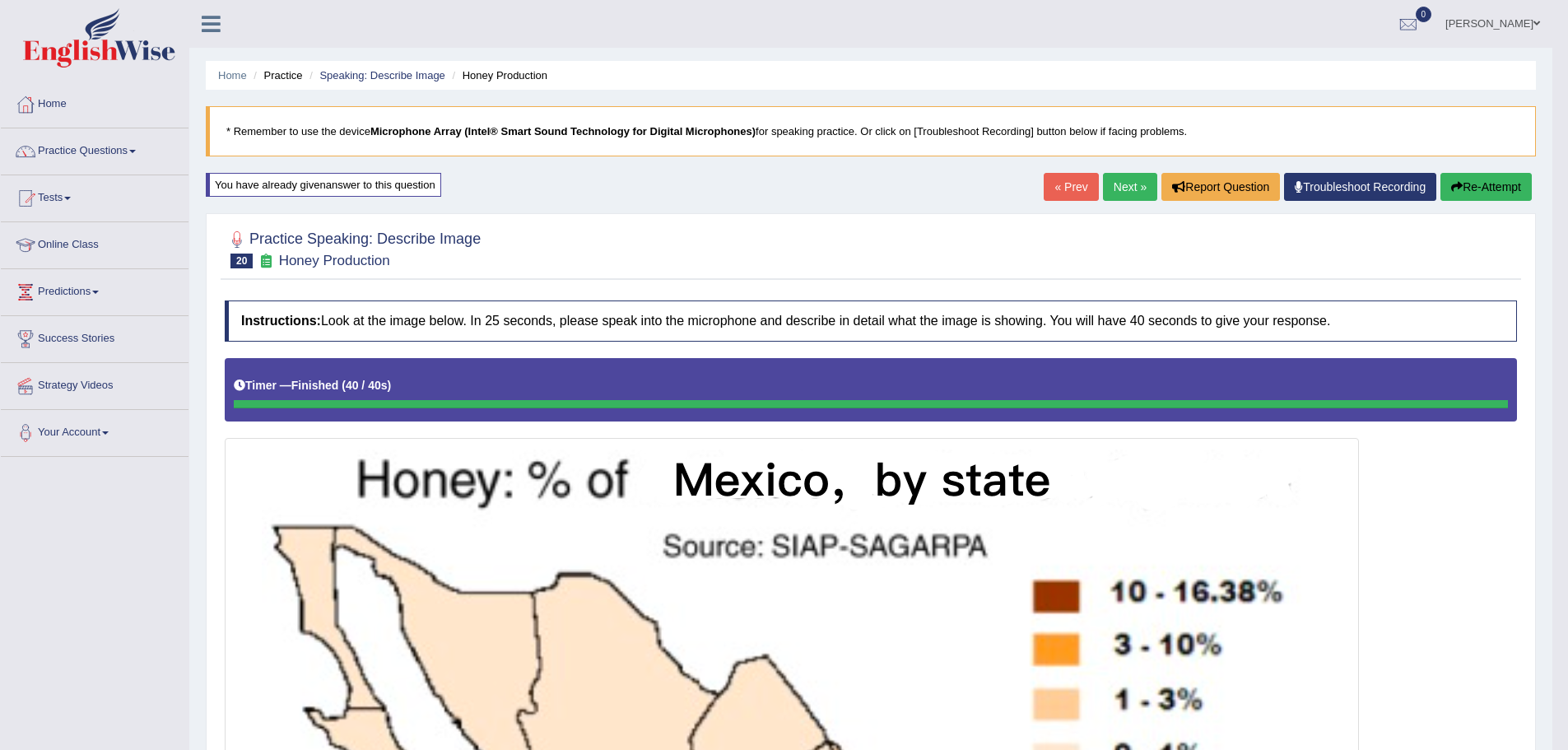
click at [1129, 178] on link "Next »" at bounding box center [1129, 187] width 55 height 28
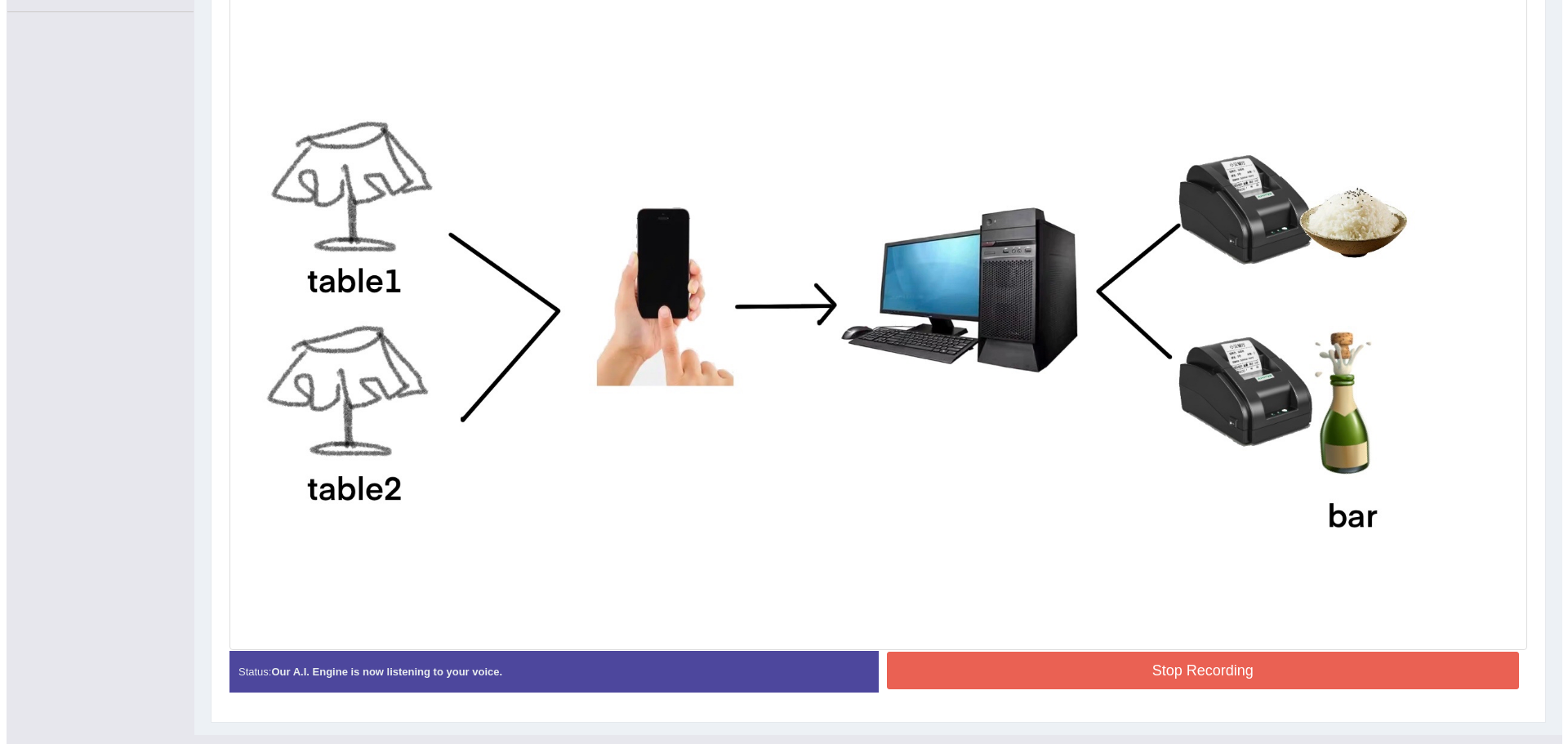
scroll to position [473, 0]
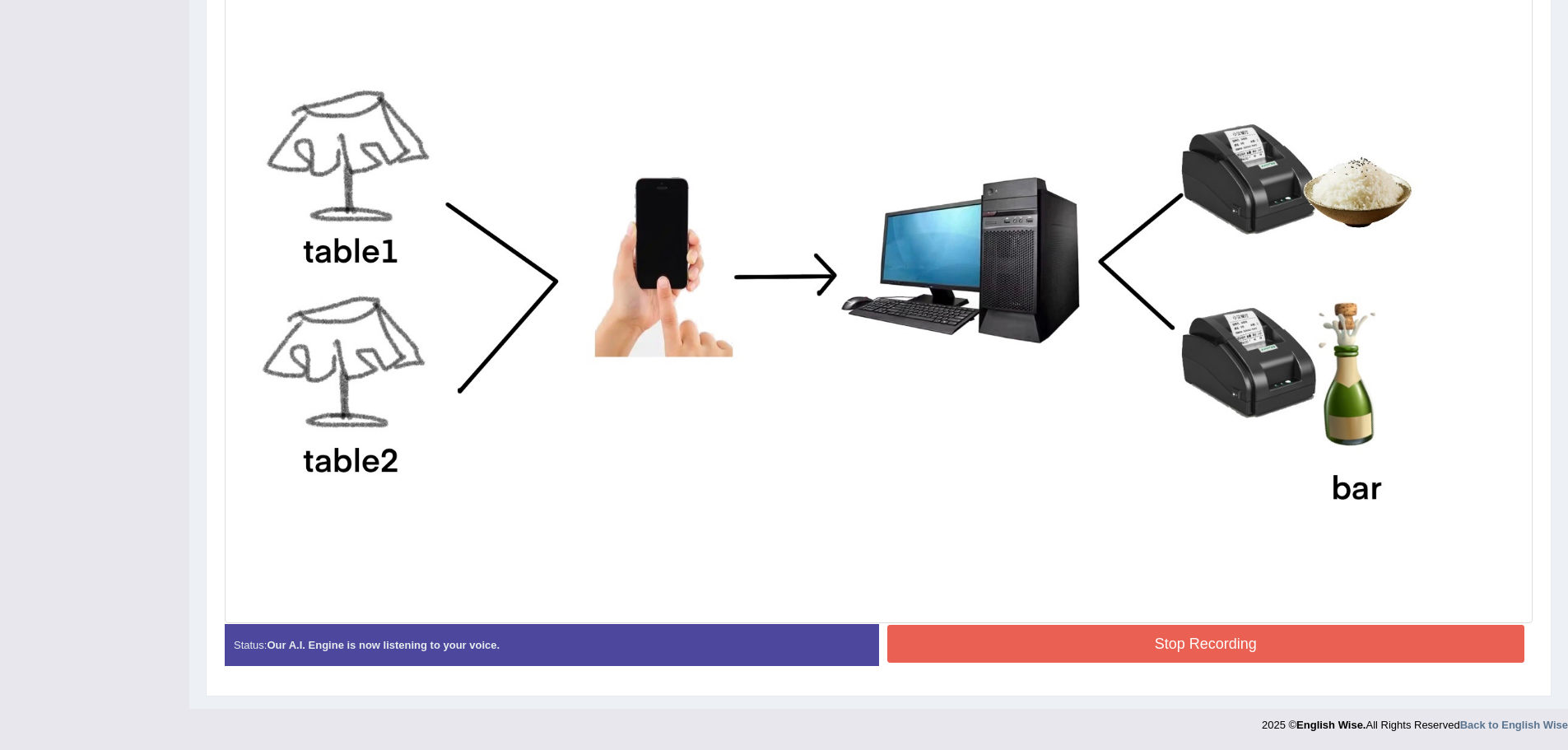
click at [1140, 634] on button "Stop Recording" at bounding box center [1206, 644] width 638 height 38
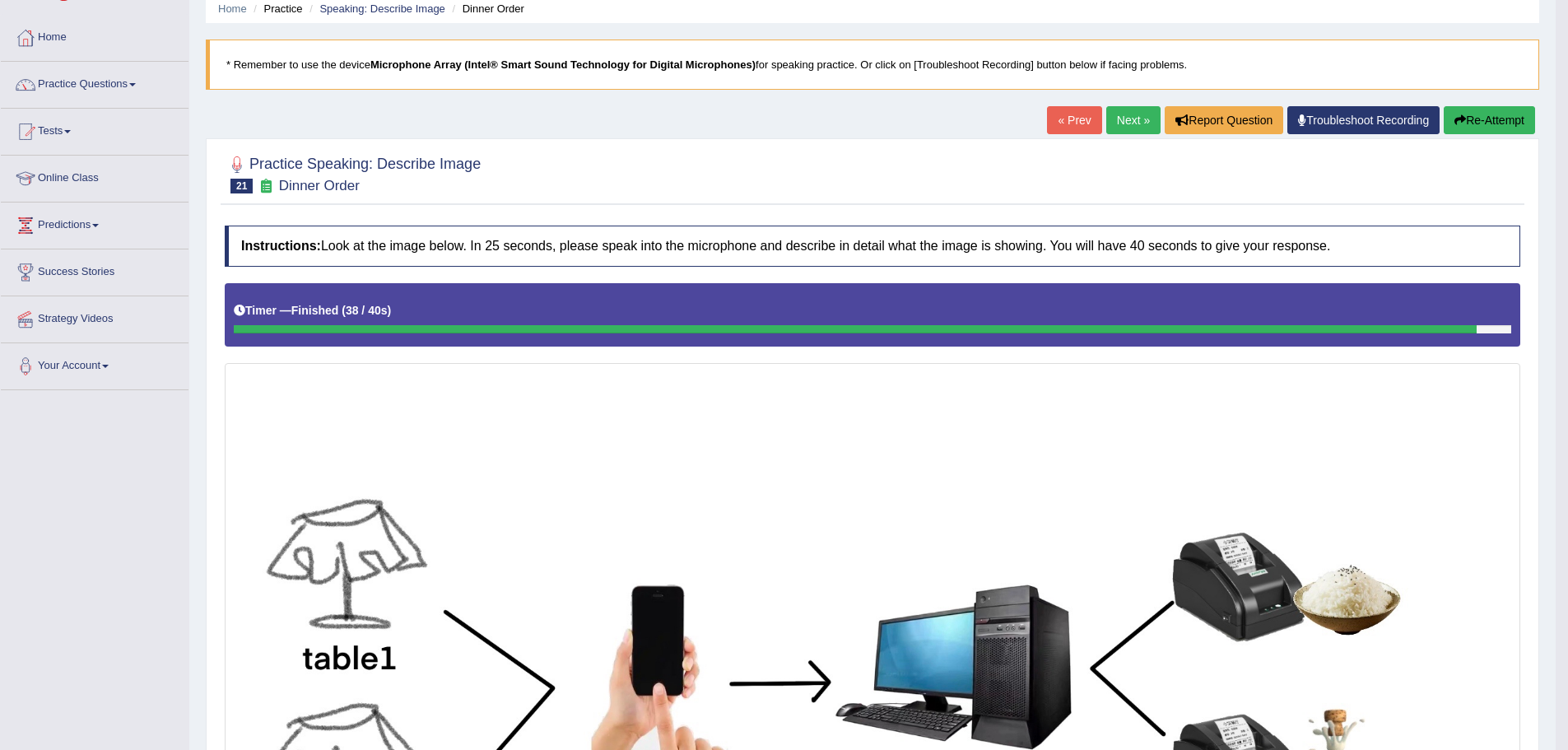
scroll to position [0, 0]
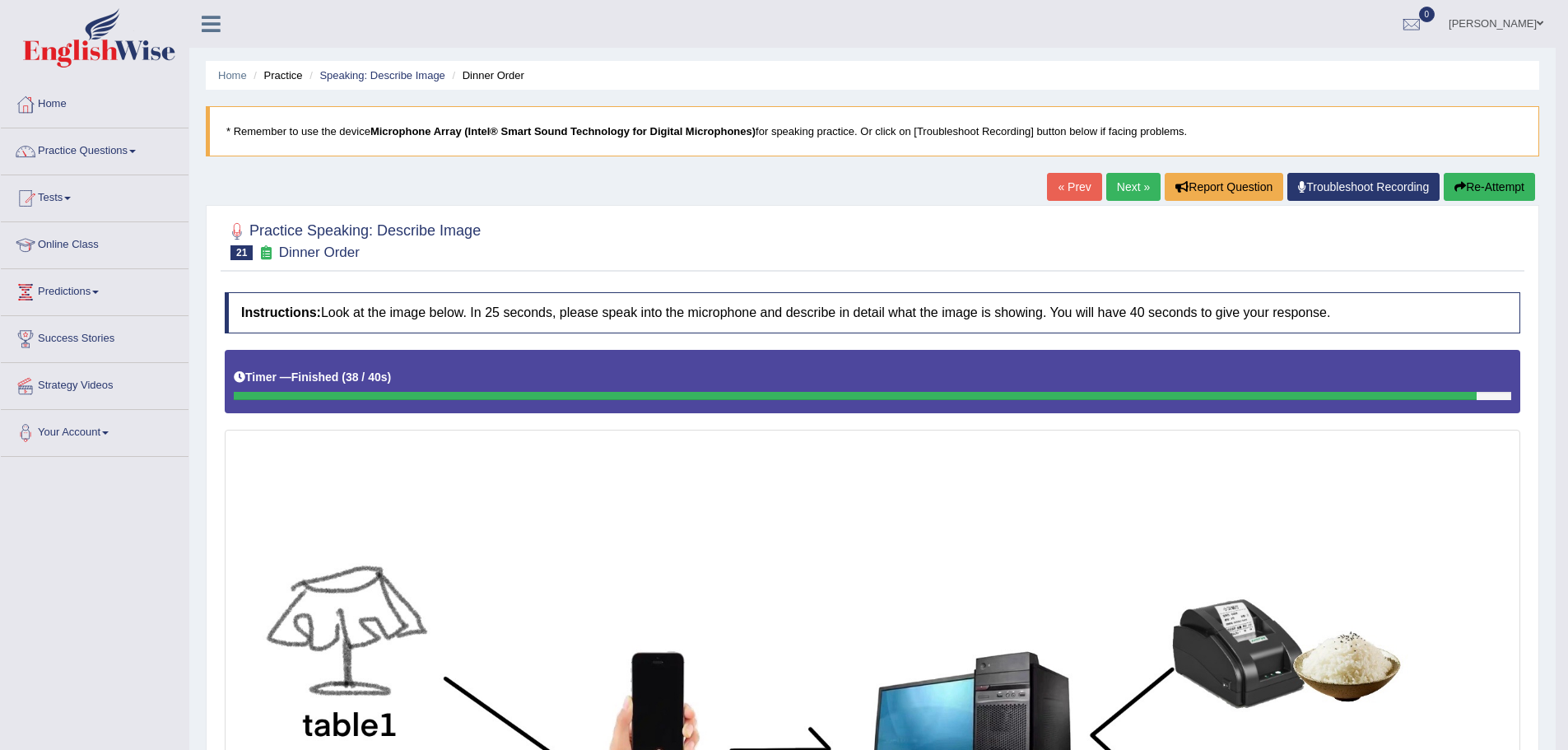
click at [1137, 184] on link "Next »" at bounding box center [1133, 187] width 55 height 28
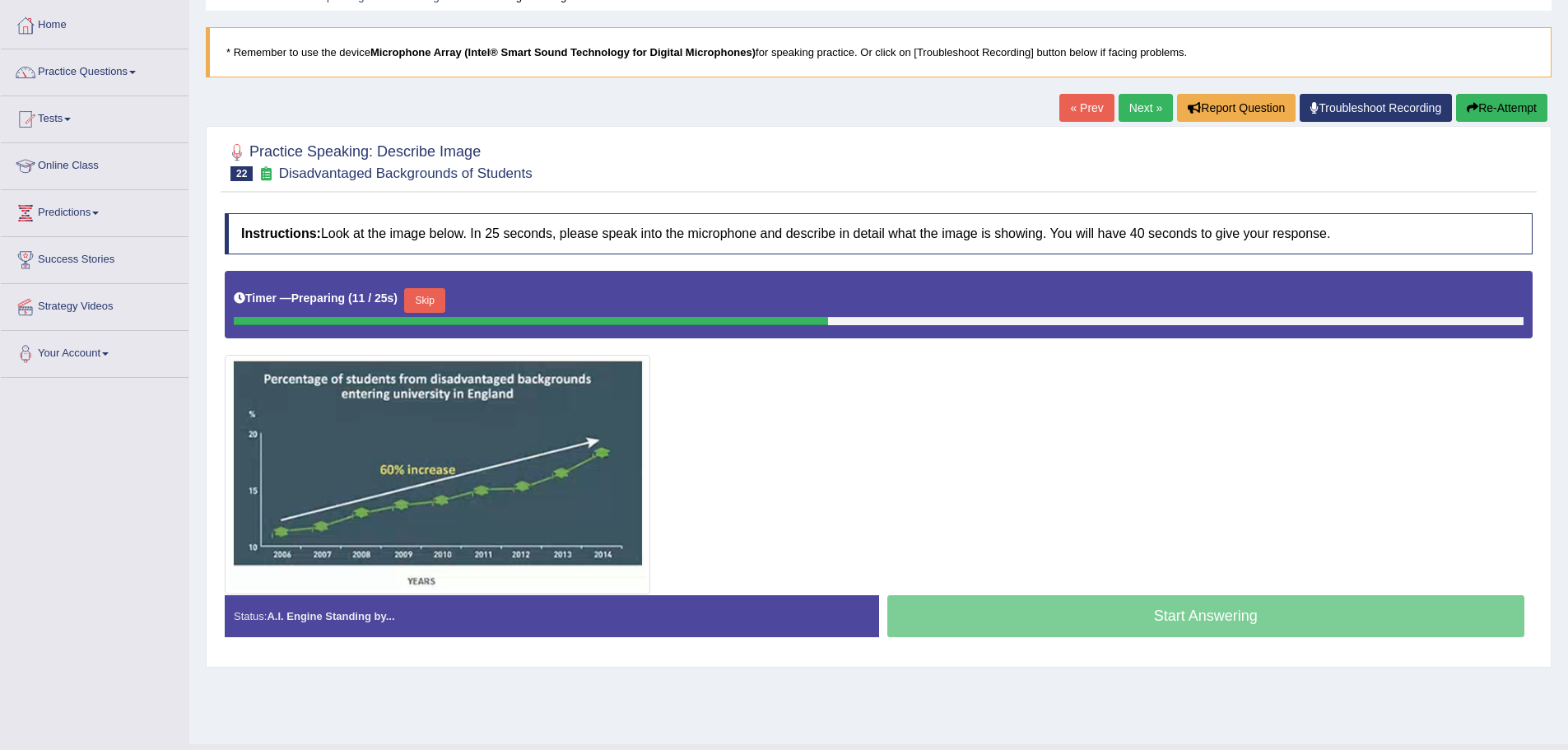
scroll to position [115, 0]
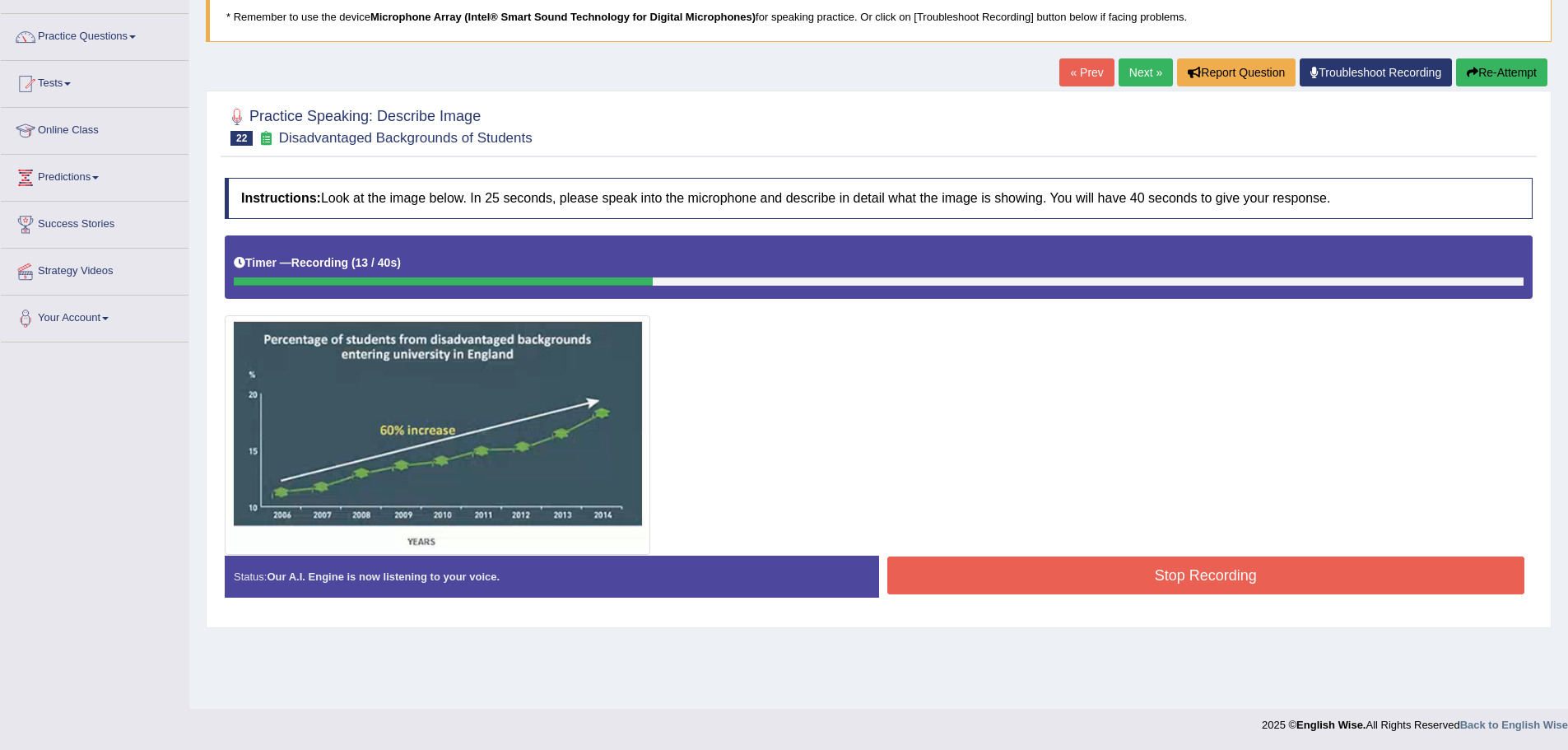
click at [1526, 78] on button "Re-Attempt" at bounding box center [1501, 72] width 92 height 28
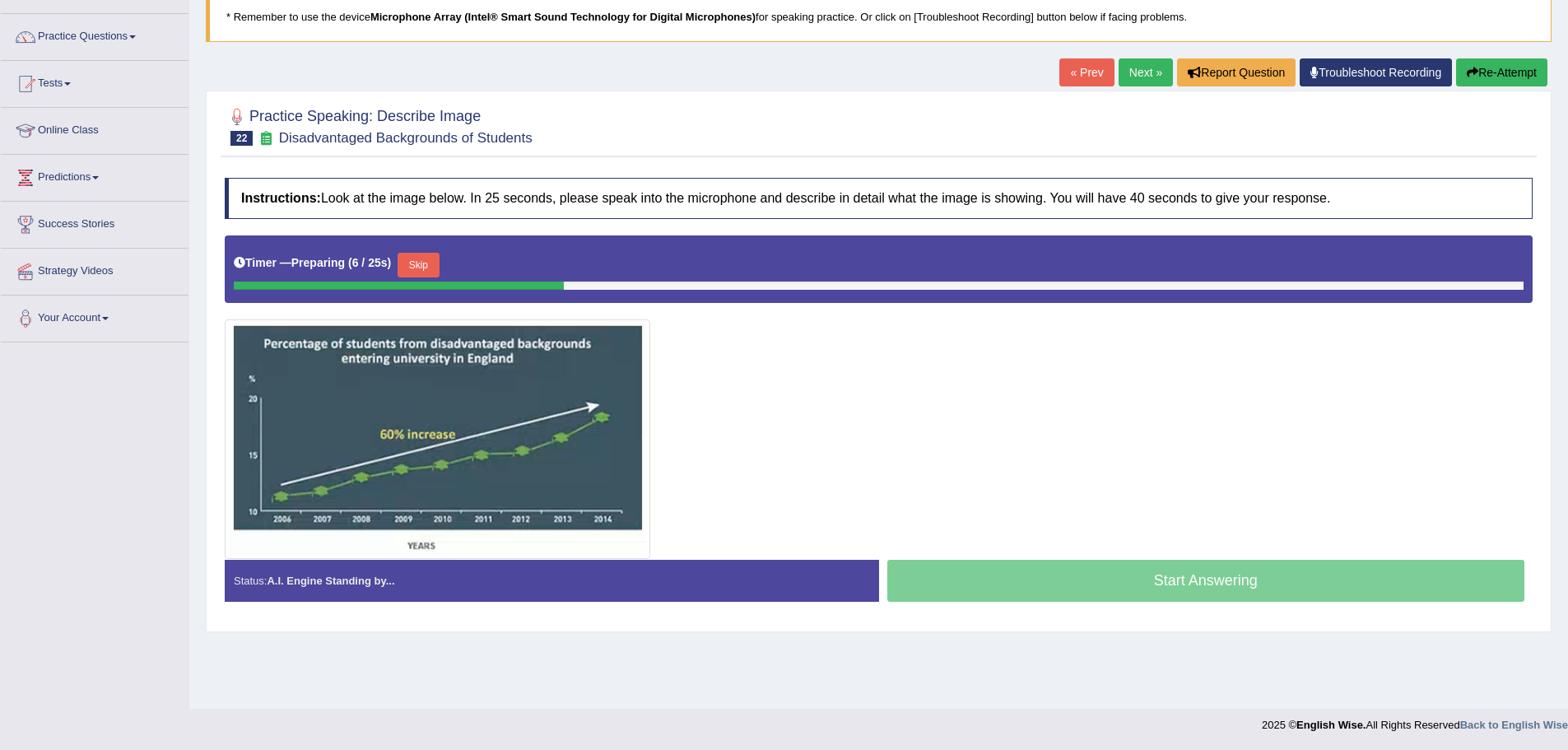
click at [422, 266] on button "Skip" at bounding box center [417, 265] width 41 height 25
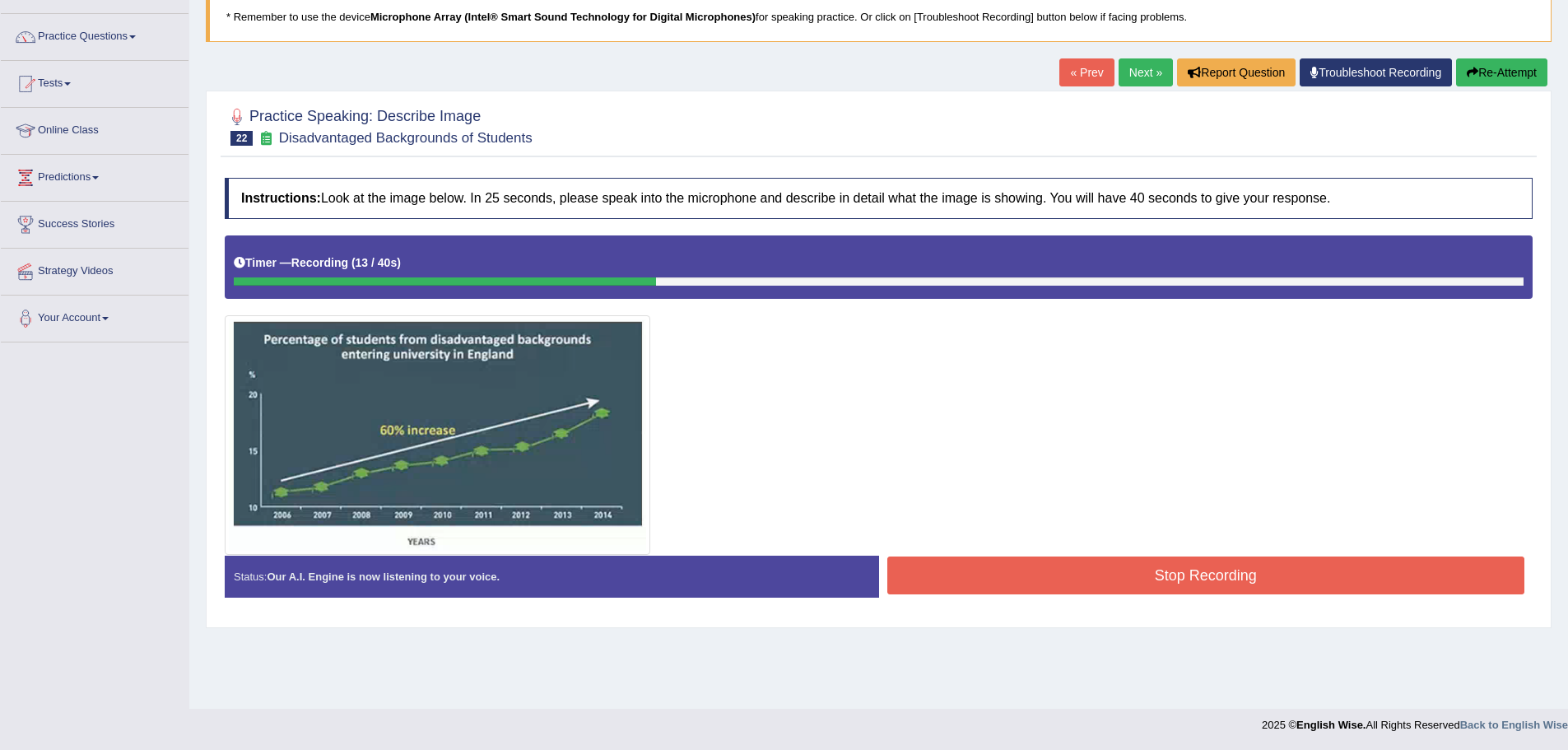
click at [1516, 63] on button "Re-Attempt" at bounding box center [1501, 72] width 92 height 28
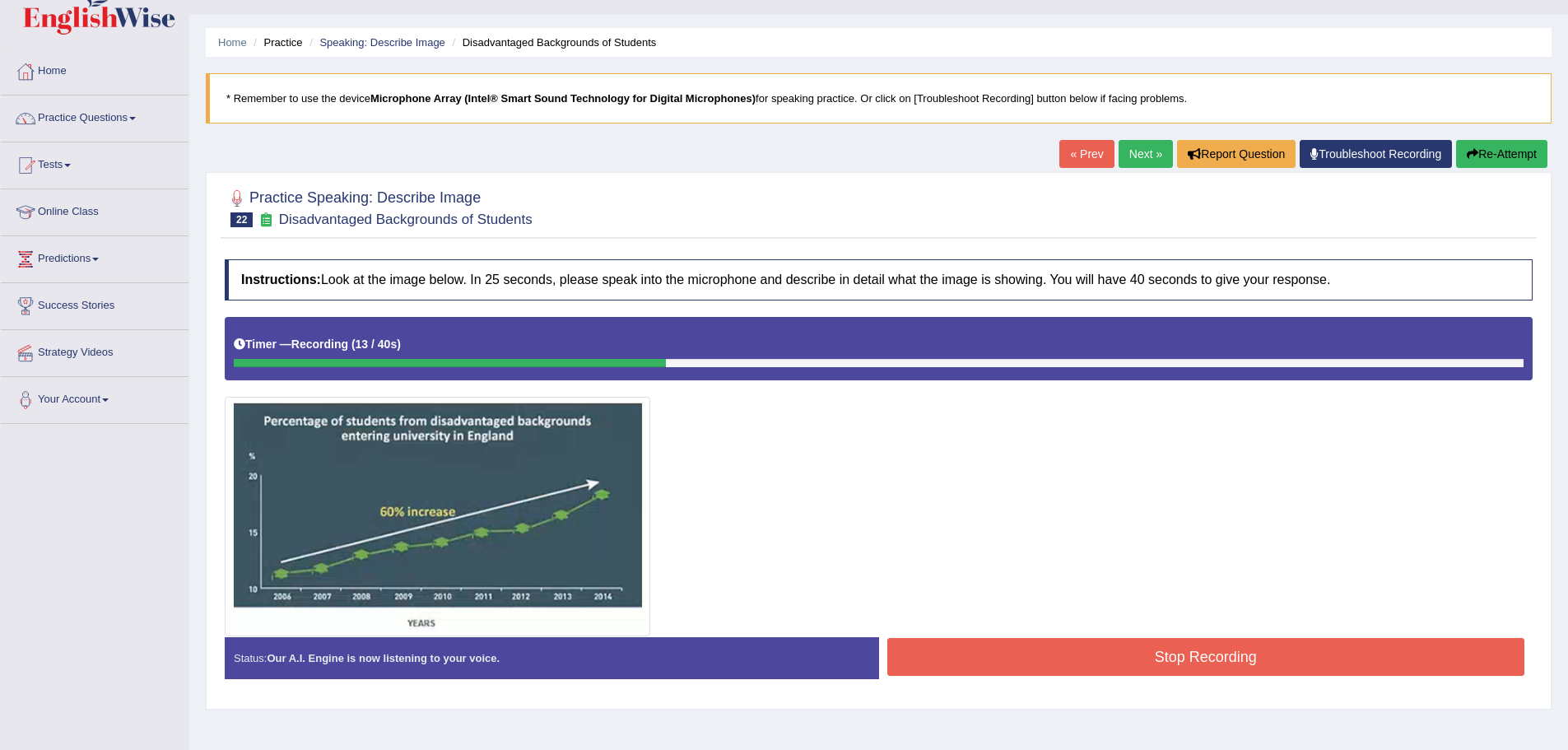
scroll to position [32, 0]
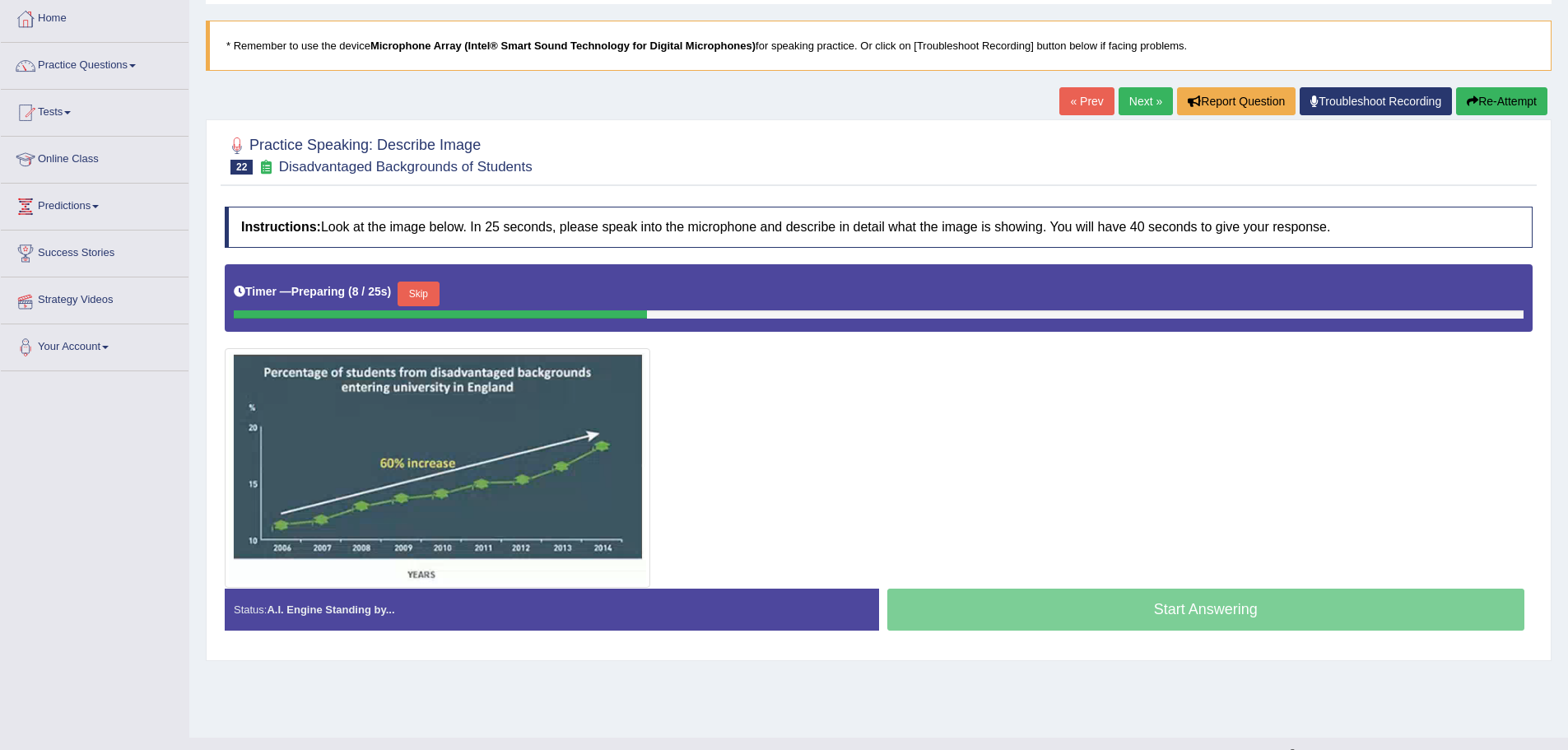
scroll to position [115, 0]
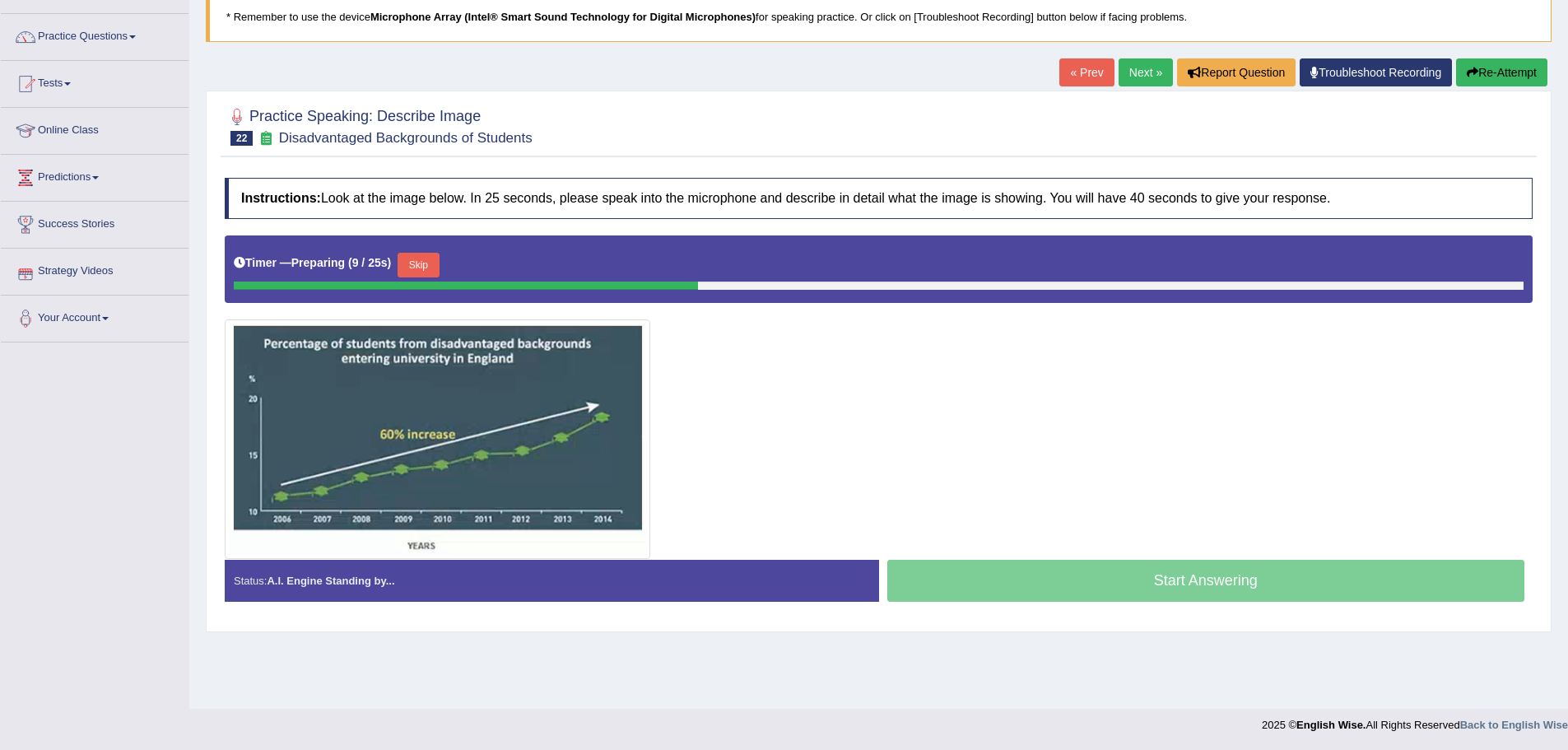
click at [432, 260] on button "Skip" at bounding box center [417, 265] width 41 height 25
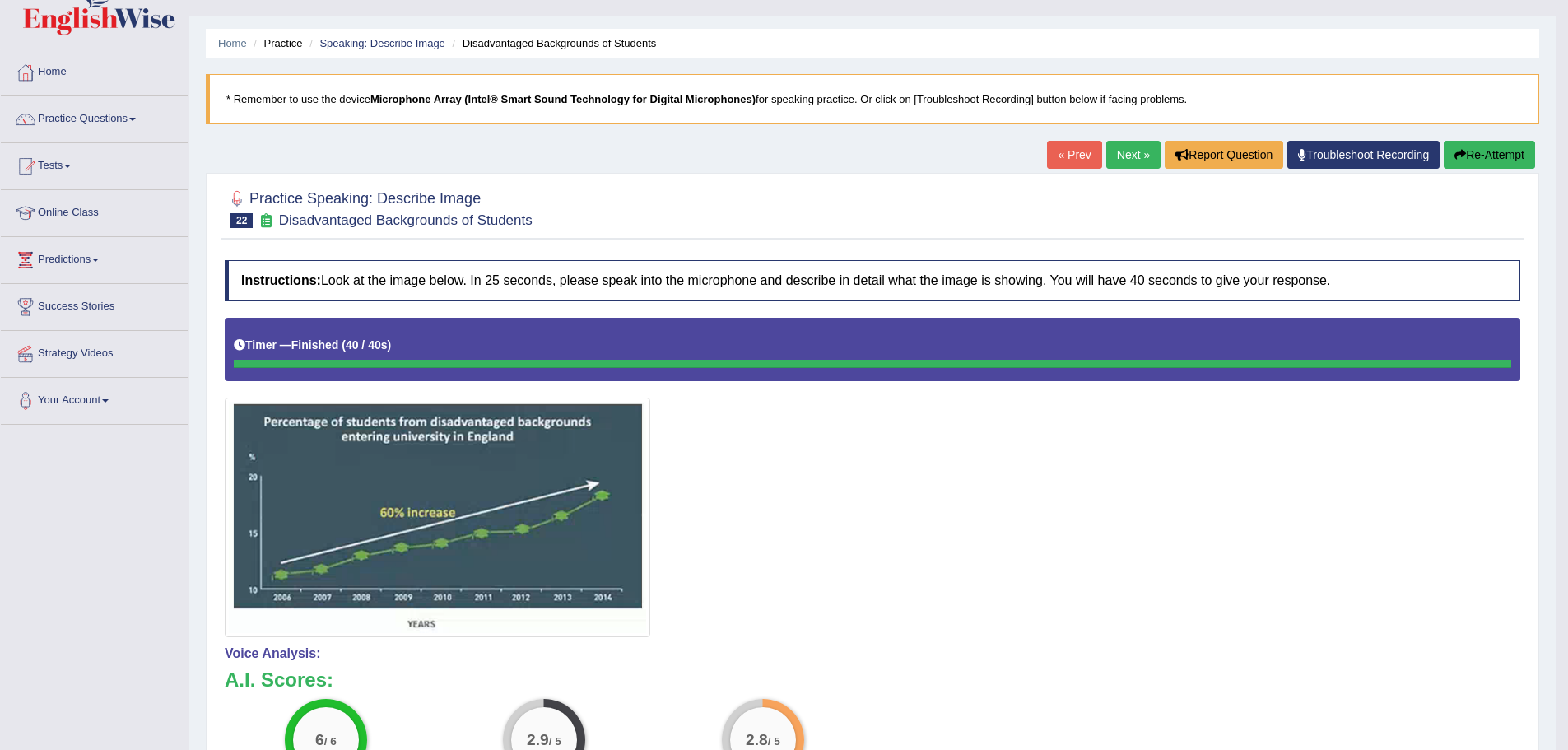
scroll to position [0, 0]
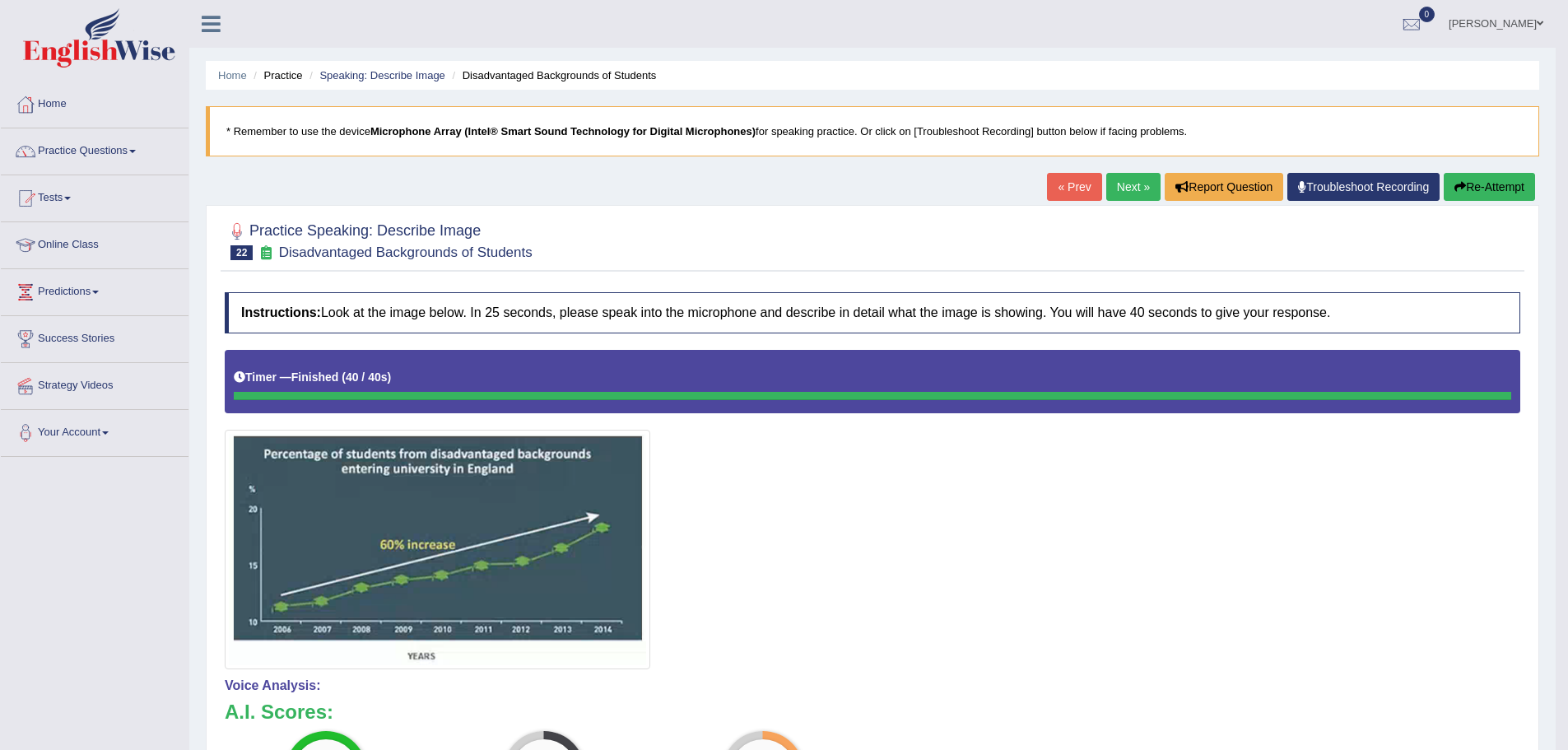
click at [1512, 193] on button "Re-Attempt" at bounding box center [1489, 187] width 92 height 28
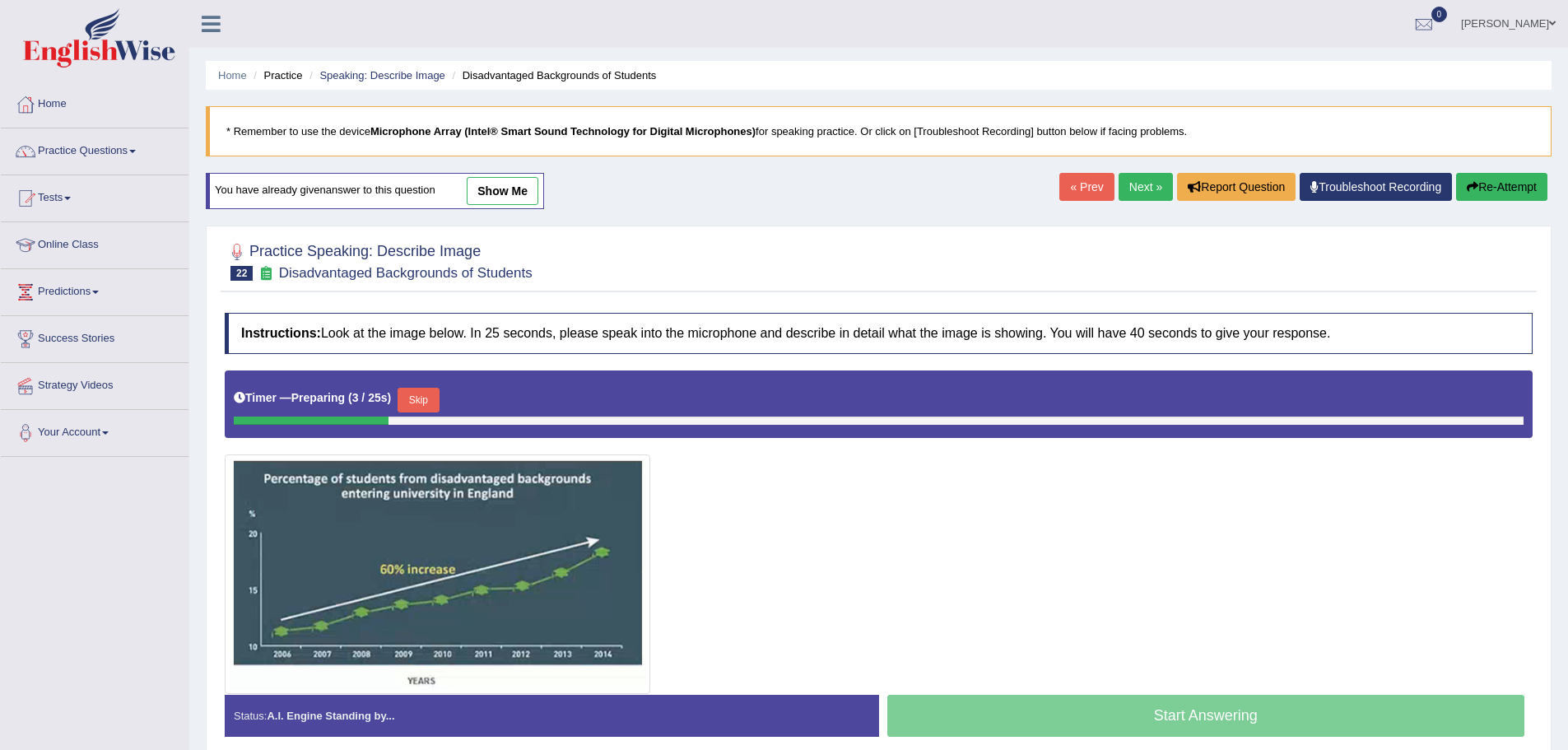
click at [420, 399] on button "Skip" at bounding box center [417, 400] width 41 height 25
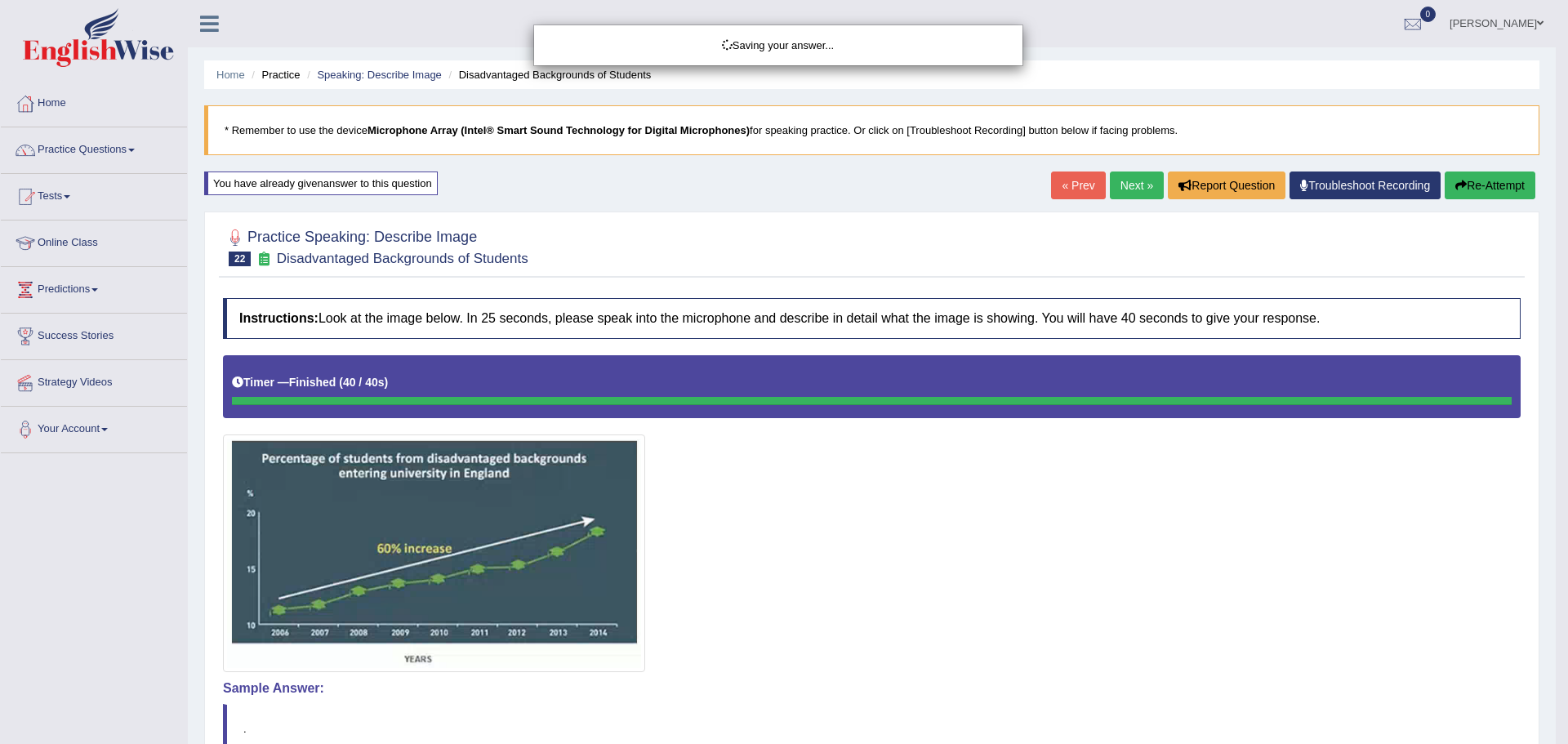
click at [446, 588] on div "Saving your answer..." at bounding box center [784, 372] width 1568 height 744
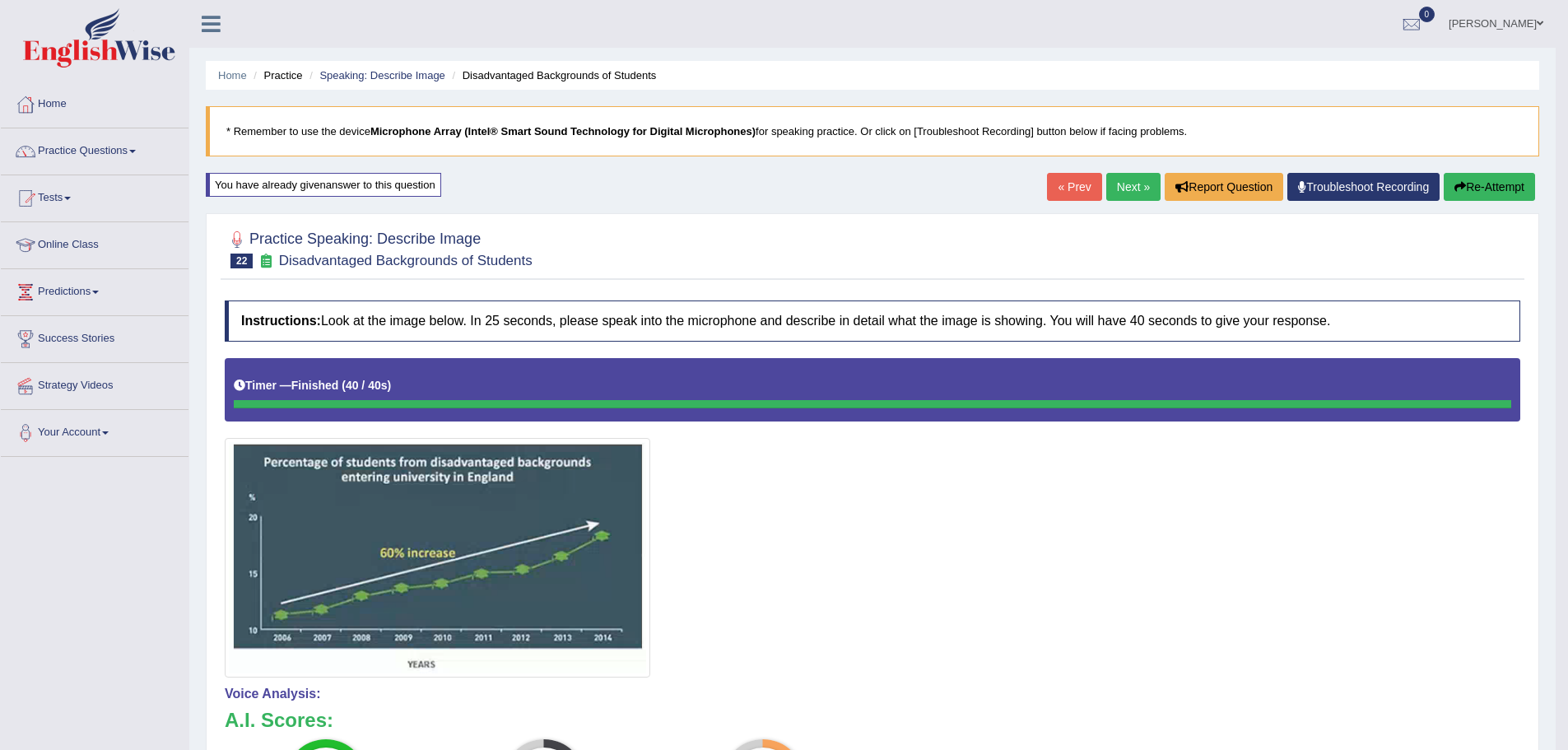
click at [1125, 180] on link "Next »" at bounding box center [1133, 187] width 55 height 28
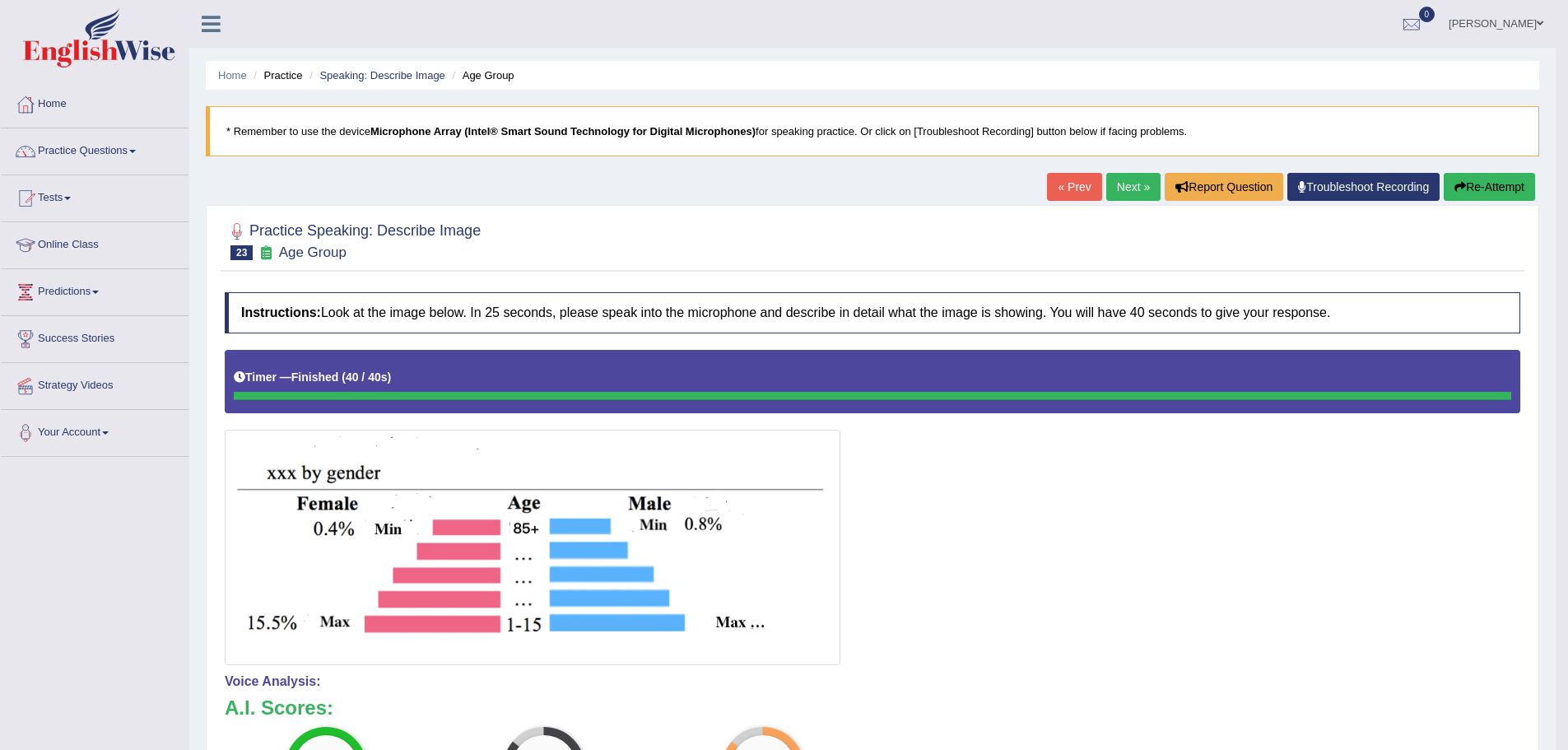
click at [1126, 185] on link "Next »" at bounding box center [1133, 187] width 55 height 28
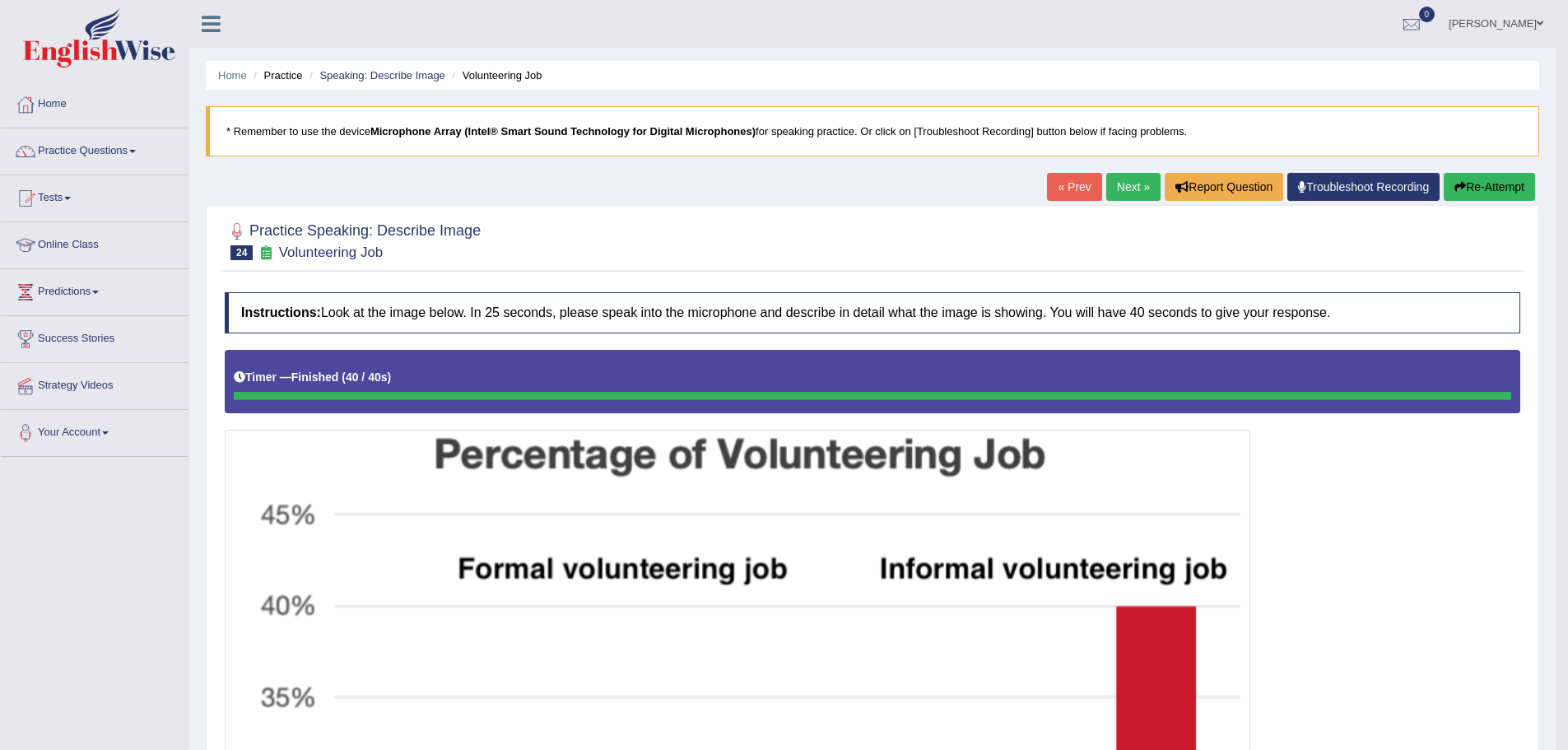
click at [1121, 180] on link "Next »" at bounding box center [1133, 187] width 55 height 28
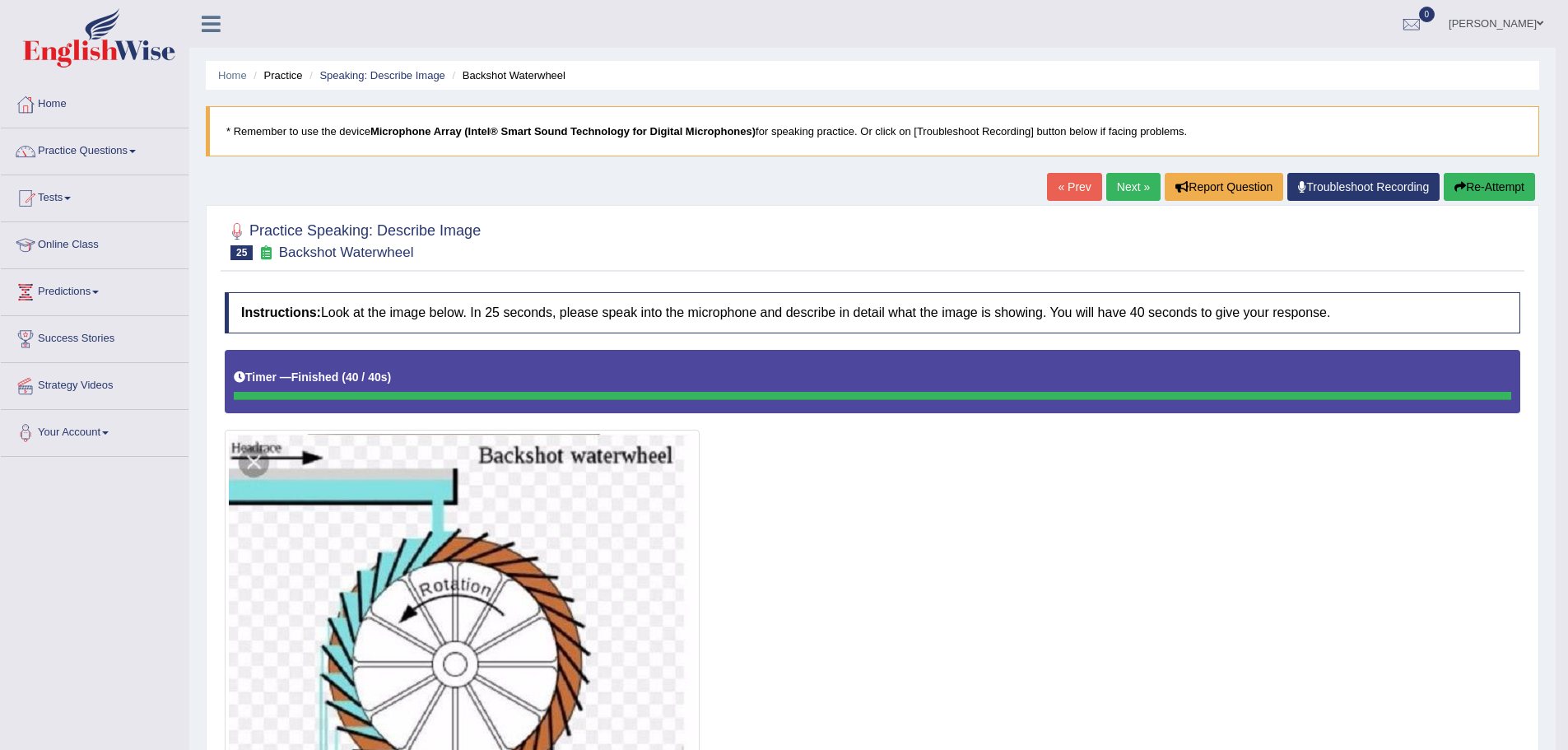
click at [1120, 192] on link "Next »" at bounding box center [1133, 187] width 55 height 28
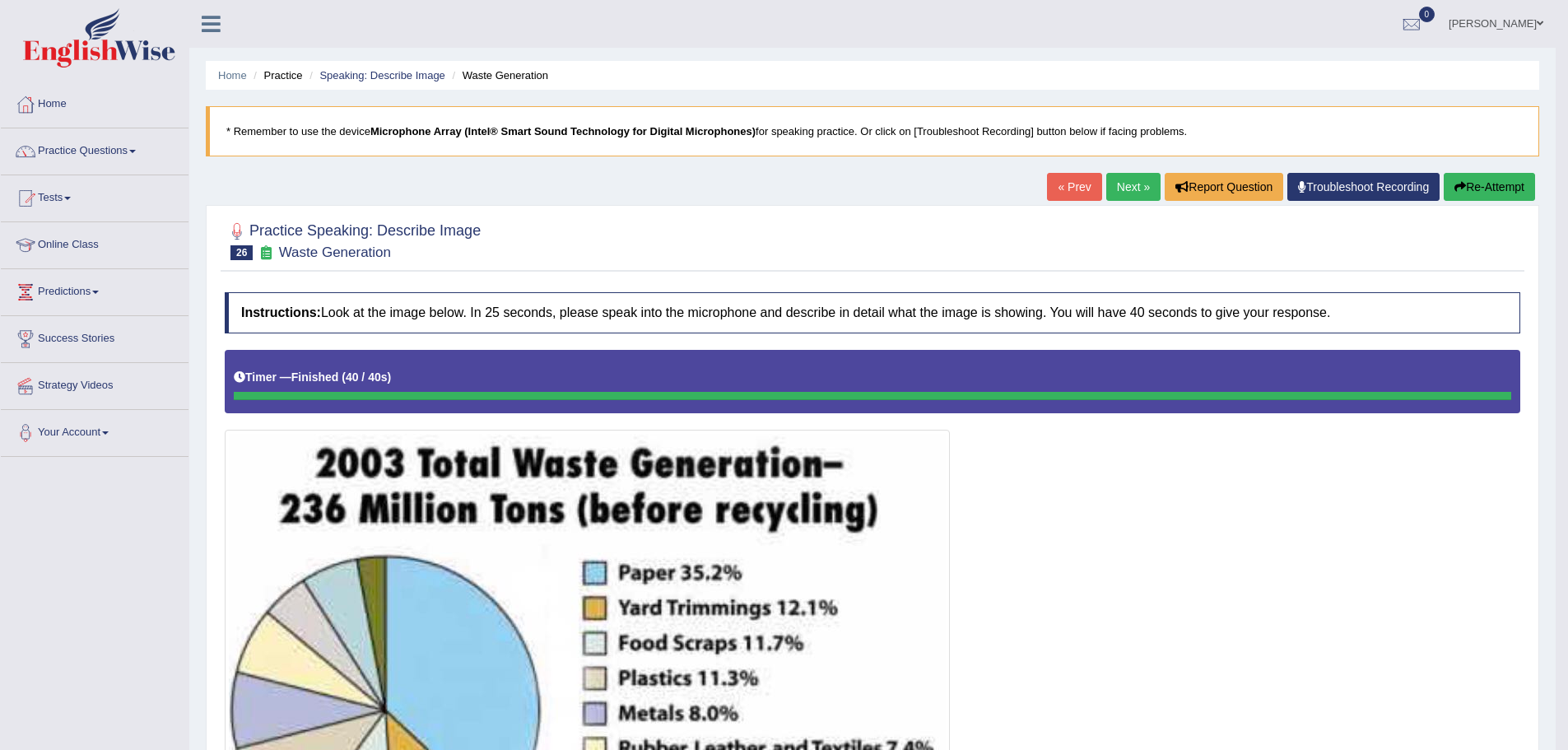
click at [1136, 182] on link "Next »" at bounding box center [1133, 187] width 55 height 28
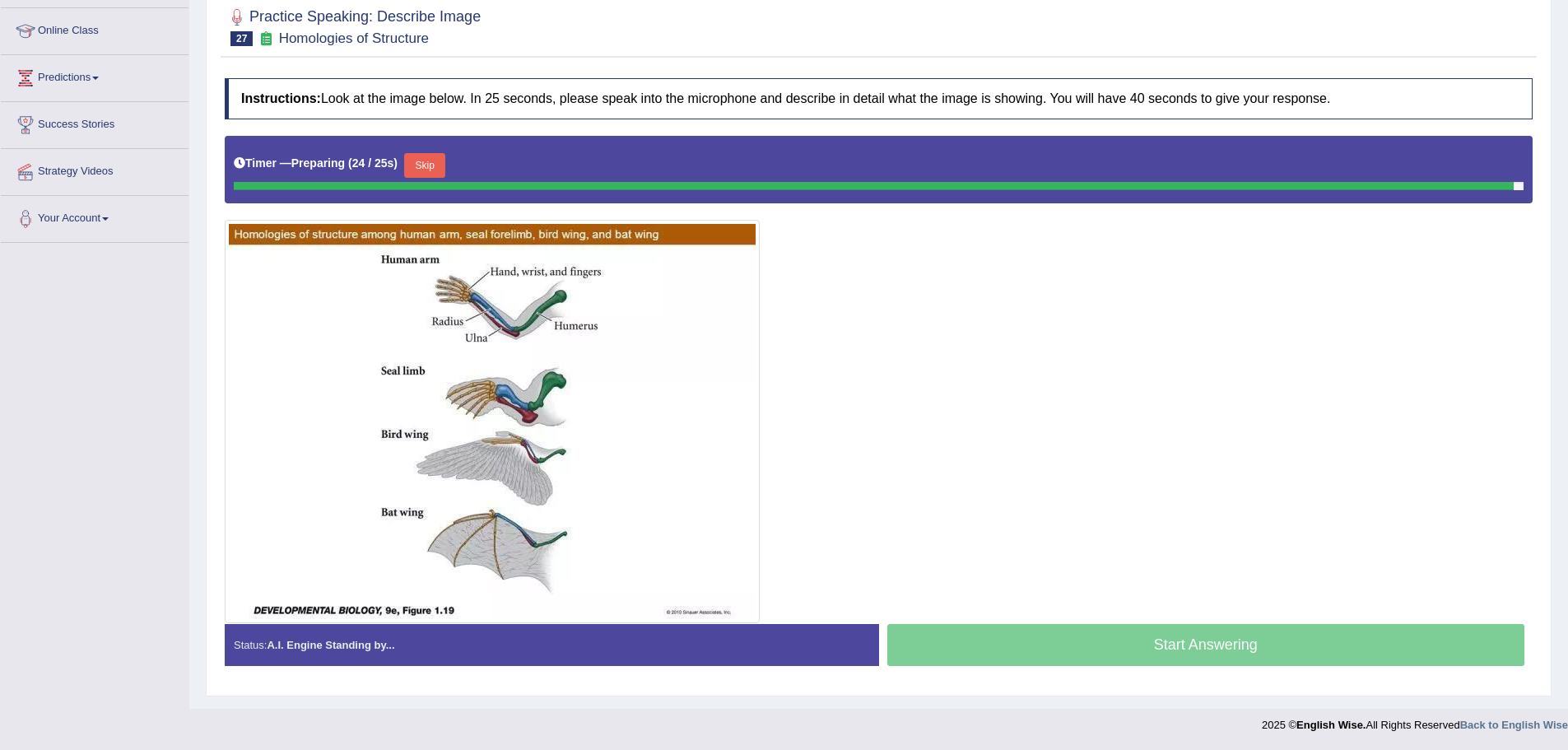
scroll to position [210, 0]
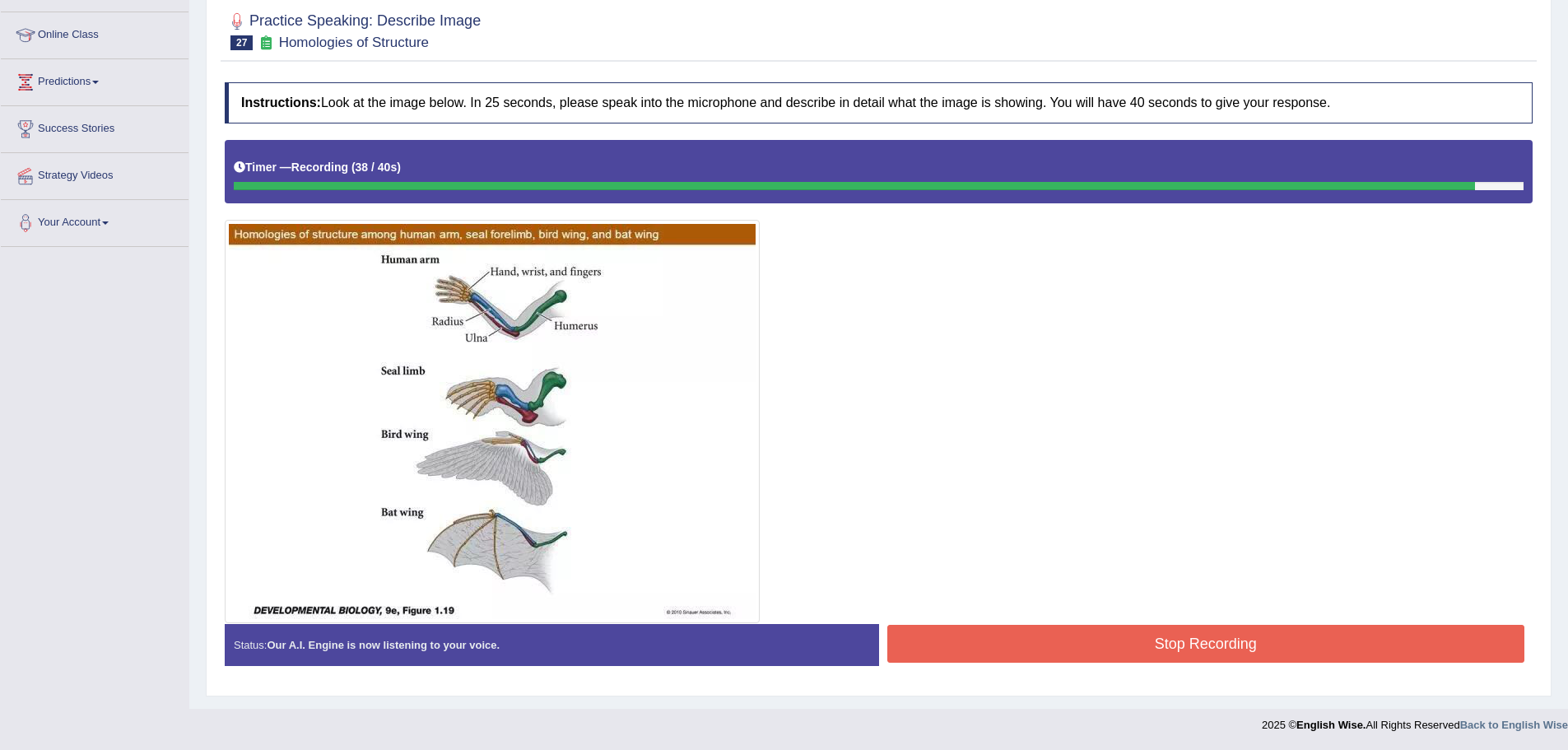
click at [1186, 632] on button "Stop Recording" at bounding box center [1206, 644] width 638 height 38
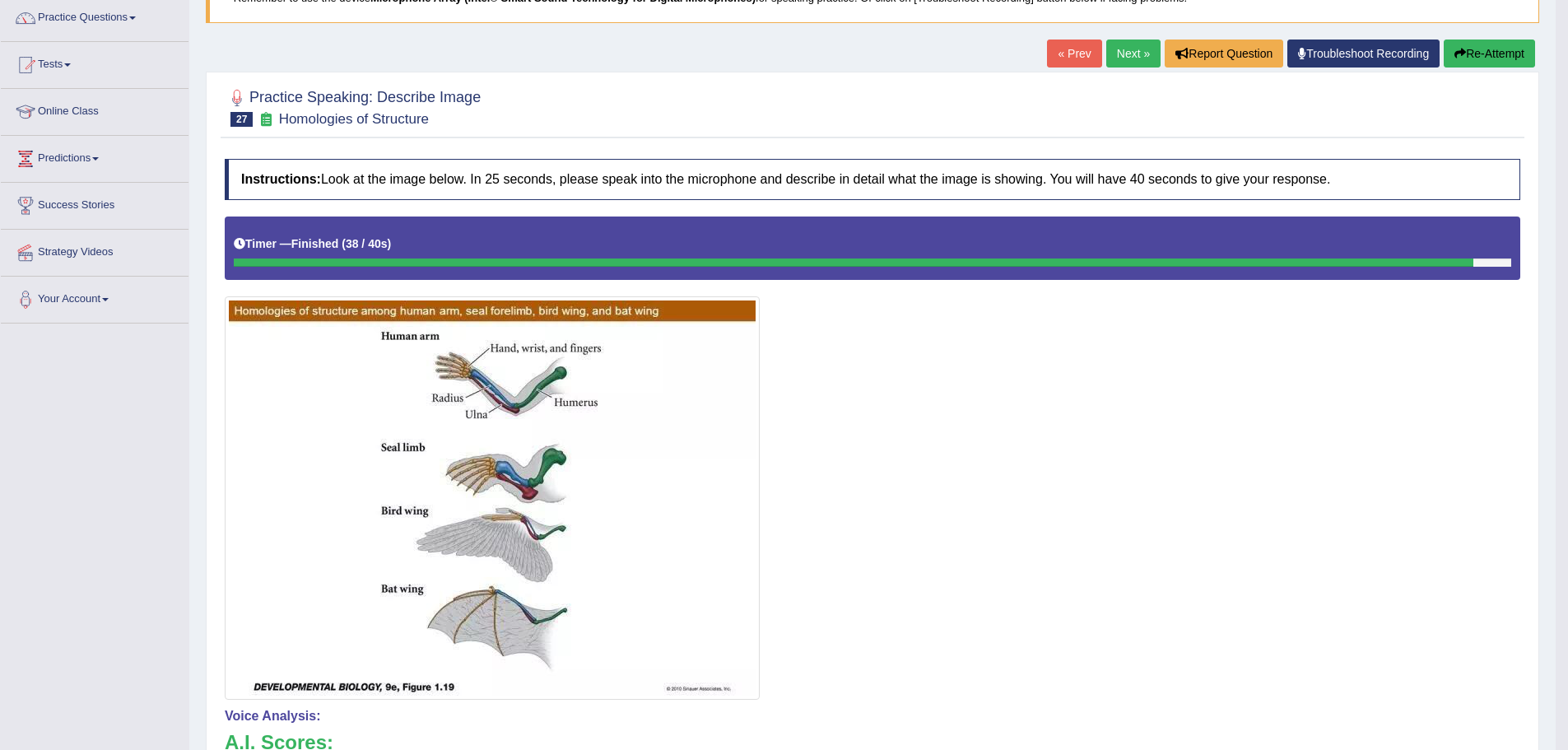
scroll to position [0, 0]
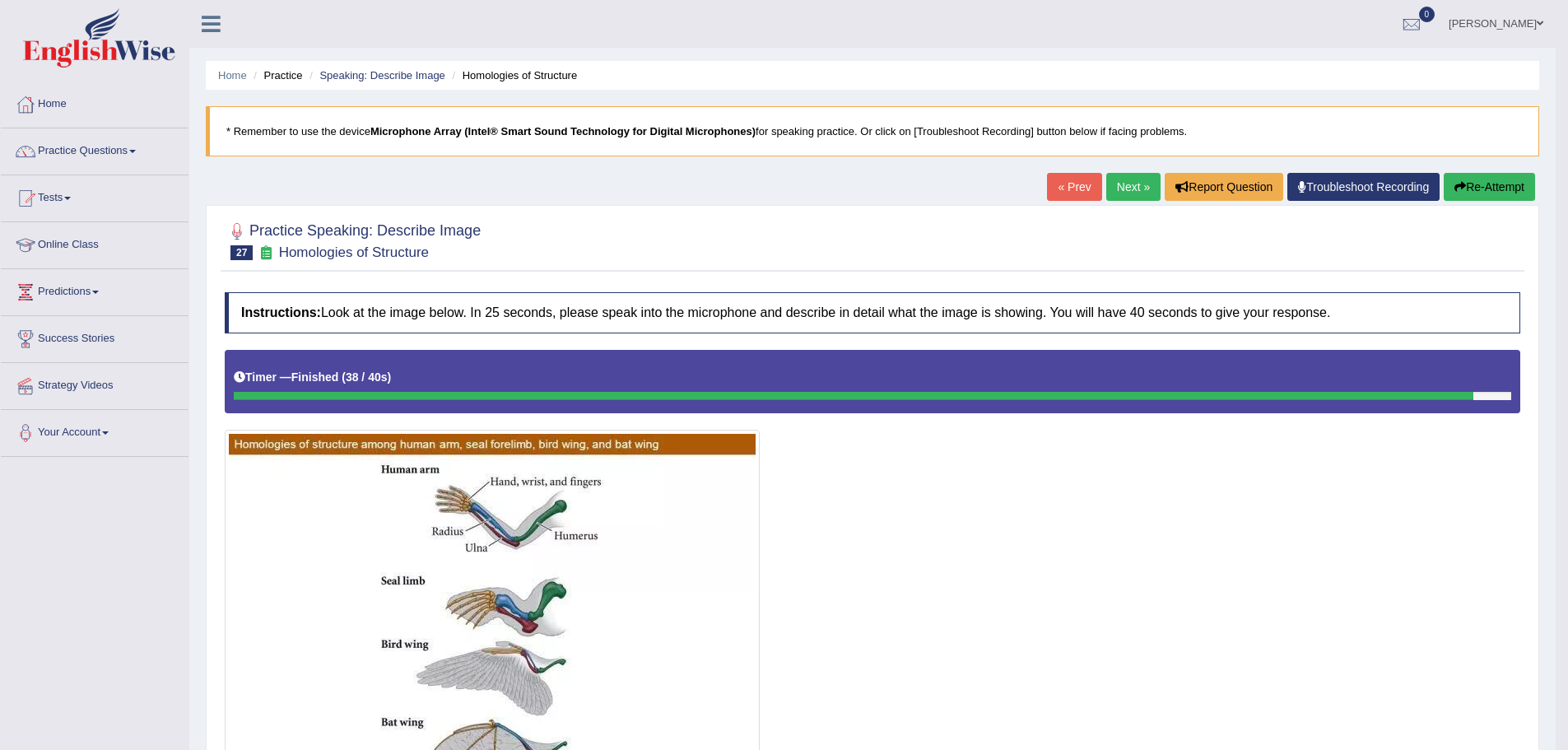
click at [1479, 181] on button "Re-Attempt" at bounding box center [1489, 187] width 92 height 28
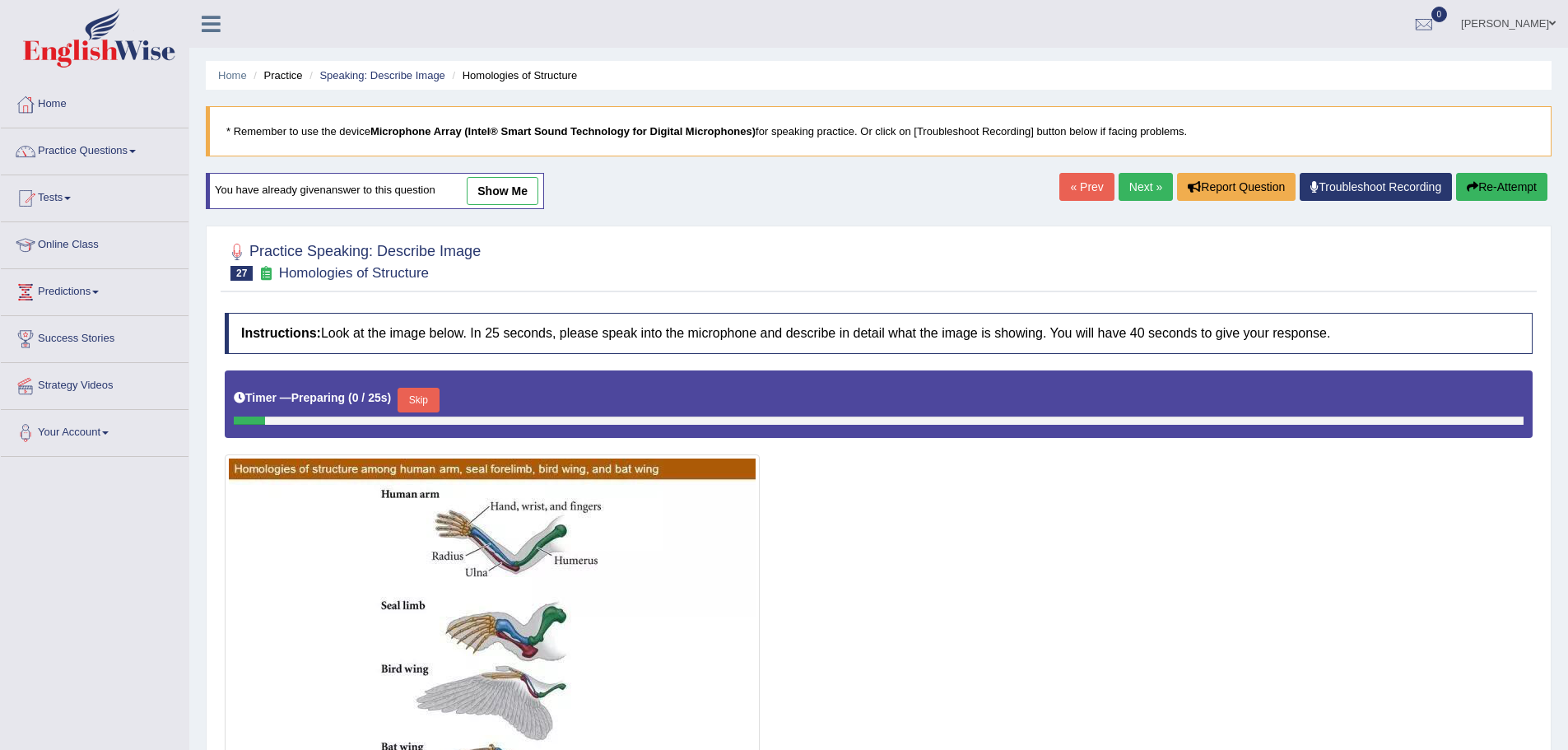
click at [421, 404] on button "Skip" at bounding box center [417, 400] width 41 height 25
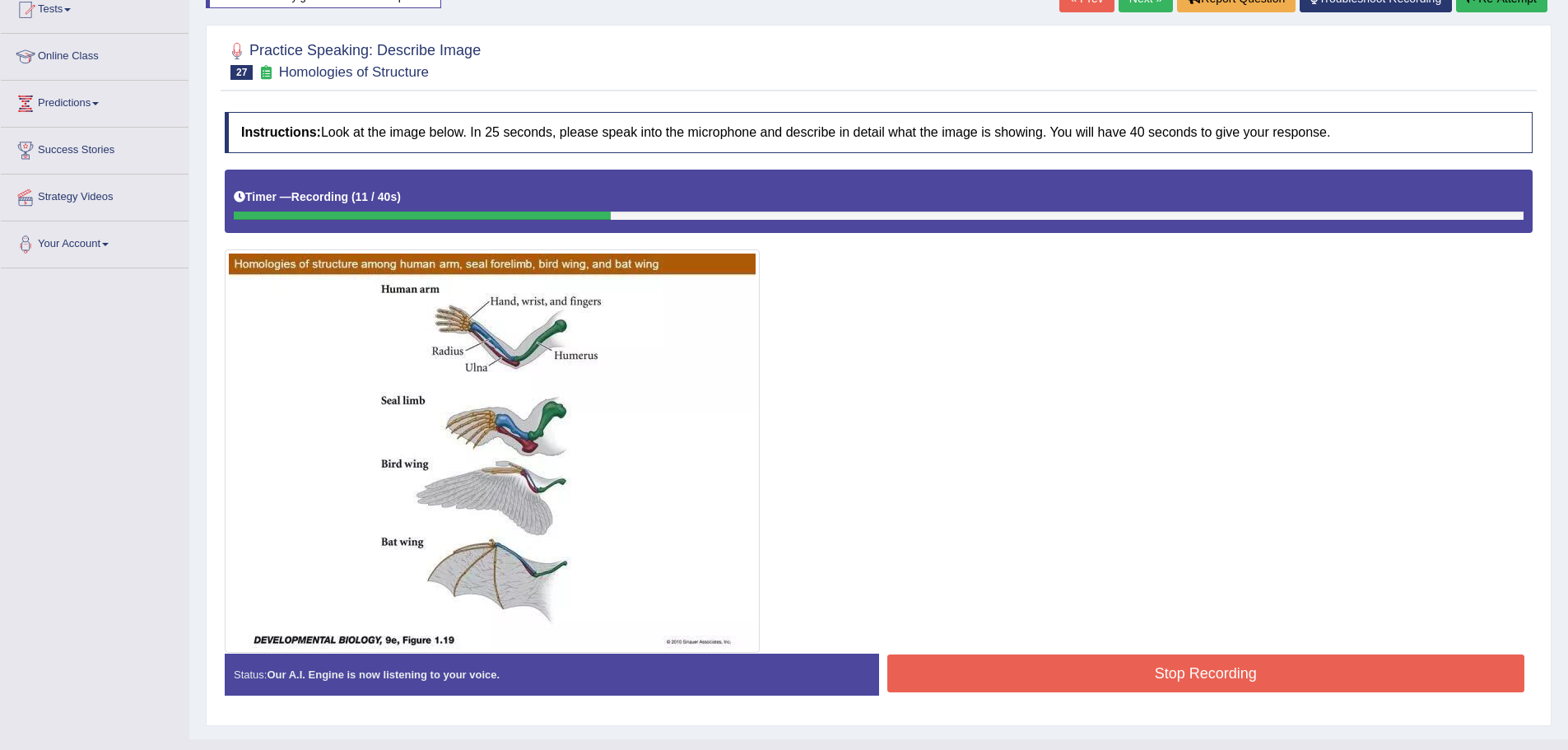
scroll to position [219, 0]
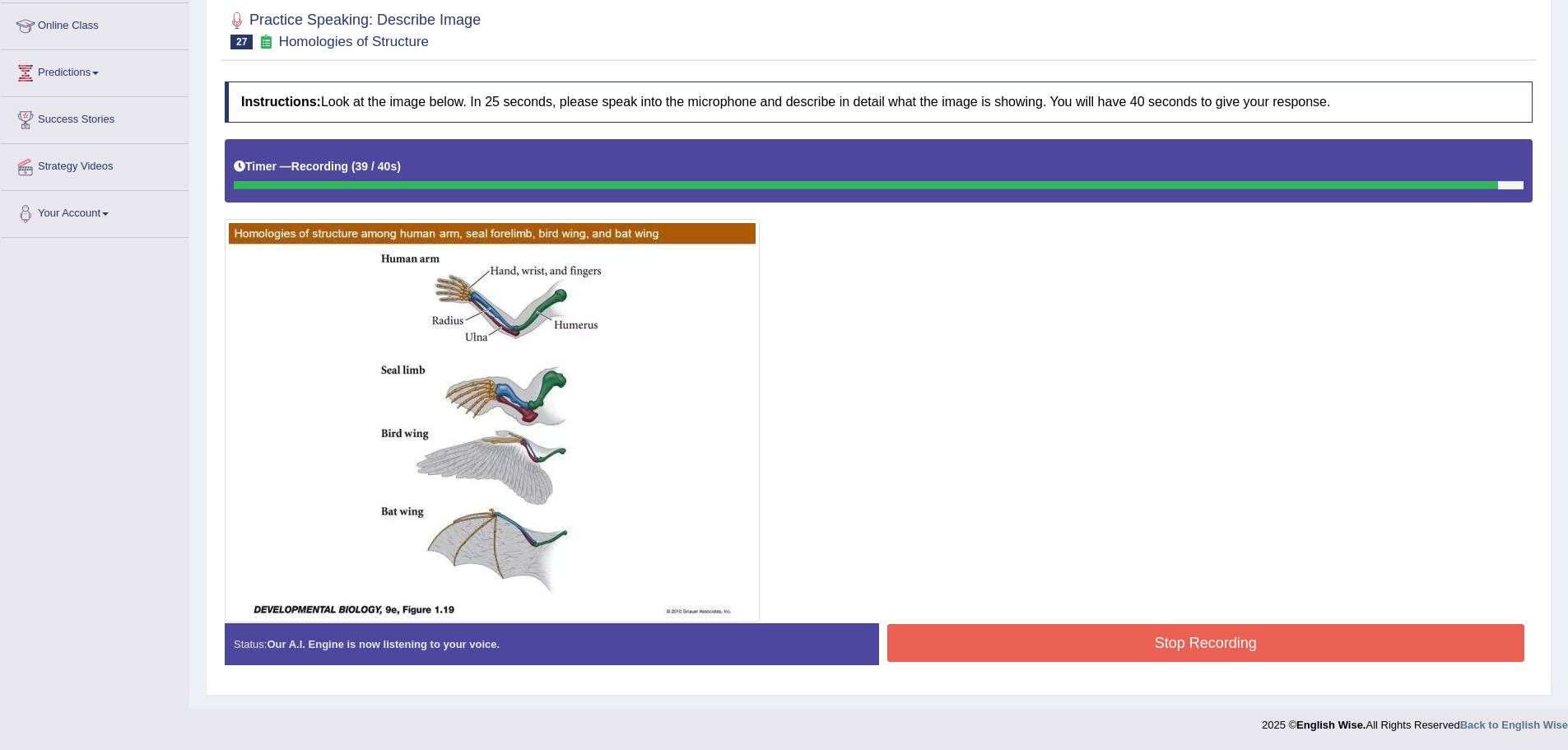
click at [1099, 628] on button "Stop Recording" at bounding box center [1206, 643] width 638 height 38
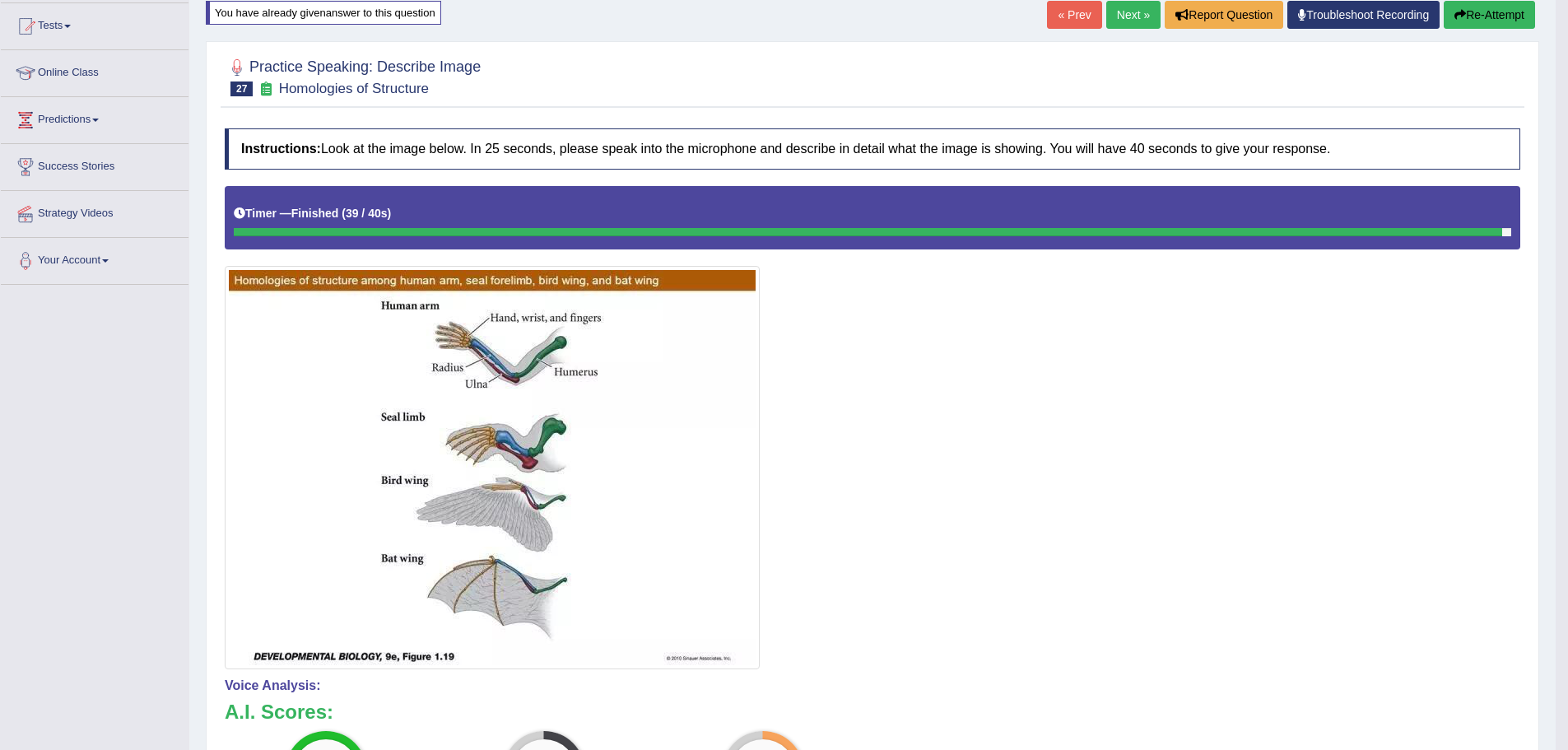
scroll to position [137, 0]
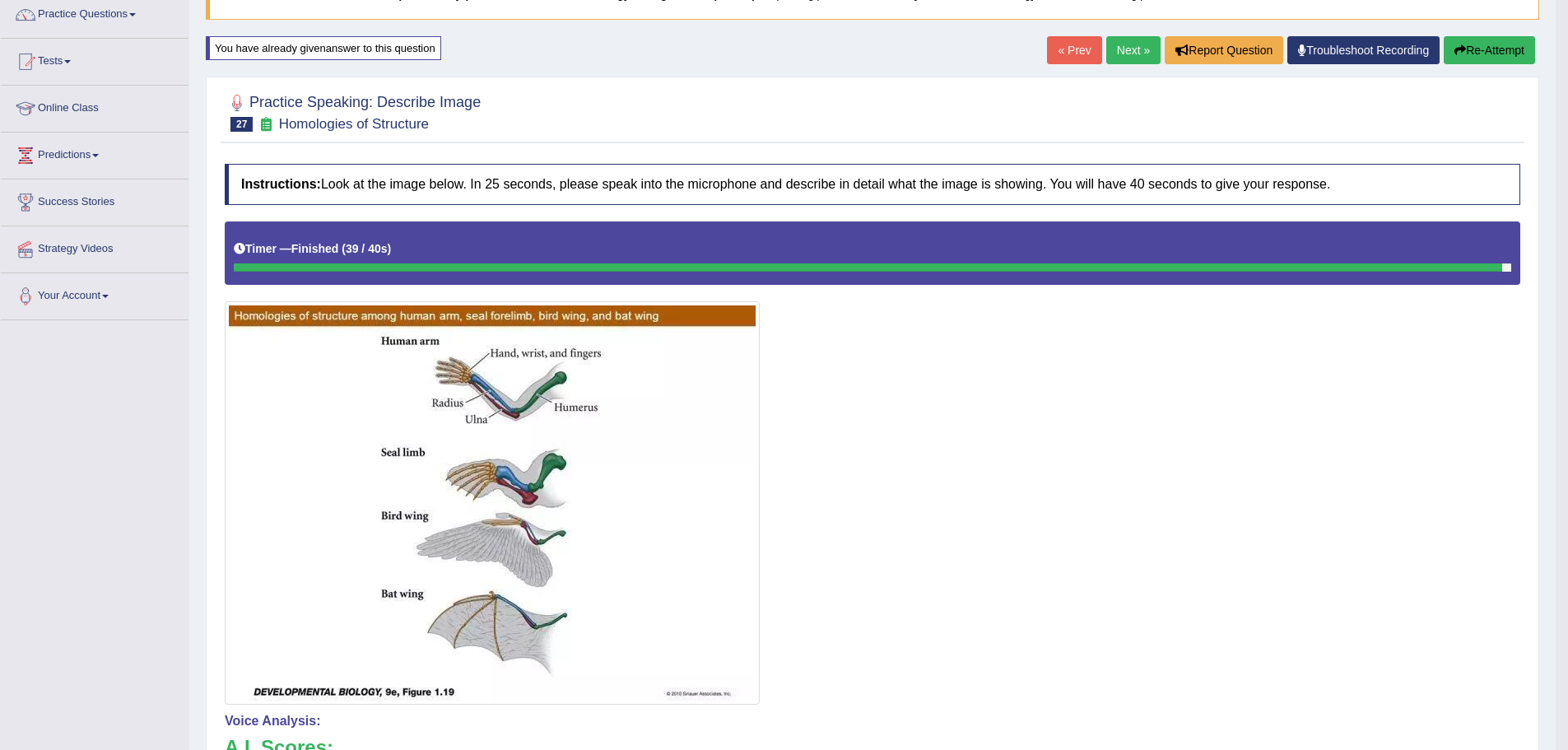
click at [1126, 50] on link "Next »" at bounding box center [1133, 50] width 55 height 28
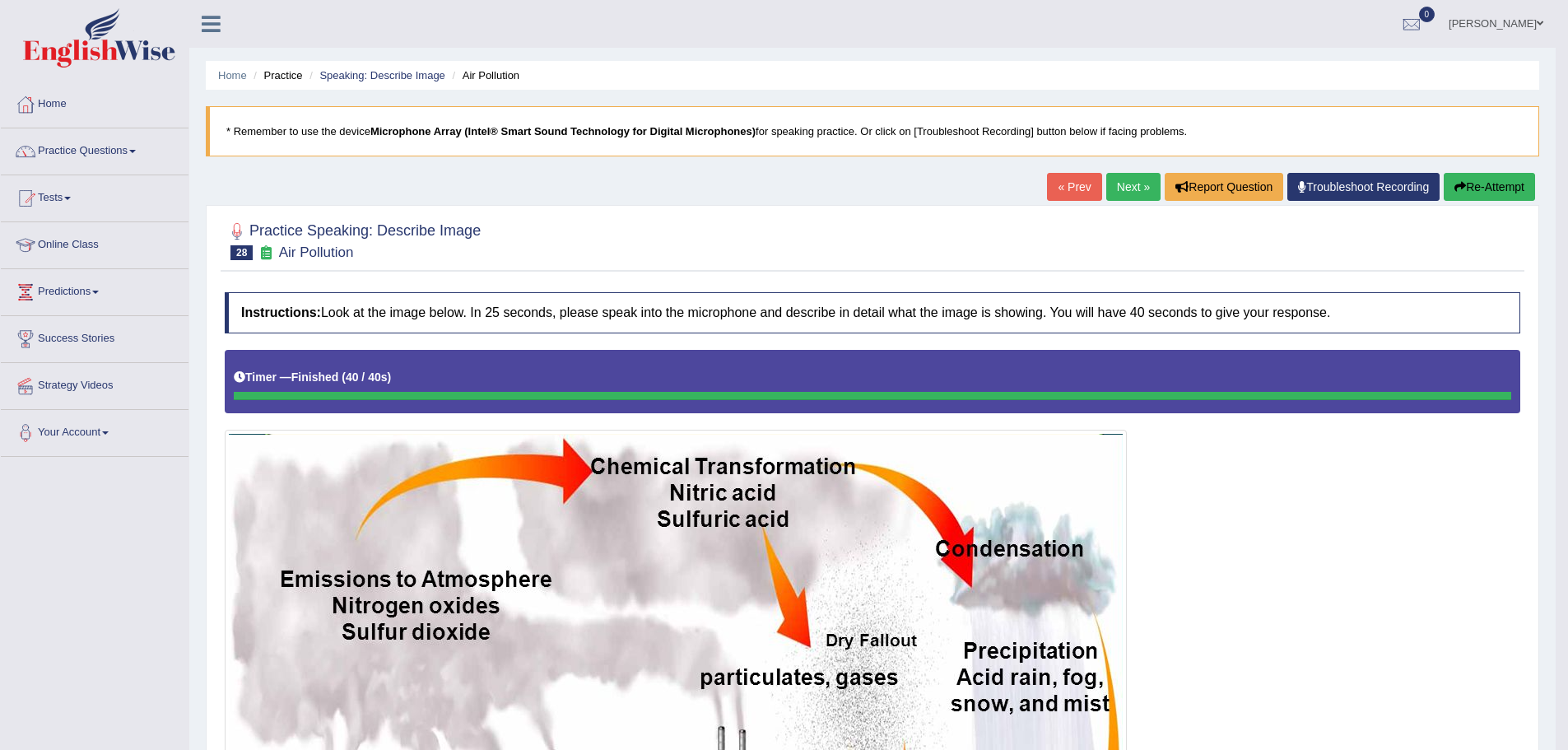
click at [1123, 191] on link "Next »" at bounding box center [1133, 187] width 55 height 28
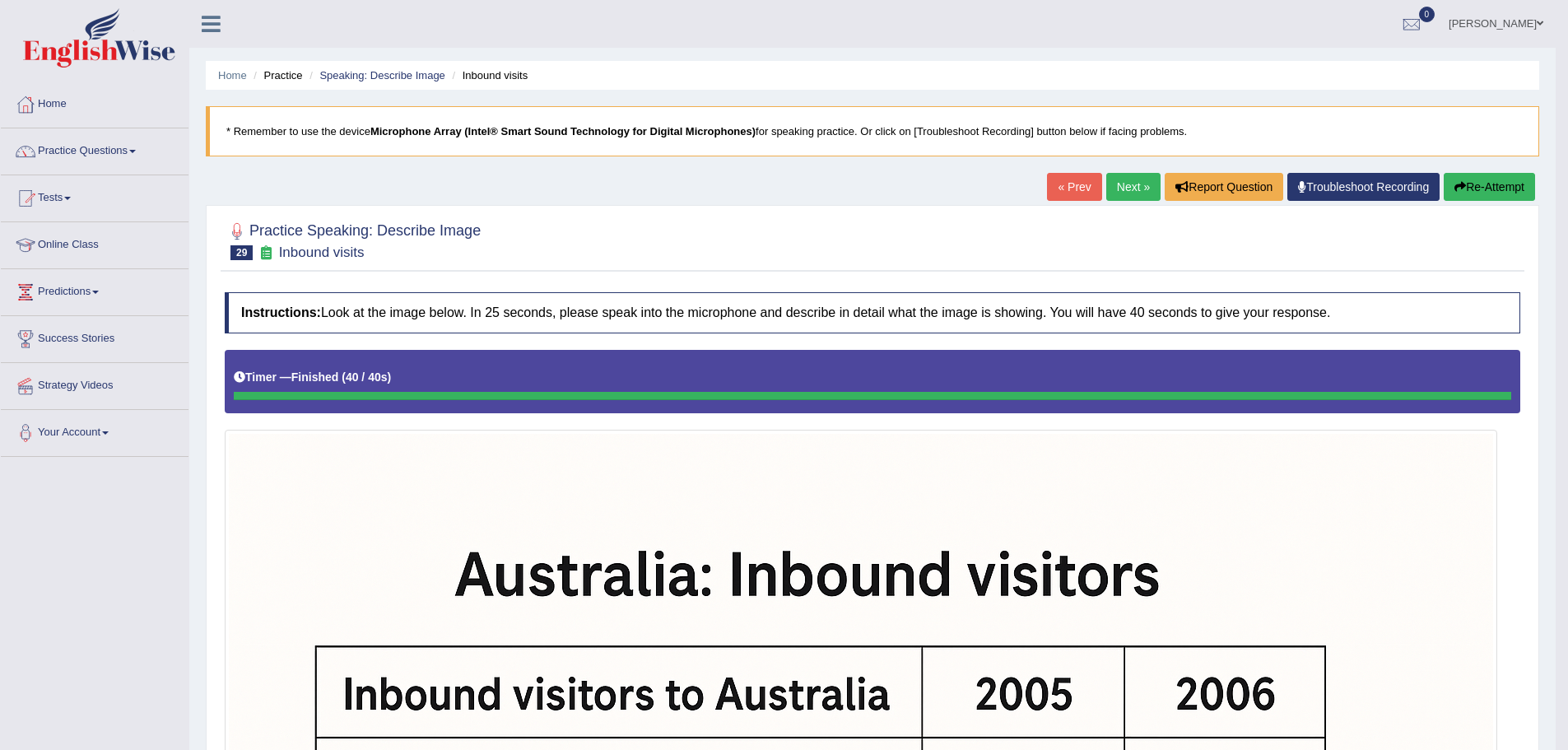
click at [1124, 180] on link "Next »" at bounding box center [1133, 187] width 55 height 28
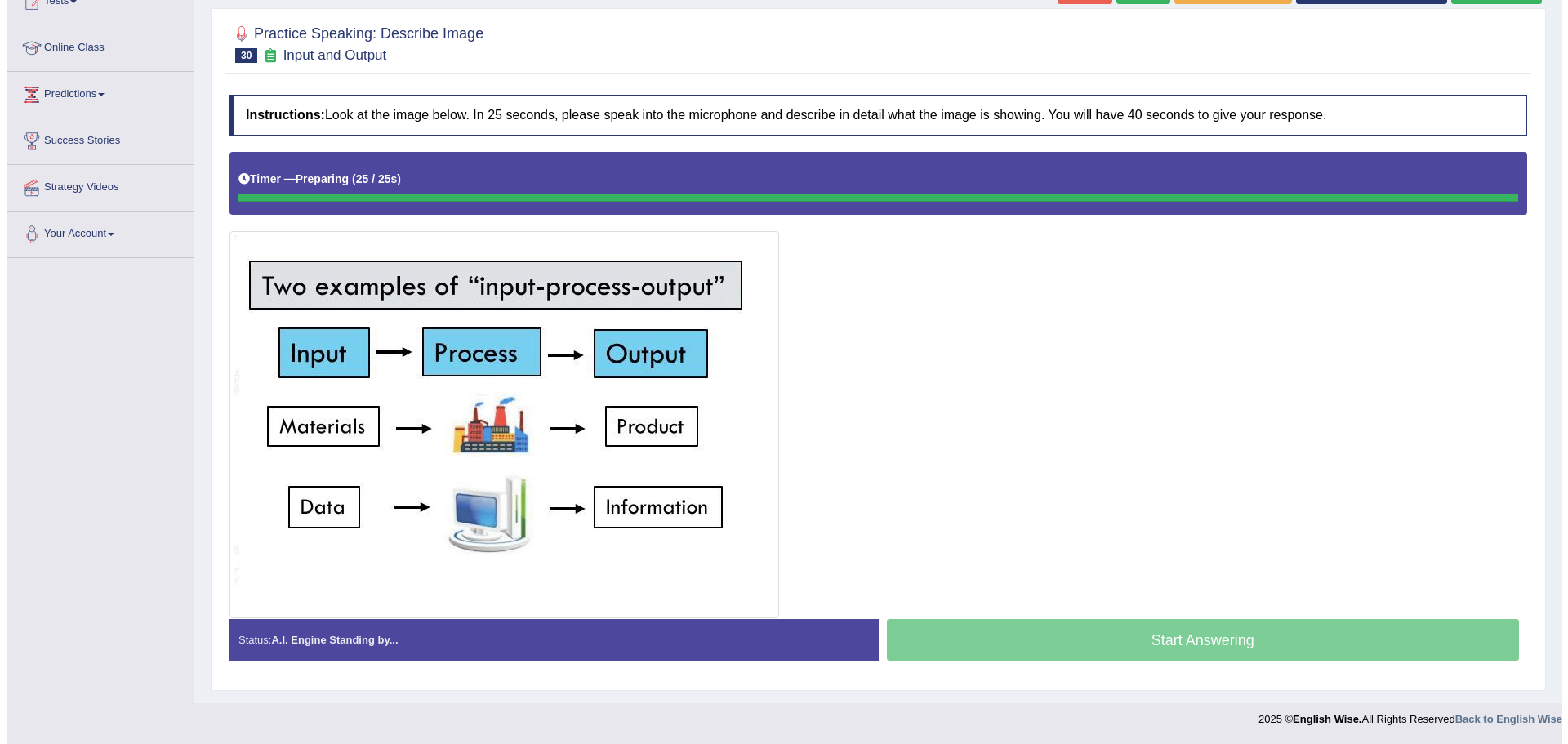
scroll to position [196, 0]
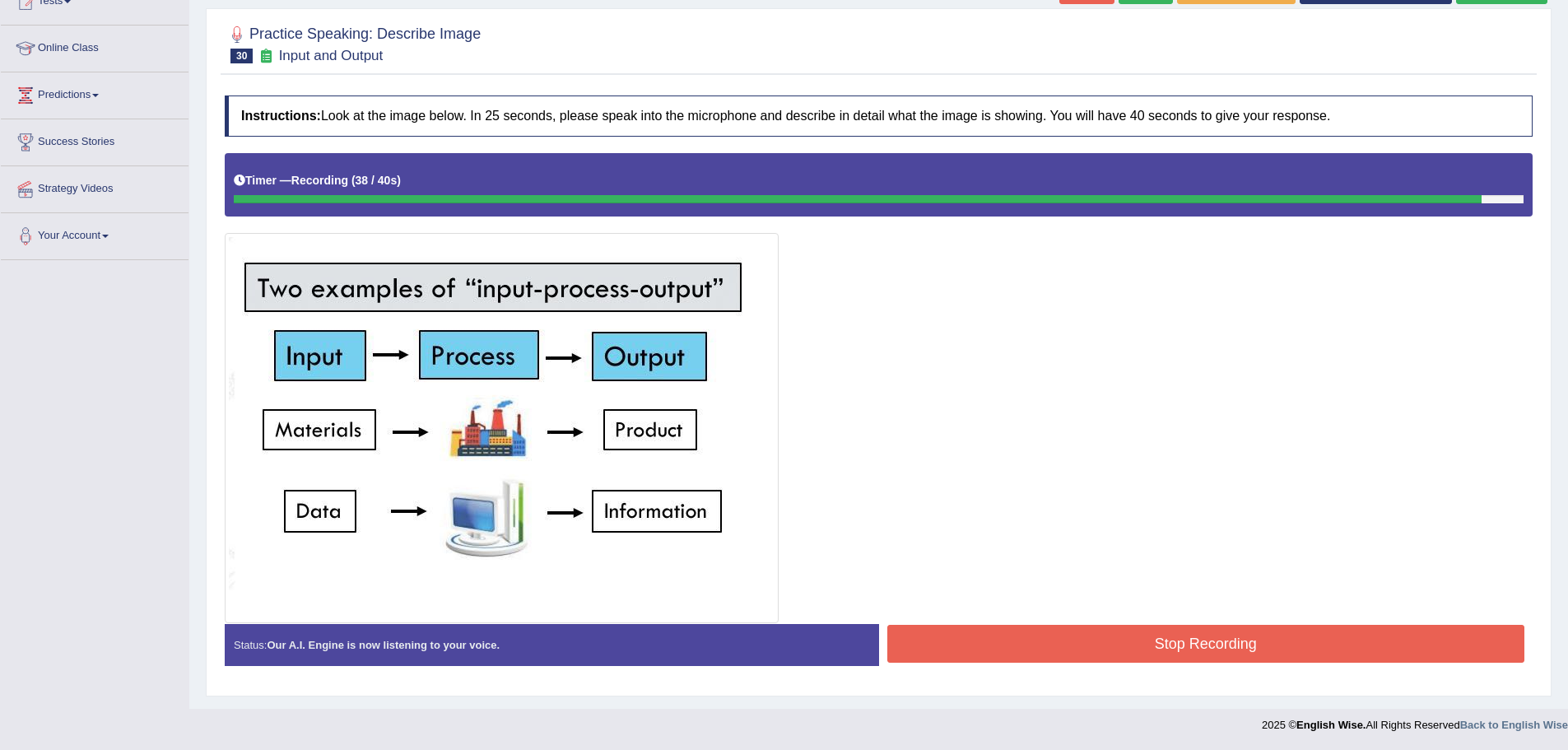
click at [1041, 627] on button "Stop Recording" at bounding box center [1206, 644] width 638 height 38
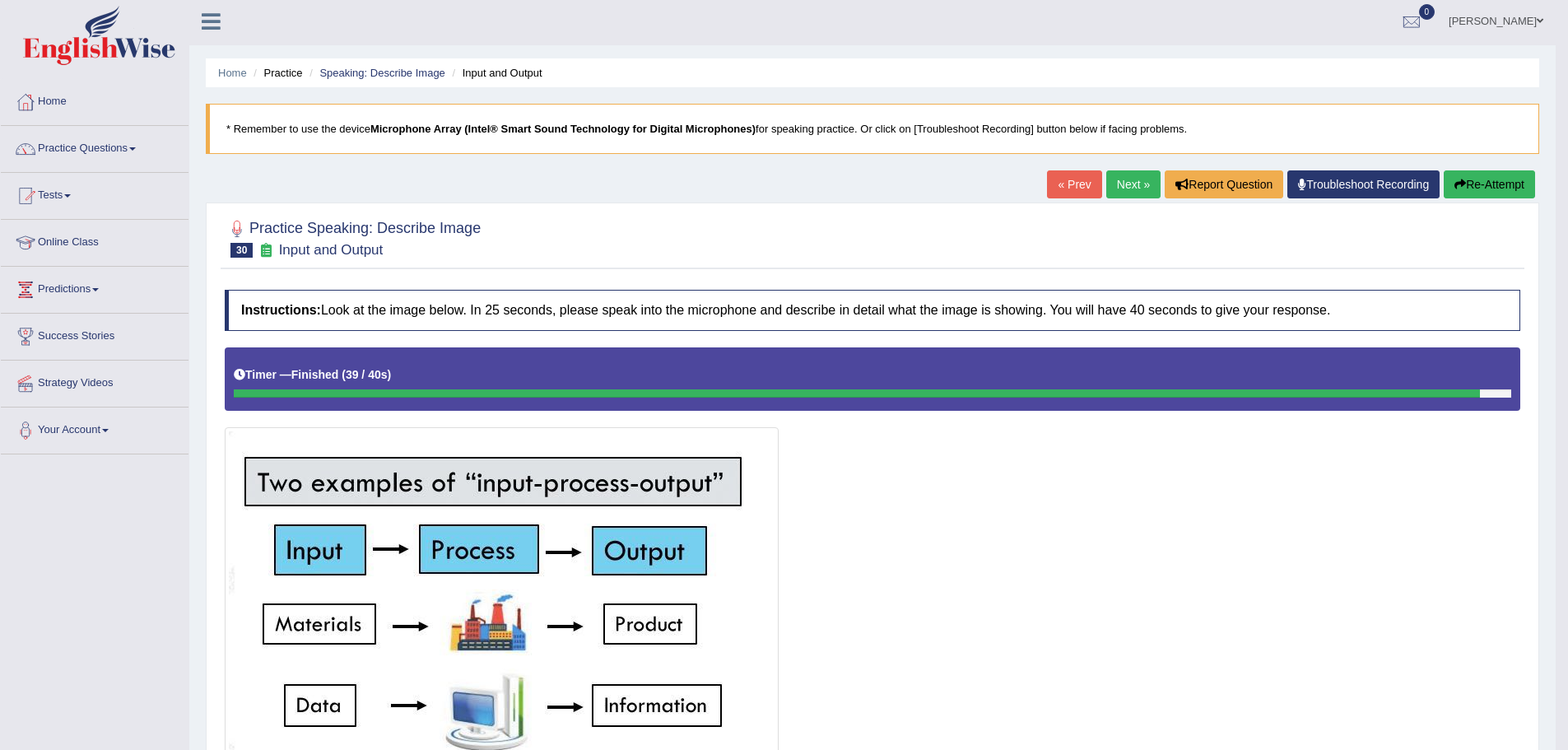
scroll to position [0, 0]
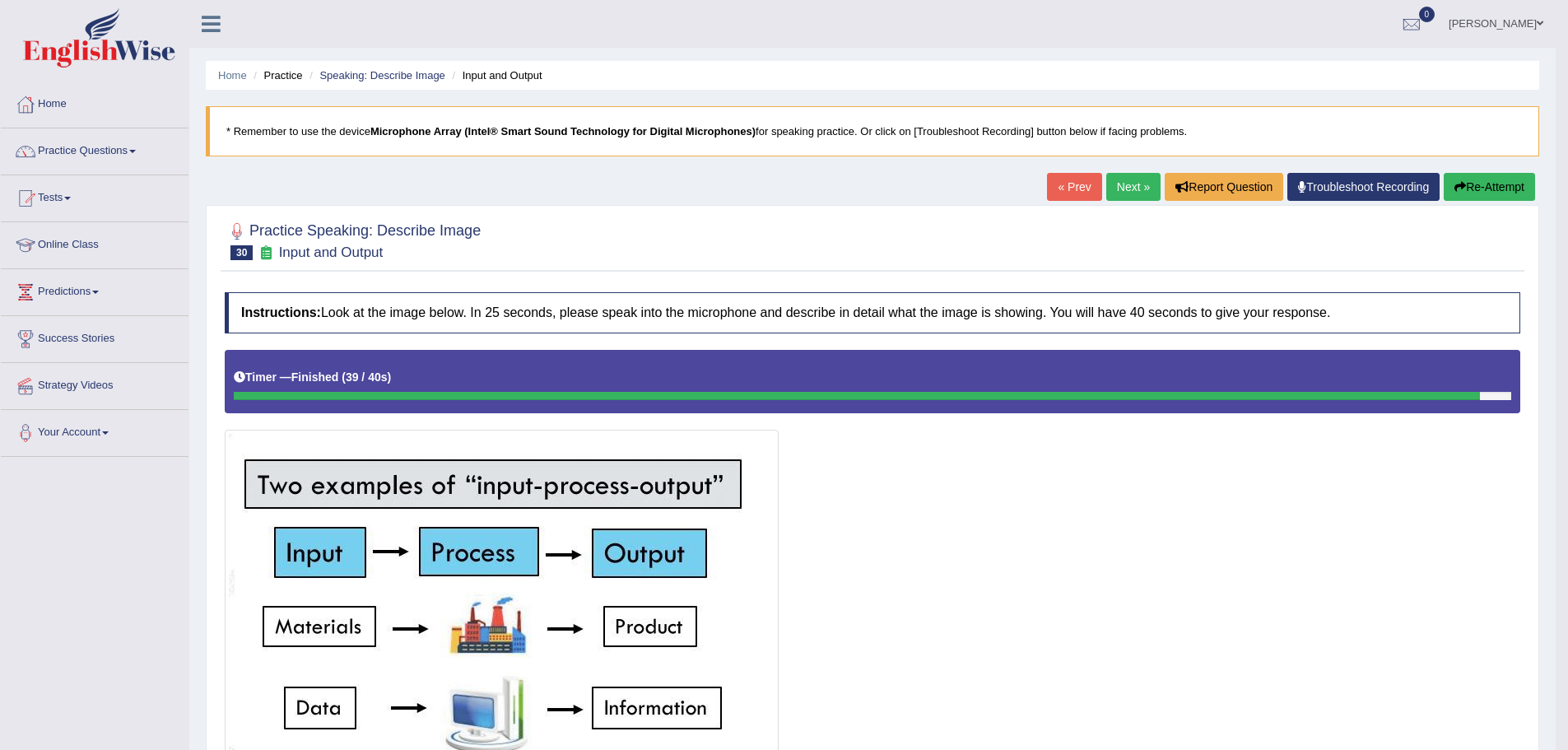
click at [1135, 182] on link "Next »" at bounding box center [1133, 187] width 55 height 28
